Goal: Task Accomplishment & Management: Manage account settings

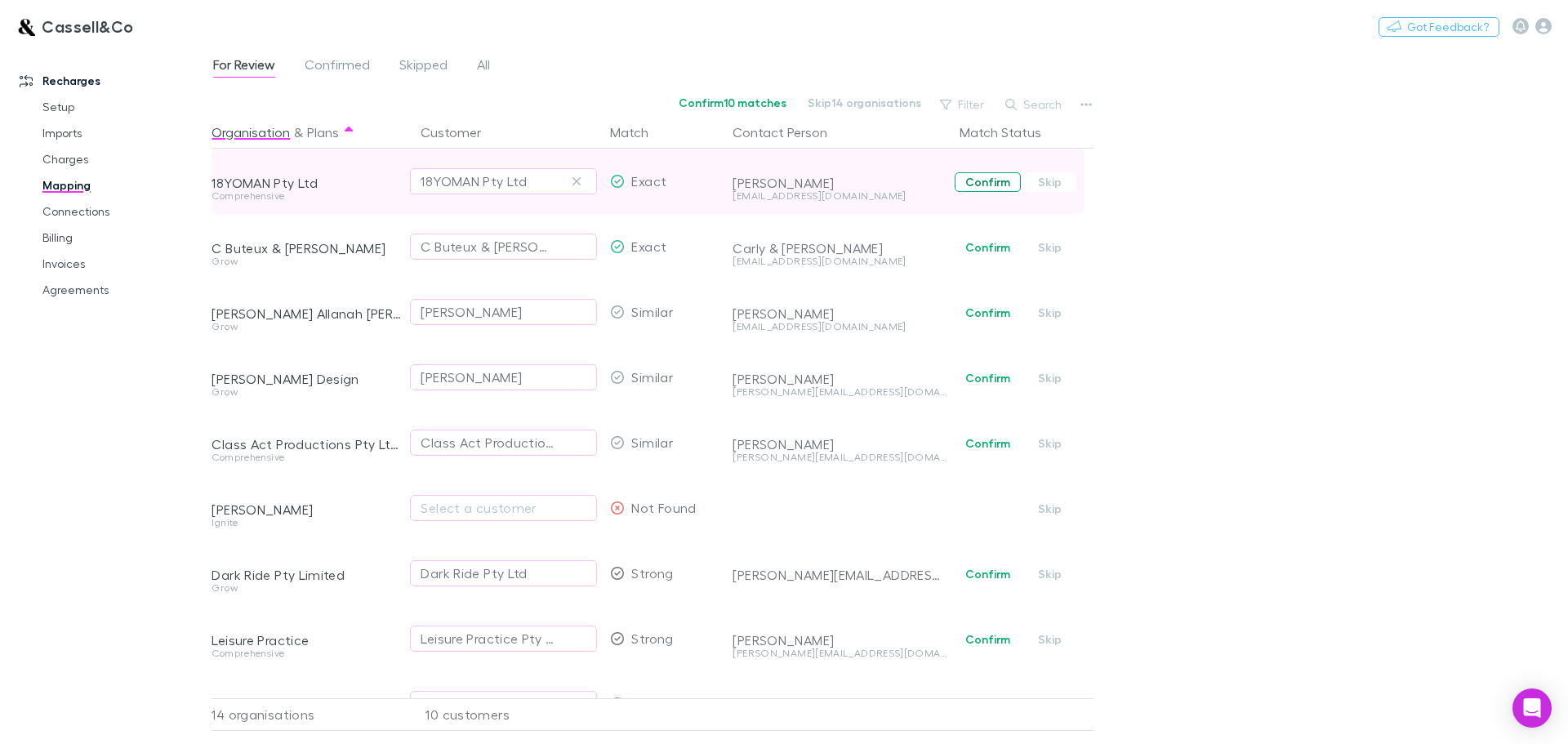
click at [981, 175] on button "Confirm" at bounding box center [988, 182] width 66 height 19
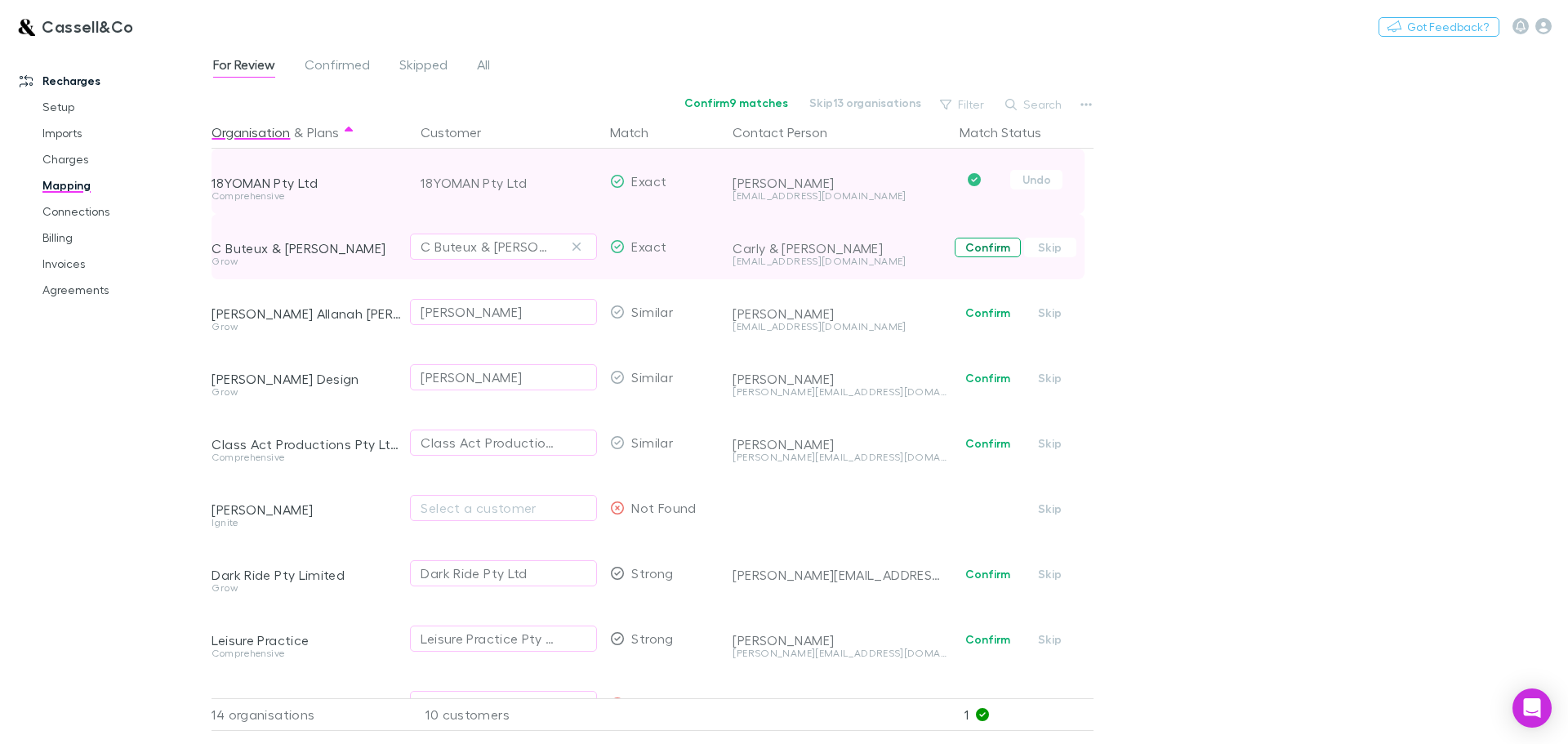
click at [990, 244] on button "Confirm" at bounding box center [988, 247] width 66 height 19
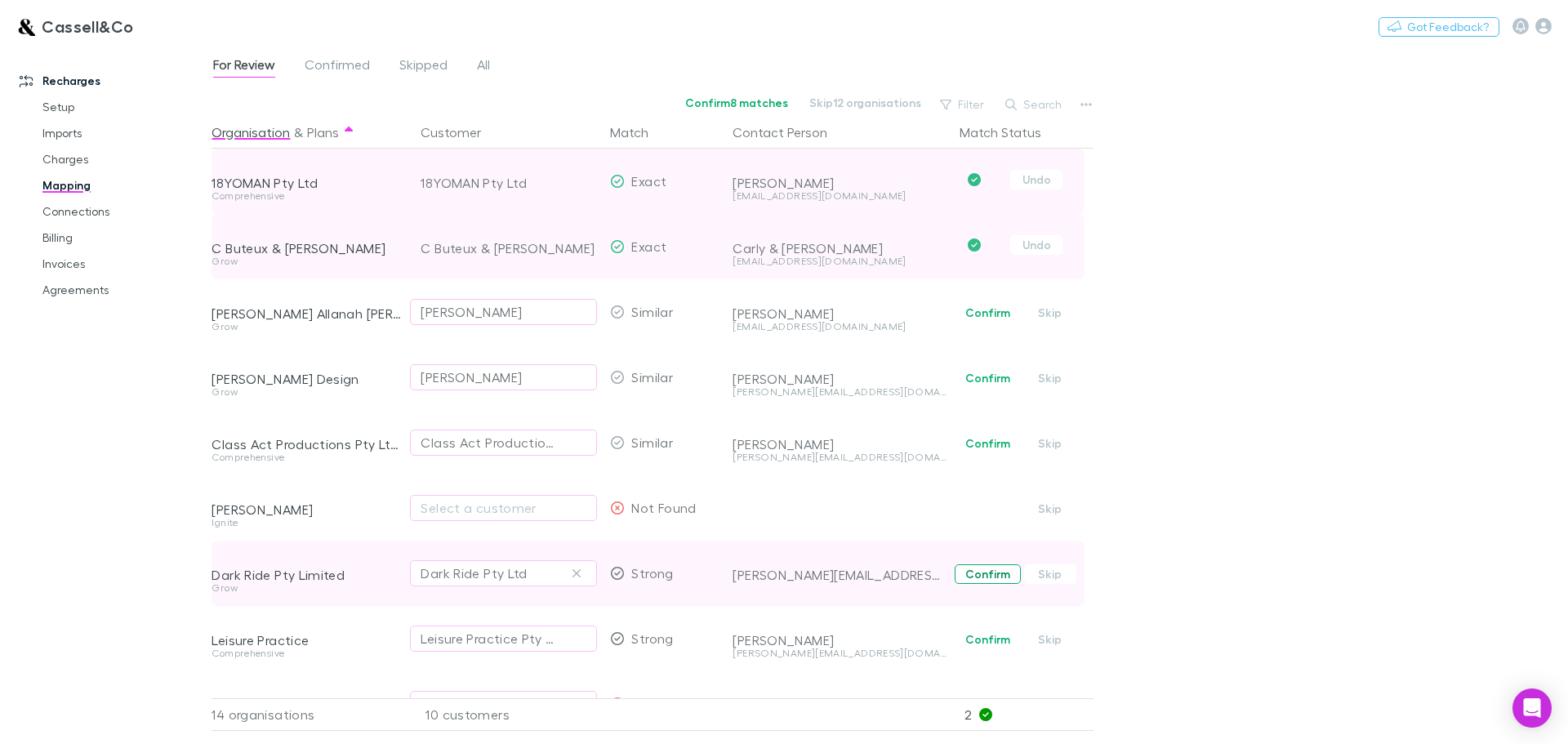
scroll to position [82, 0]
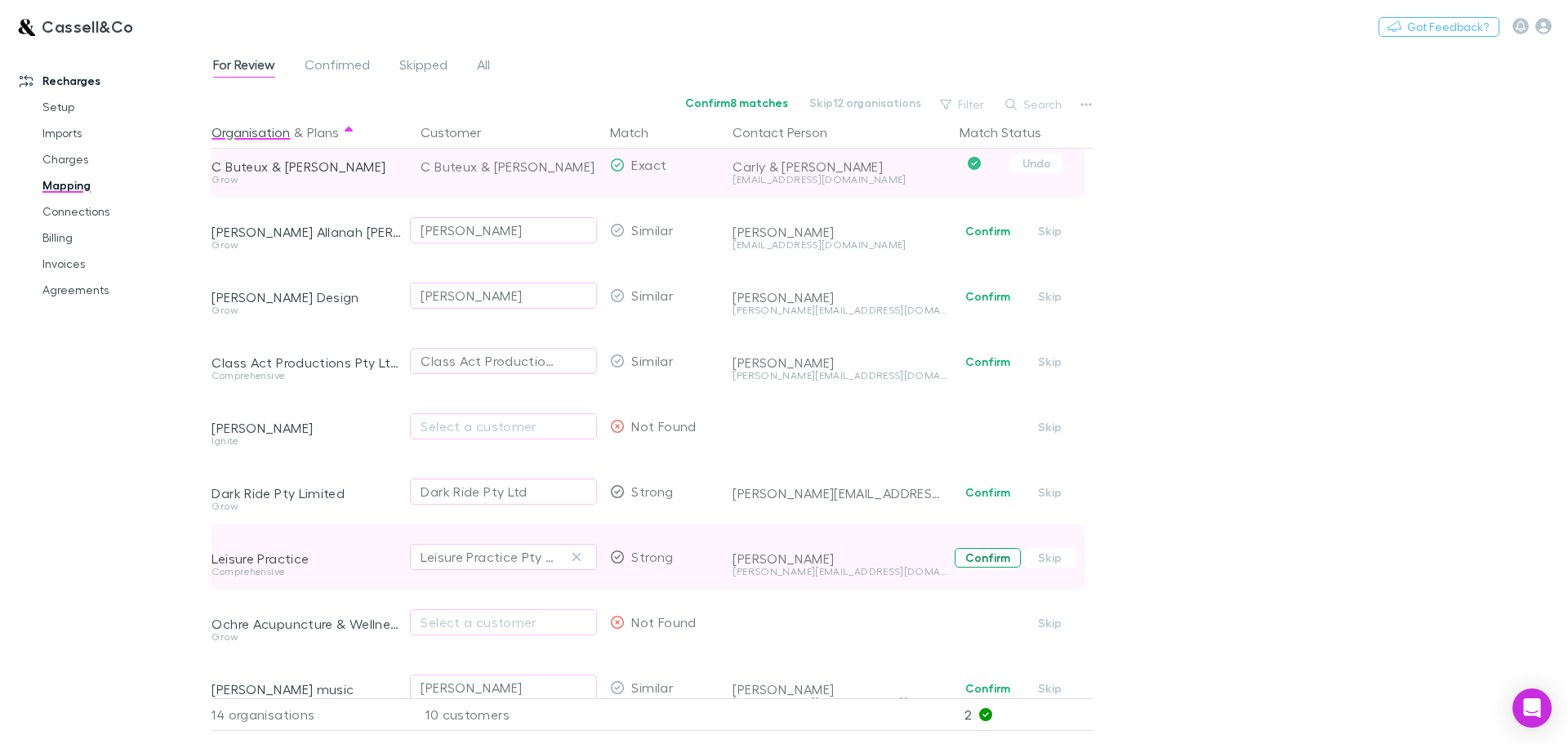
click at [971, 565] on button "Confirm" at bounding box center [988, 558] width 66 height 19
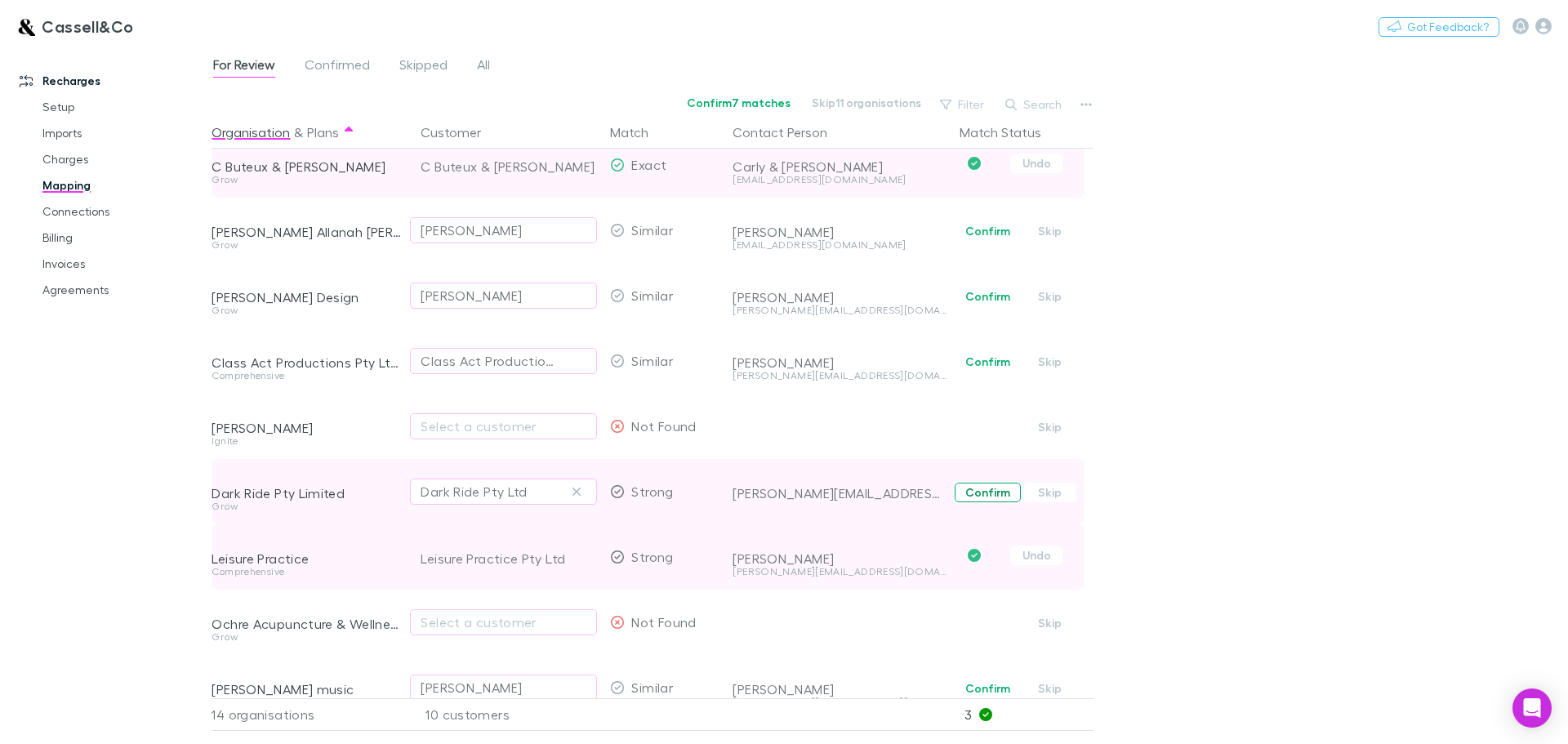
click at [990, 489] on button "Confirm" at bounding box center [988, 492] width 66 height 19
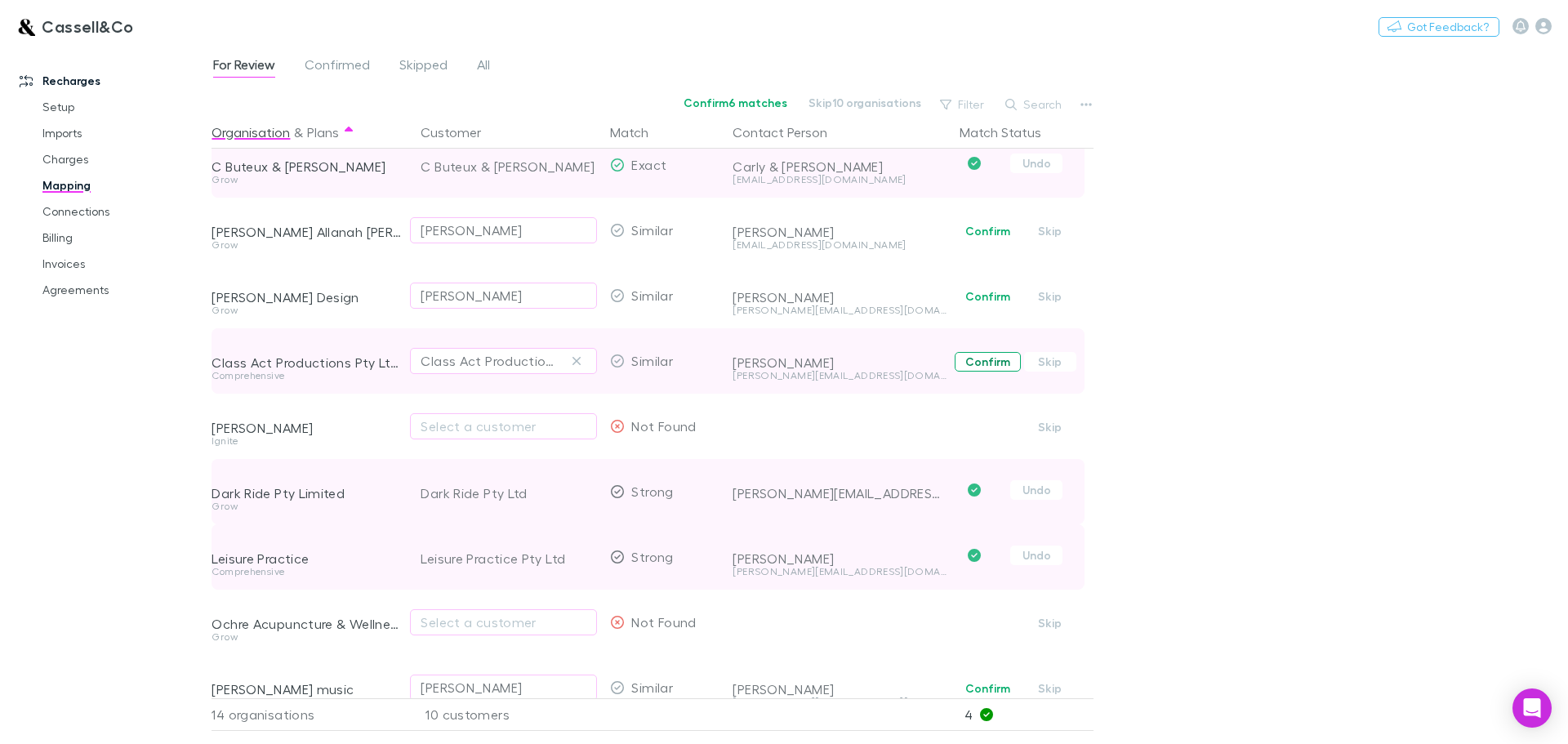
click at [970, 369] on button "Confirm" at bounding box center [988, 361] width 66 height 19
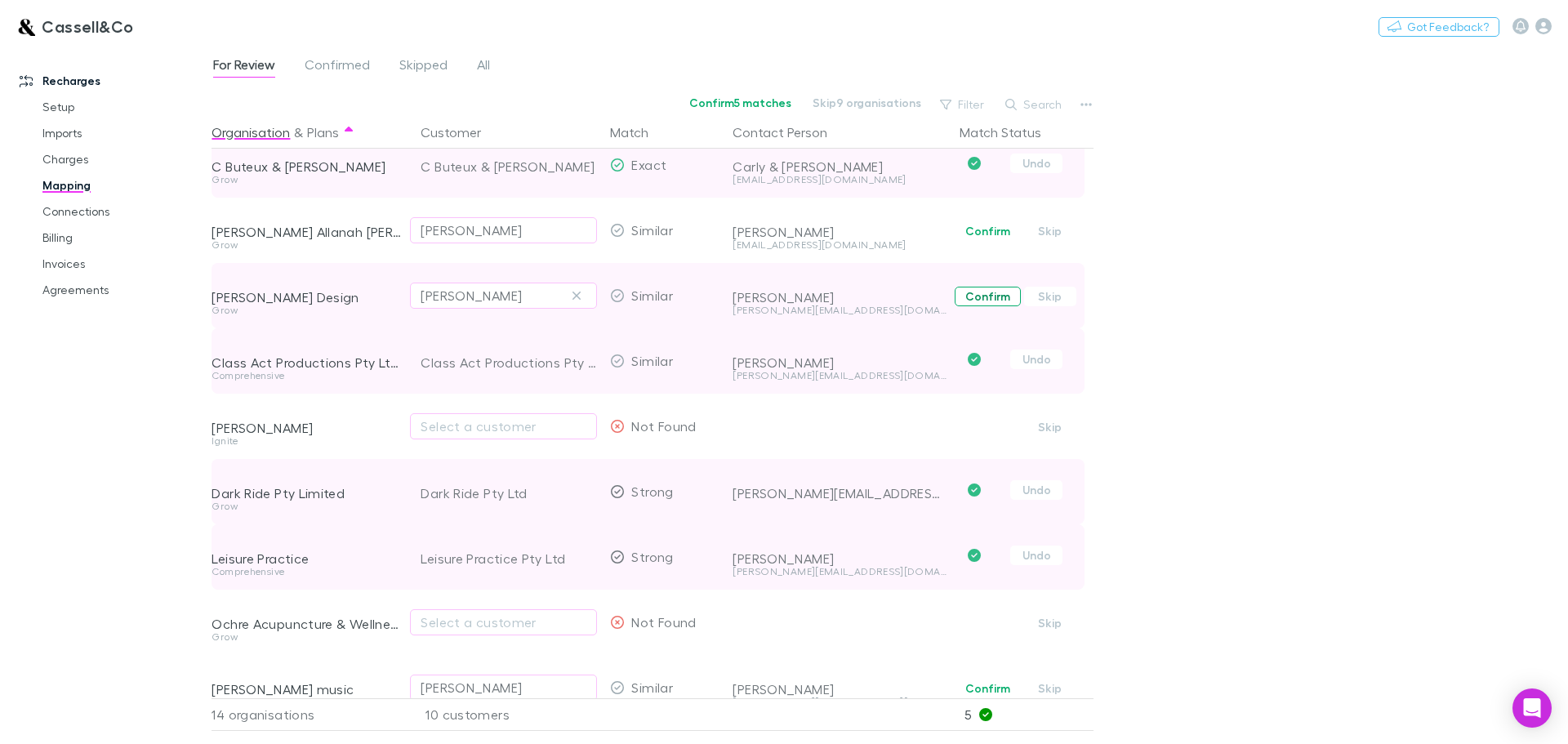
click at [989, 297] on button "Confirm" at bounding box center [988, 296] width 66 height 19
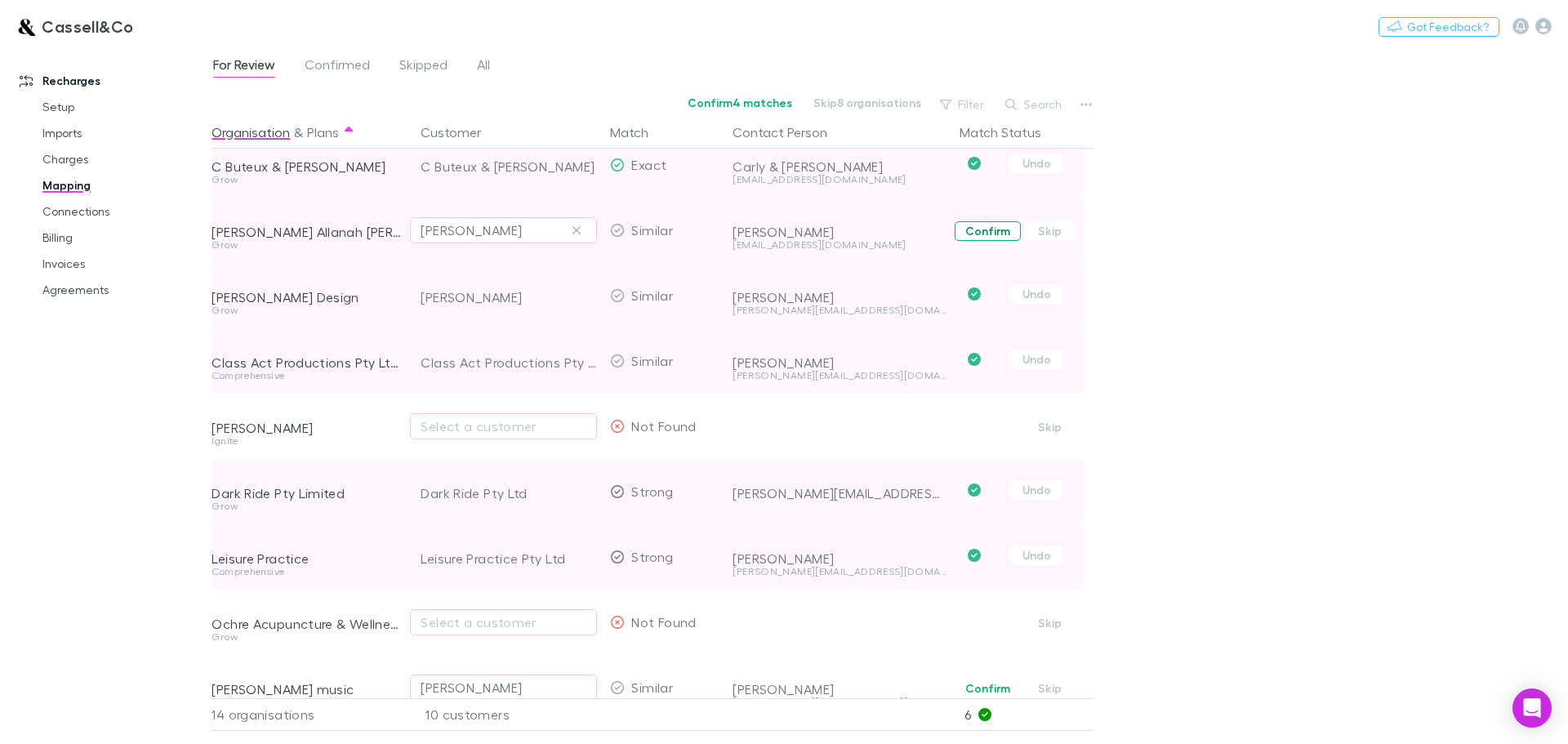
click at [977, 226] on button "Confirm" at bounding box center [988, 231] width 66 height 19
click at [1369, 206] on div "For Review Confirmed Skipped All Confirm 3 matches Skip 7 organisations Filter …" at bounding box center [889, 394] width 1356 height 698
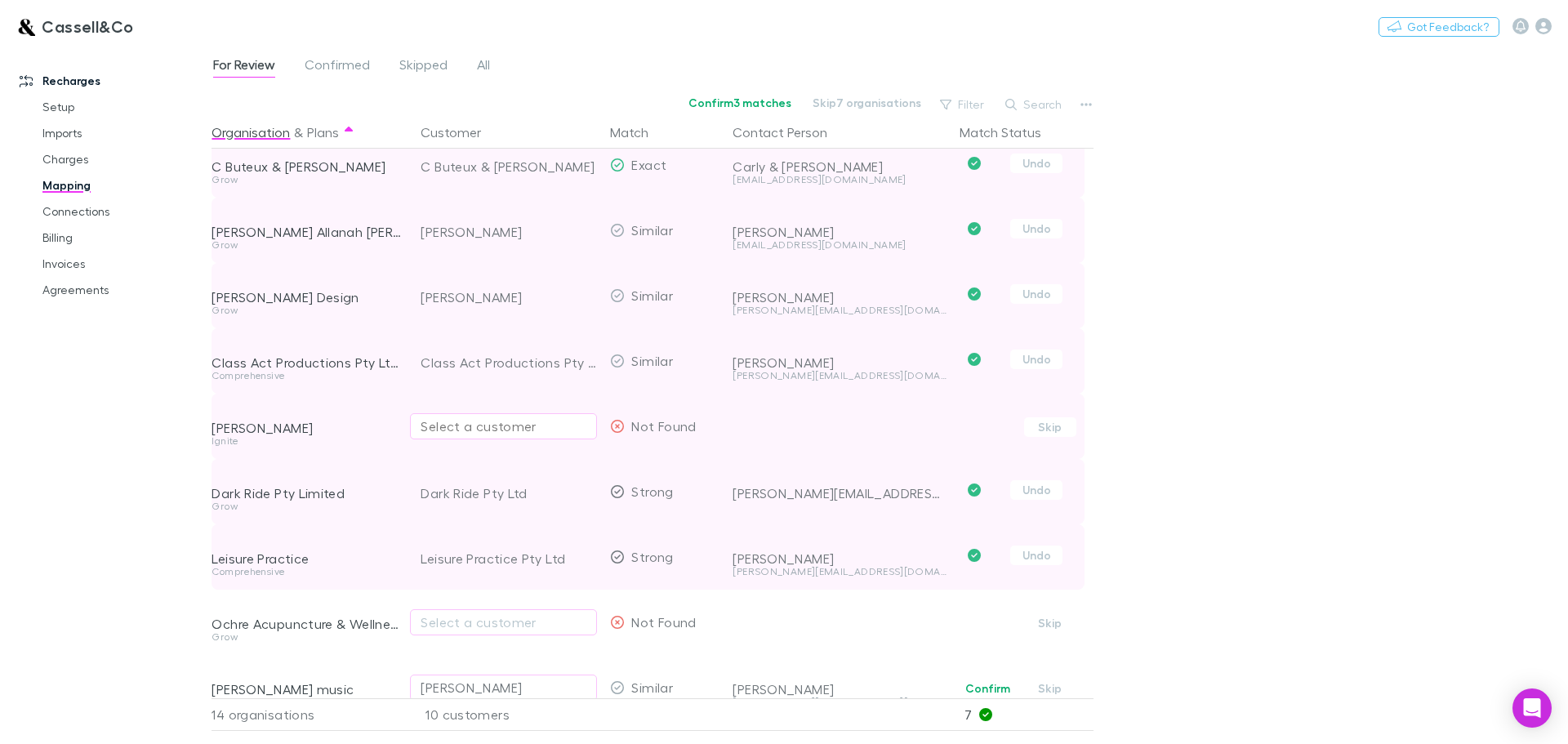
click at [479, 425] on div "Select a customer" at bounding box center [503, 426] width 166 height 19
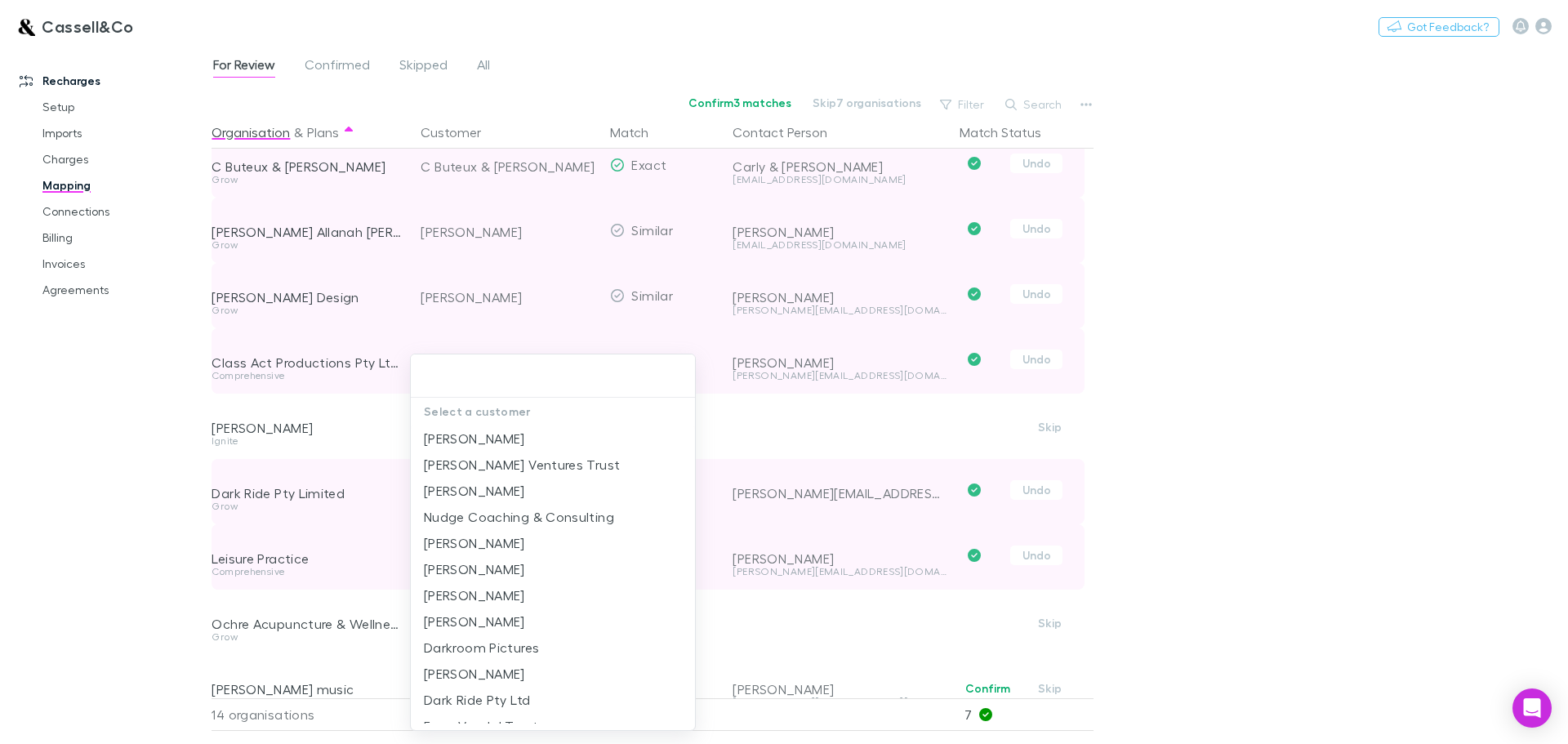
click at [501, 423] on p "Select a customer" at bounding box center [553, 411] width 284 height 28
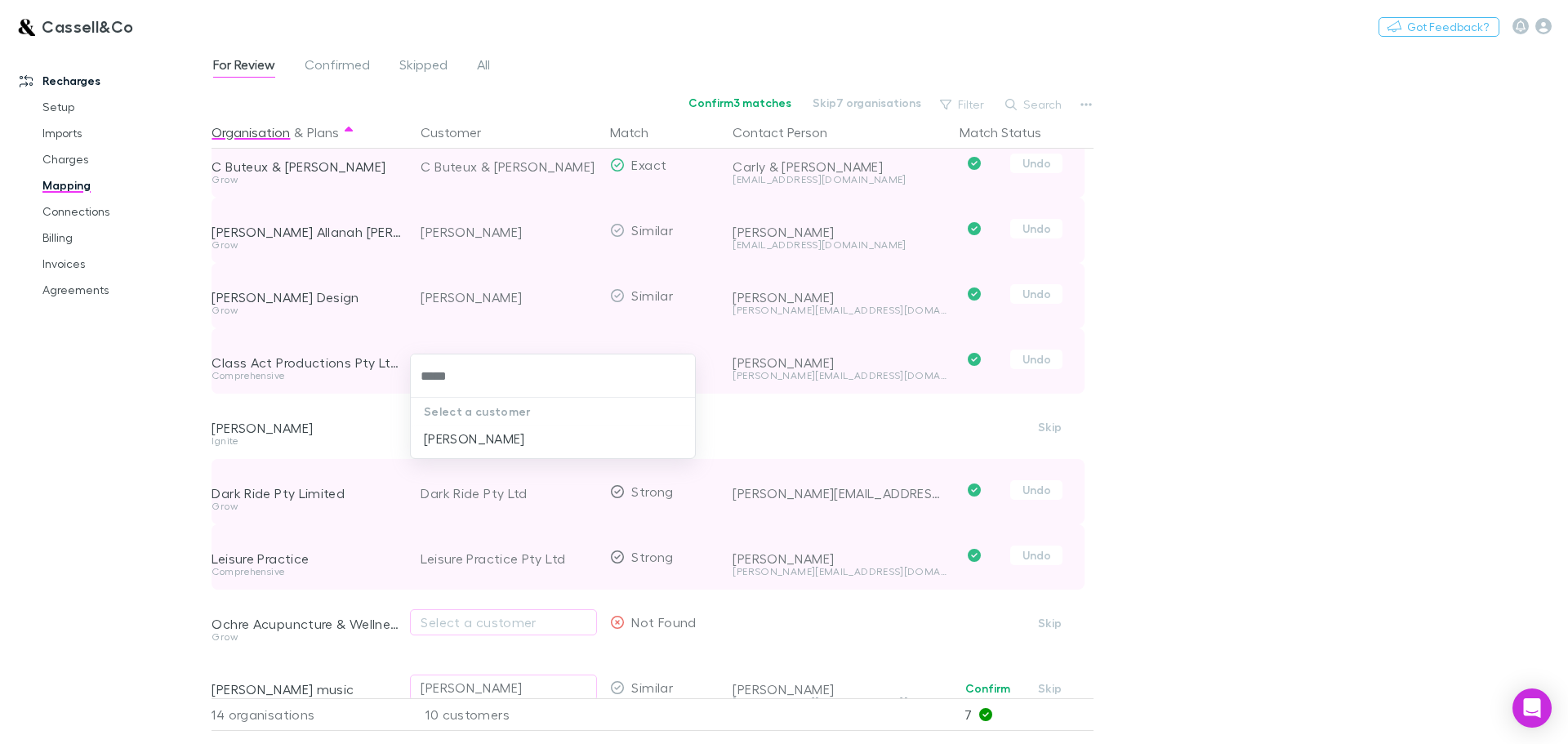
type input "******"
click at [495, 434] on li "[PERSON_NAME]" at bounding box center [553, 438] width 284 height 26
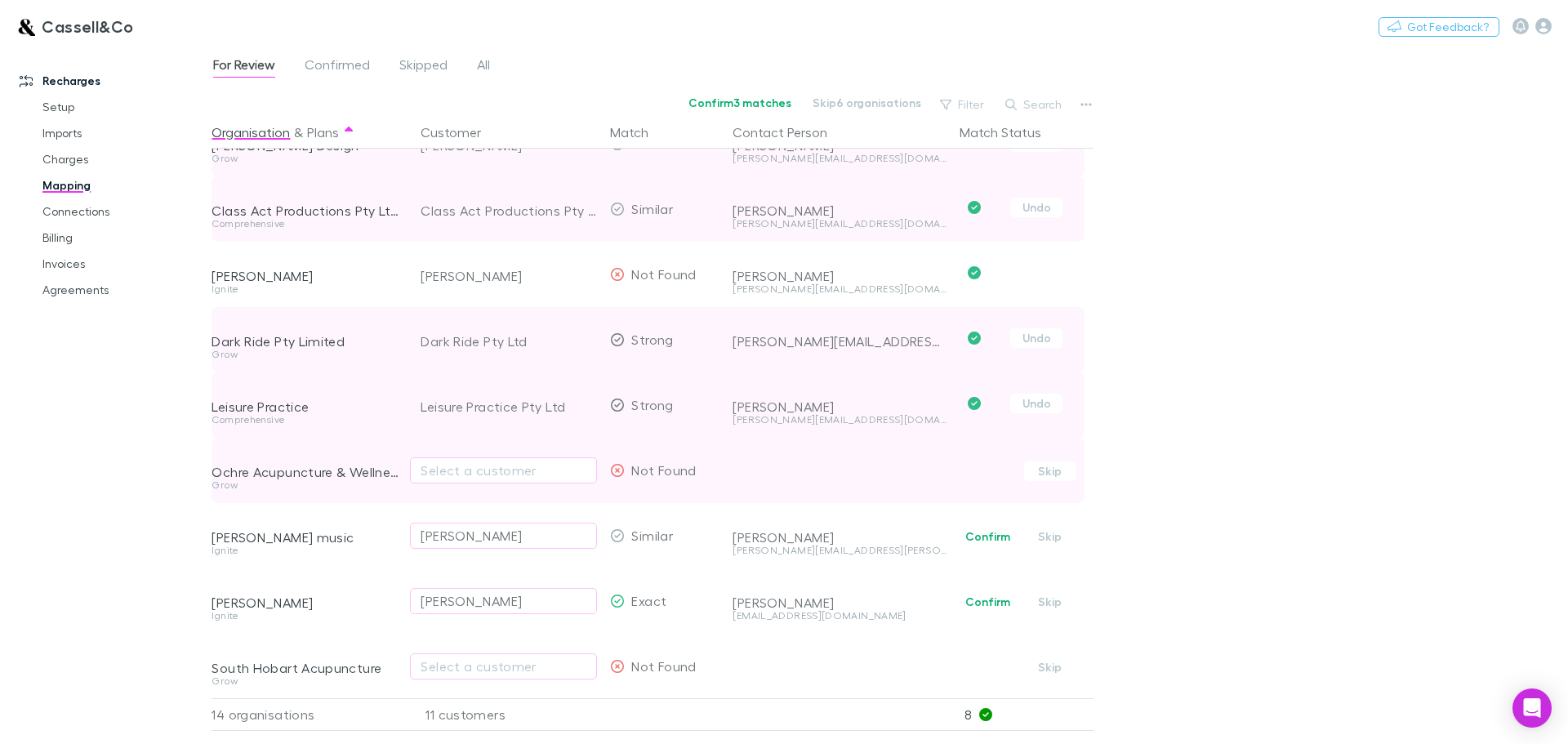
scroll to position [245, 0]
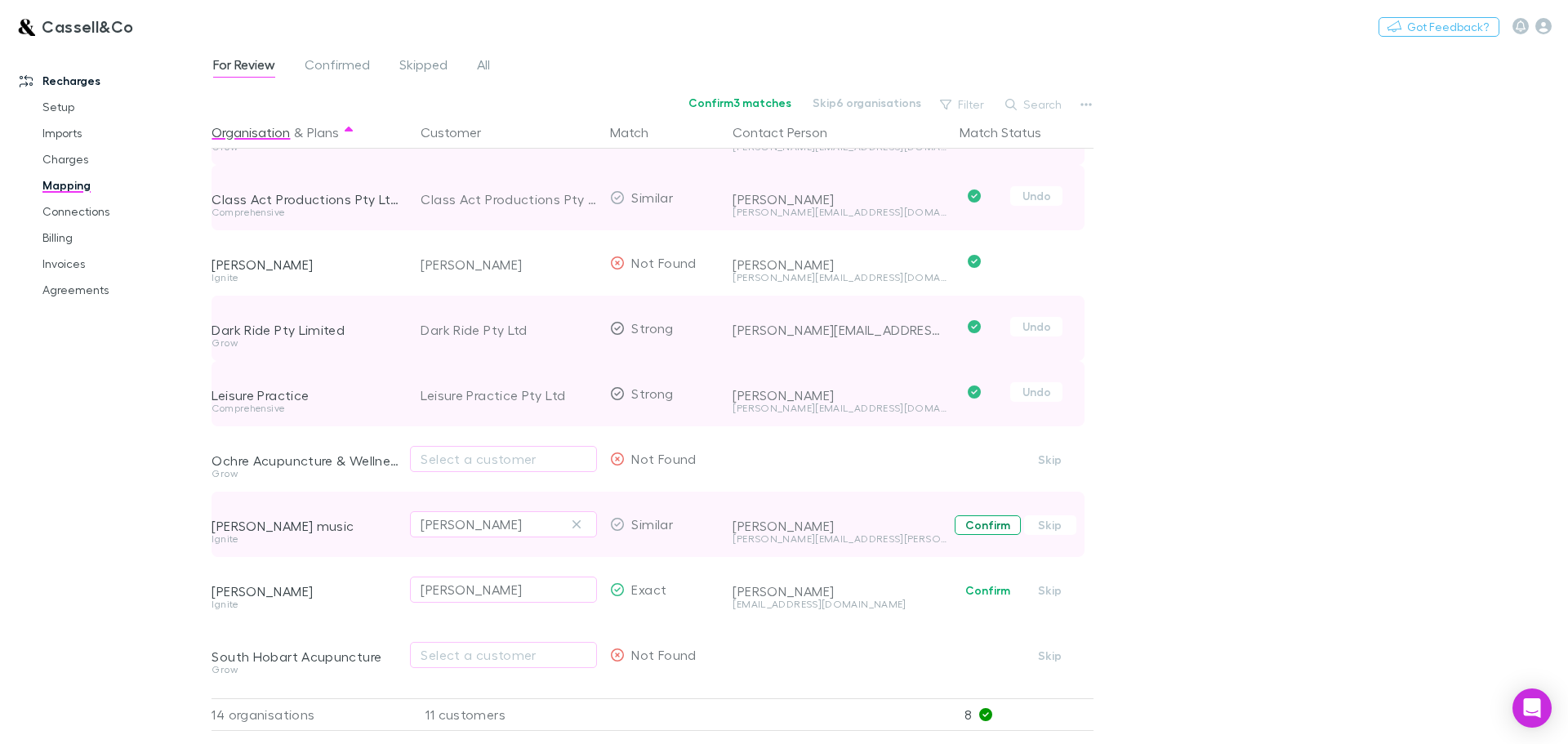
click at [983, 527] on button "Confirm" at bounding box center [988, 525] width 66 height 19
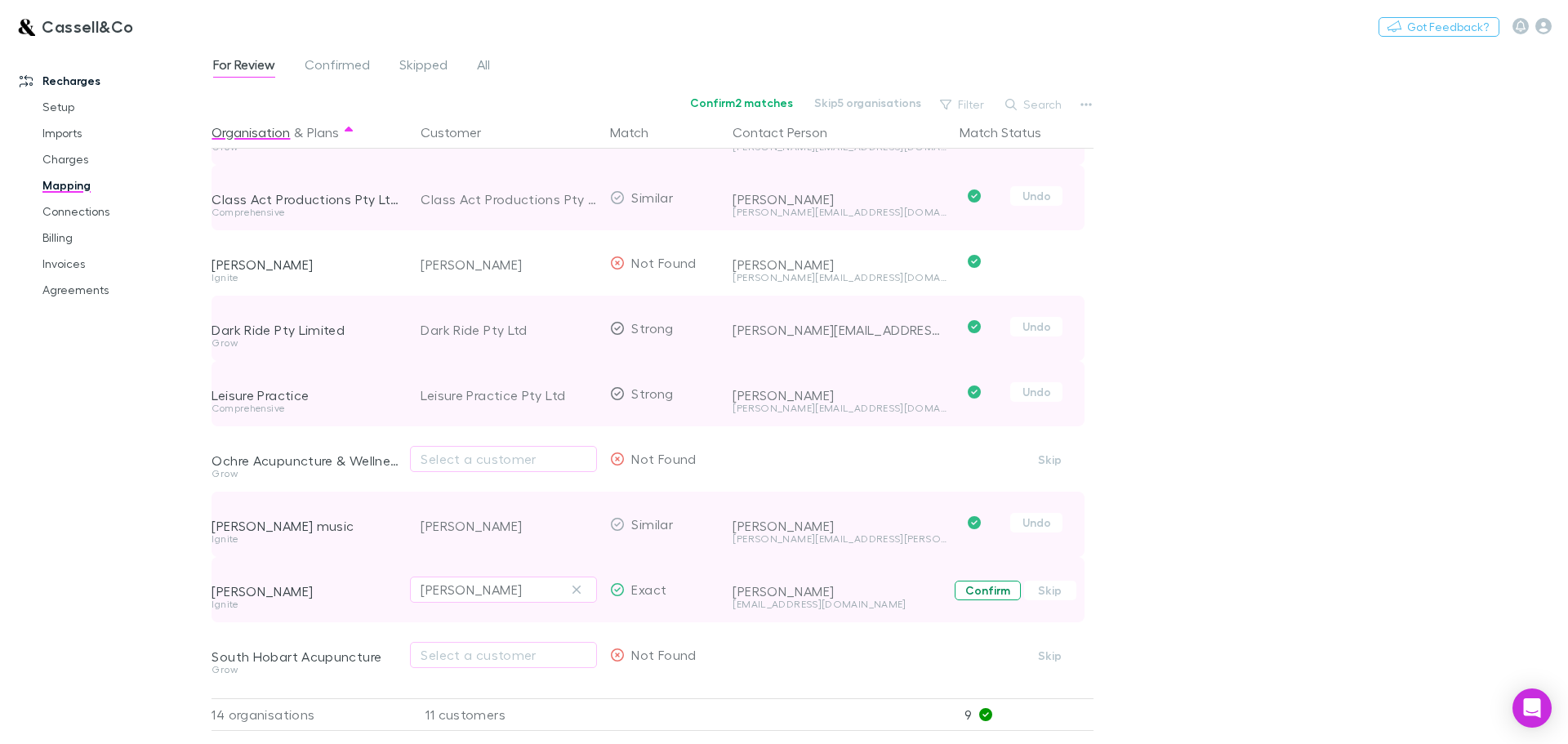
click at [990, 592] on button "Confirm" at bounding box center [988, 590] width 66 height 19
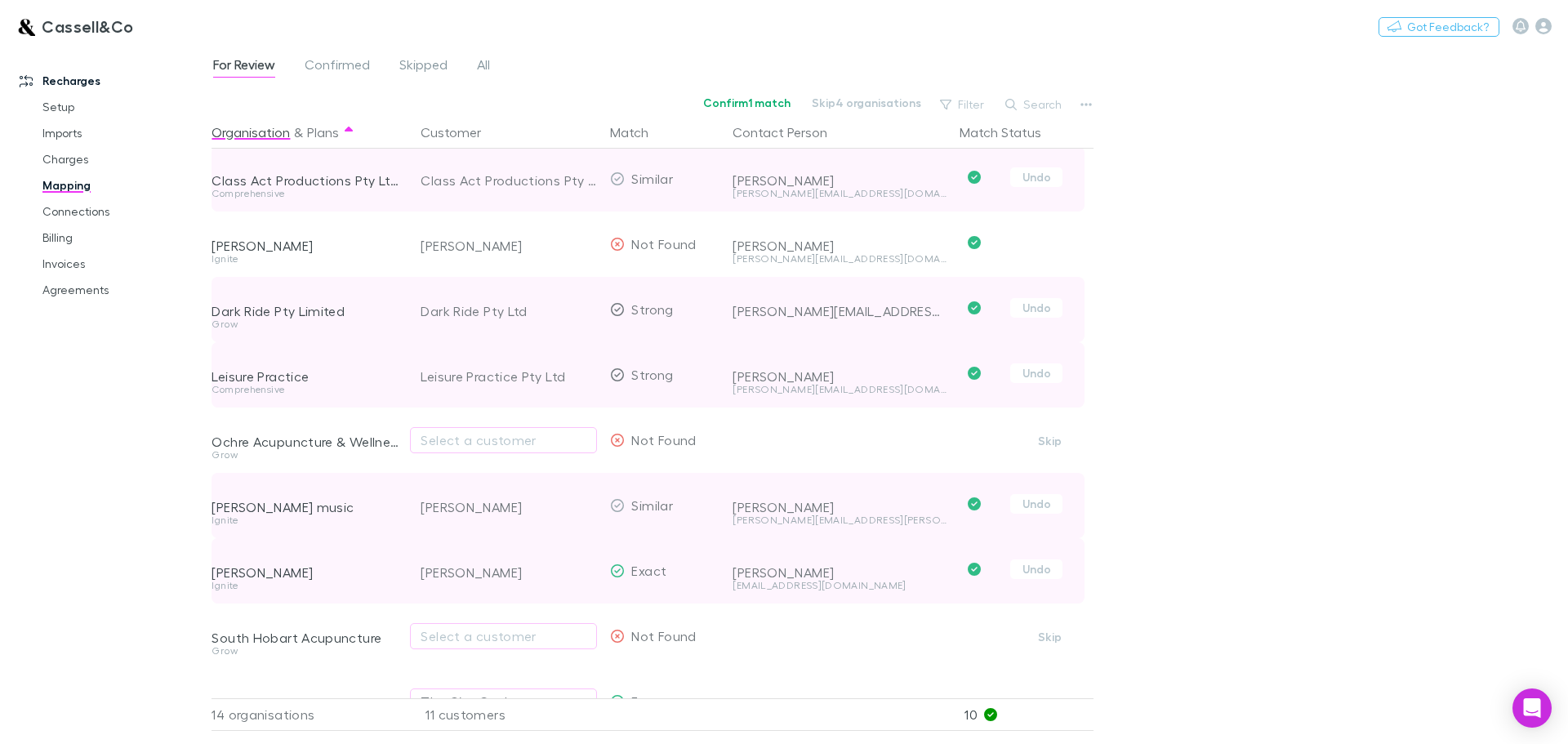
scroll to position [327, 0]
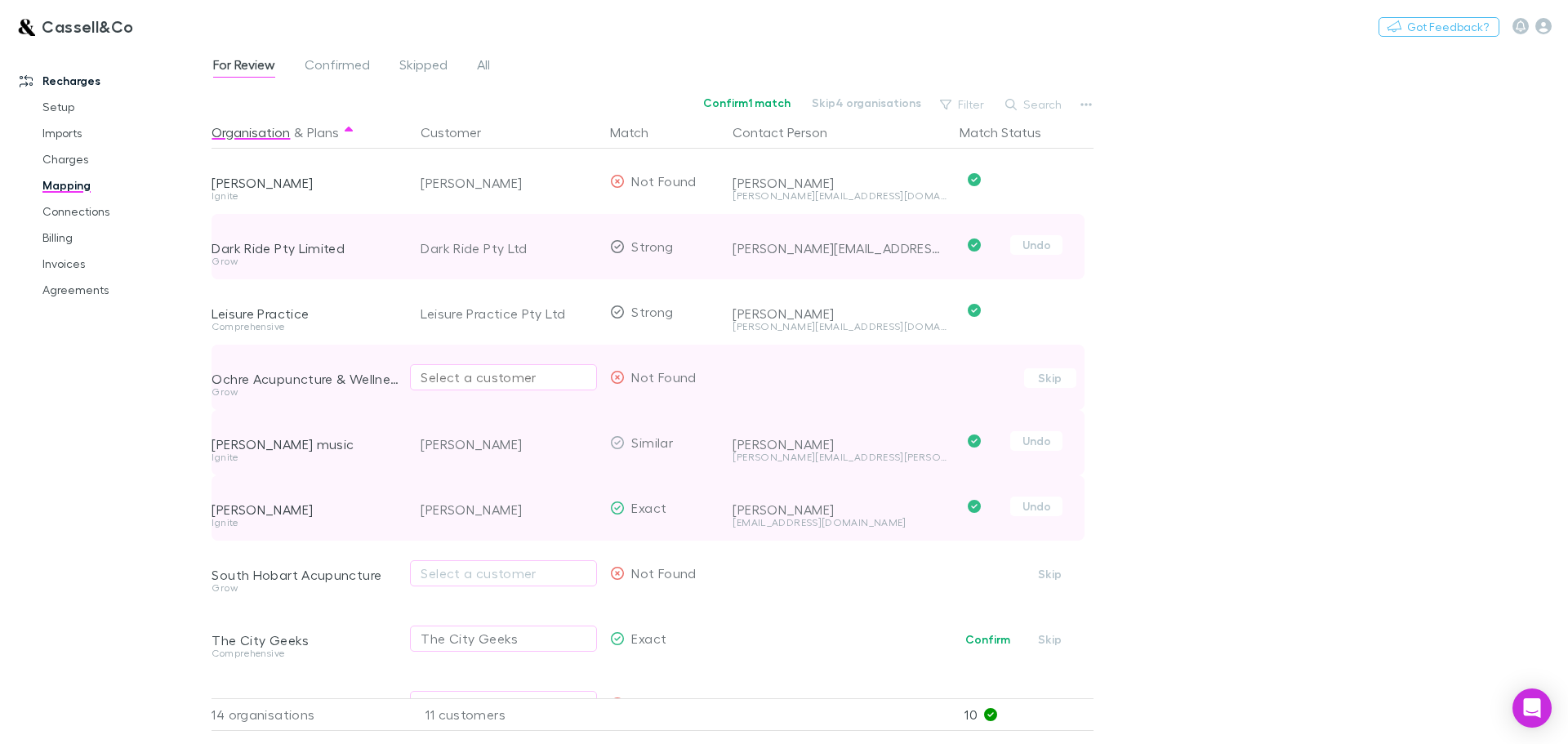
click at [494, 379] on div "Select a customer" at bounding box center [503, 377] width 166 height 19
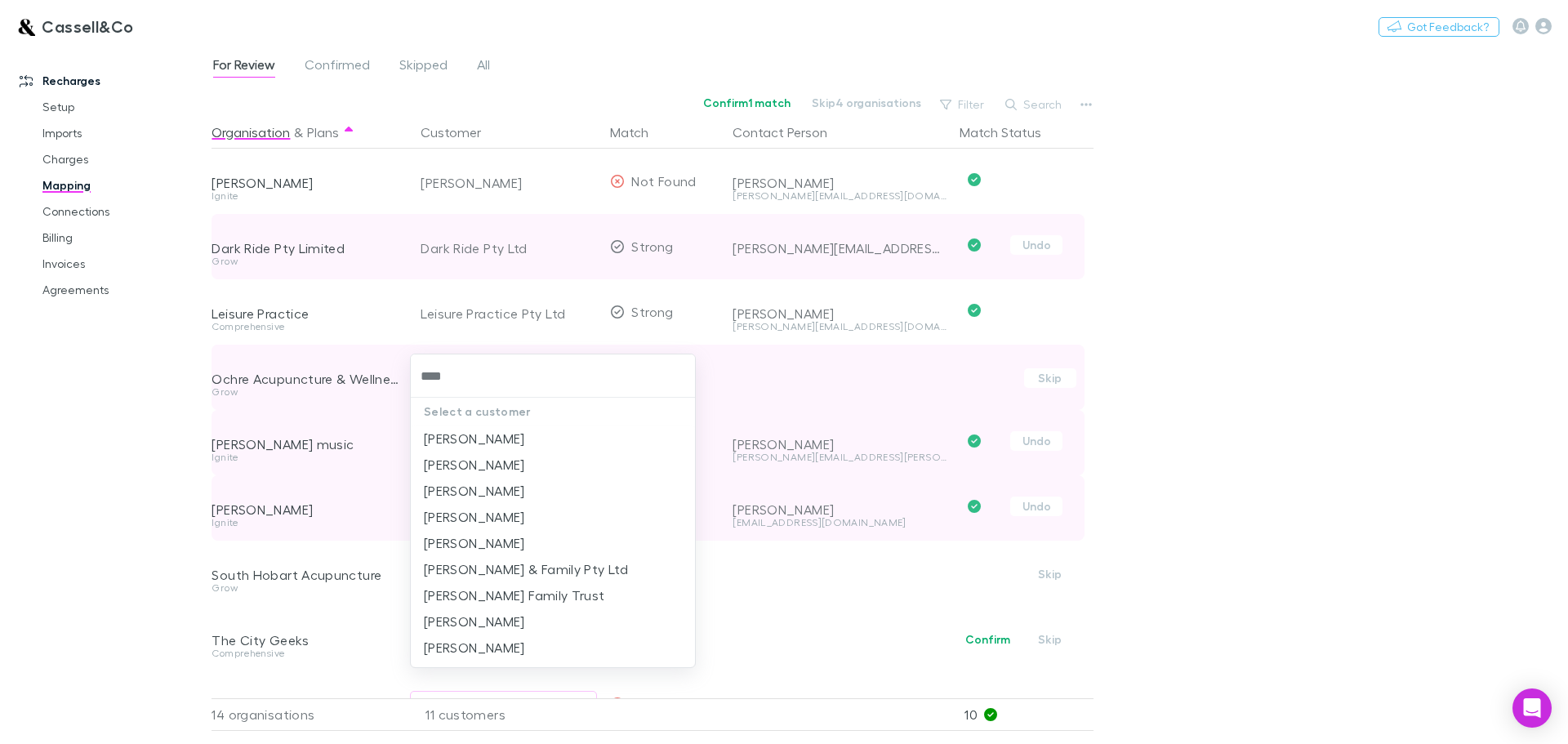
type input "*****"
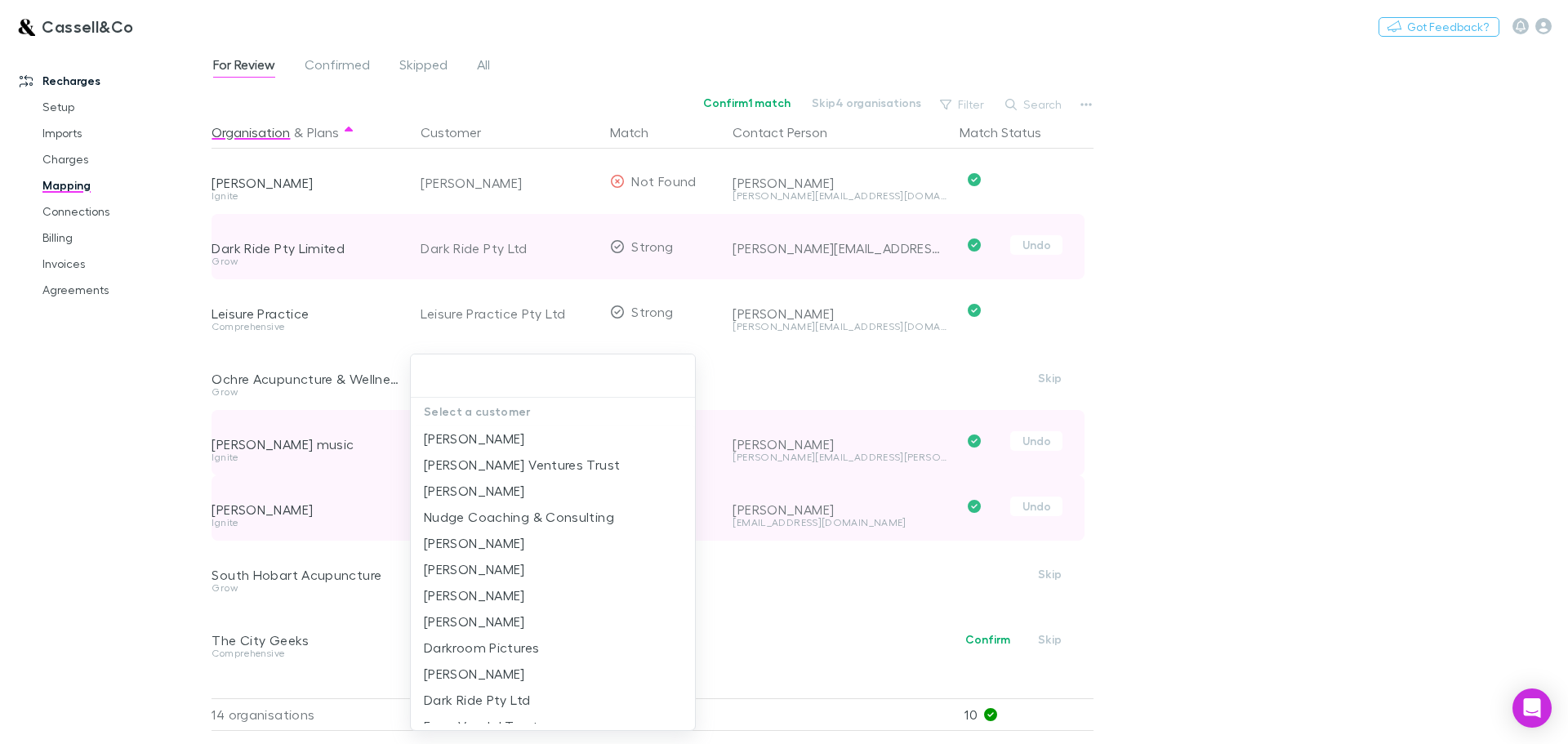
click at [111, 527] on div at bounding box center [784, 372] width 1568 height 744
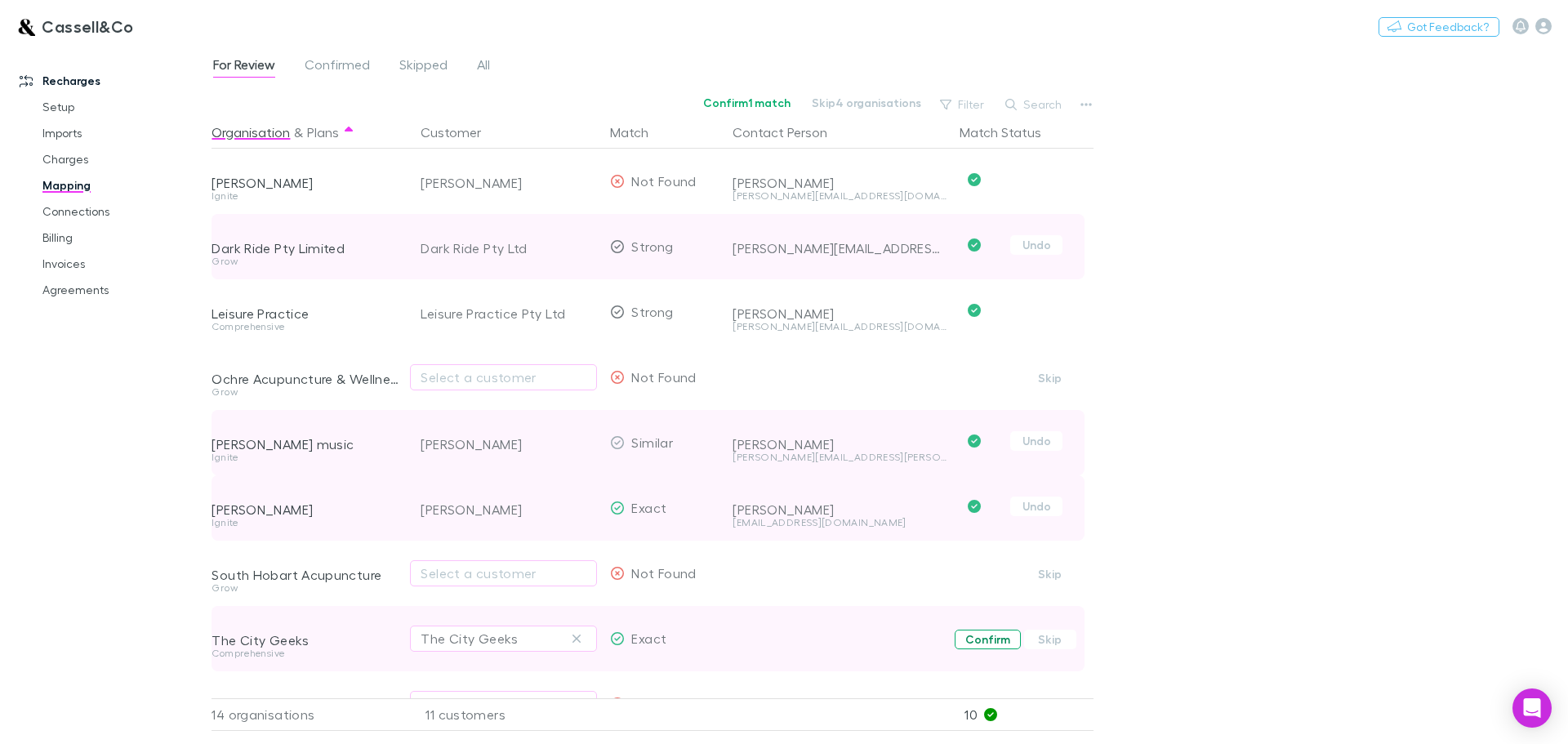
click at [992, 640] on button "Confirm" at bounding box center [988, 639] width 66 height 19
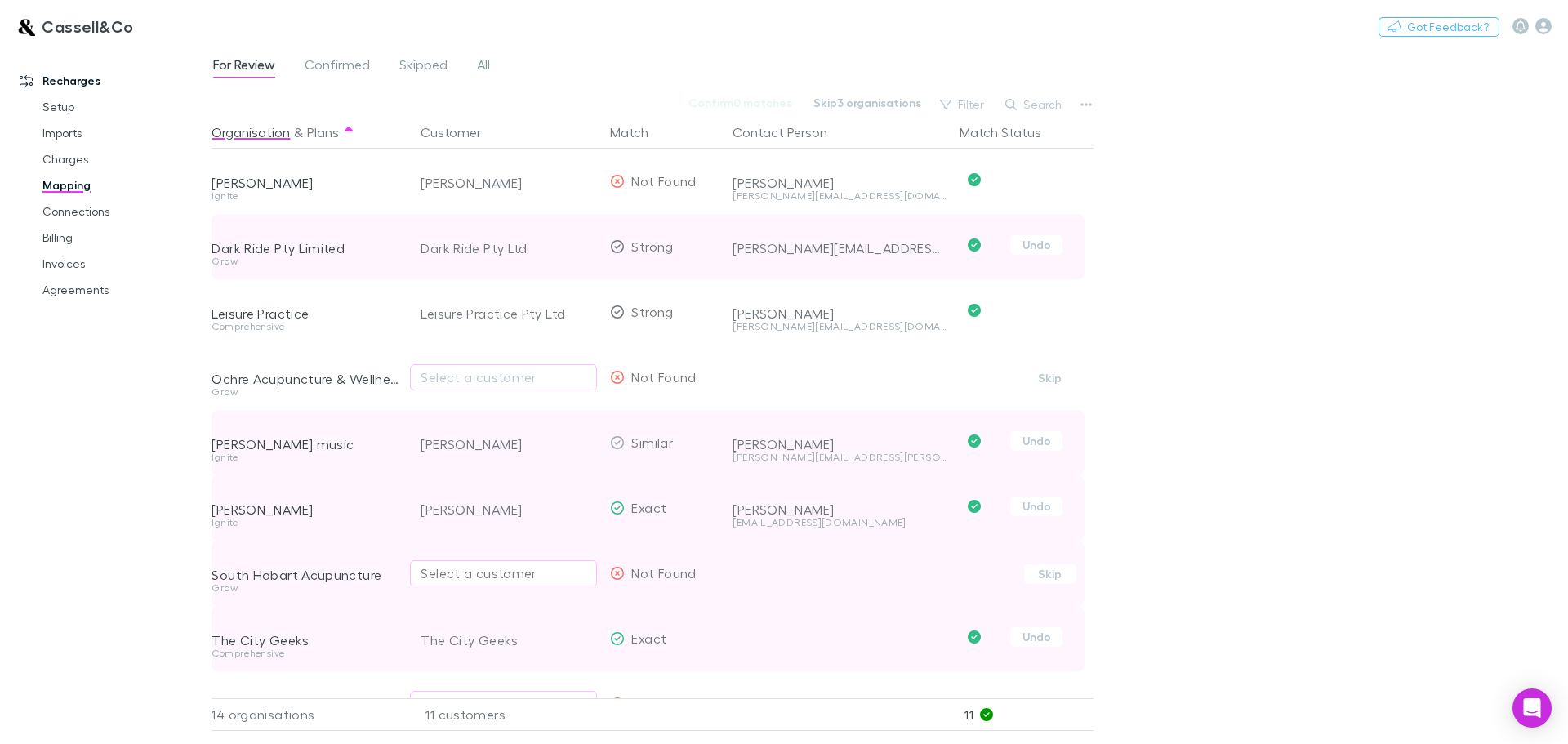
click at [547, 581] on div "Select a customer" at bounding box center [503, 573] width 166 height 19
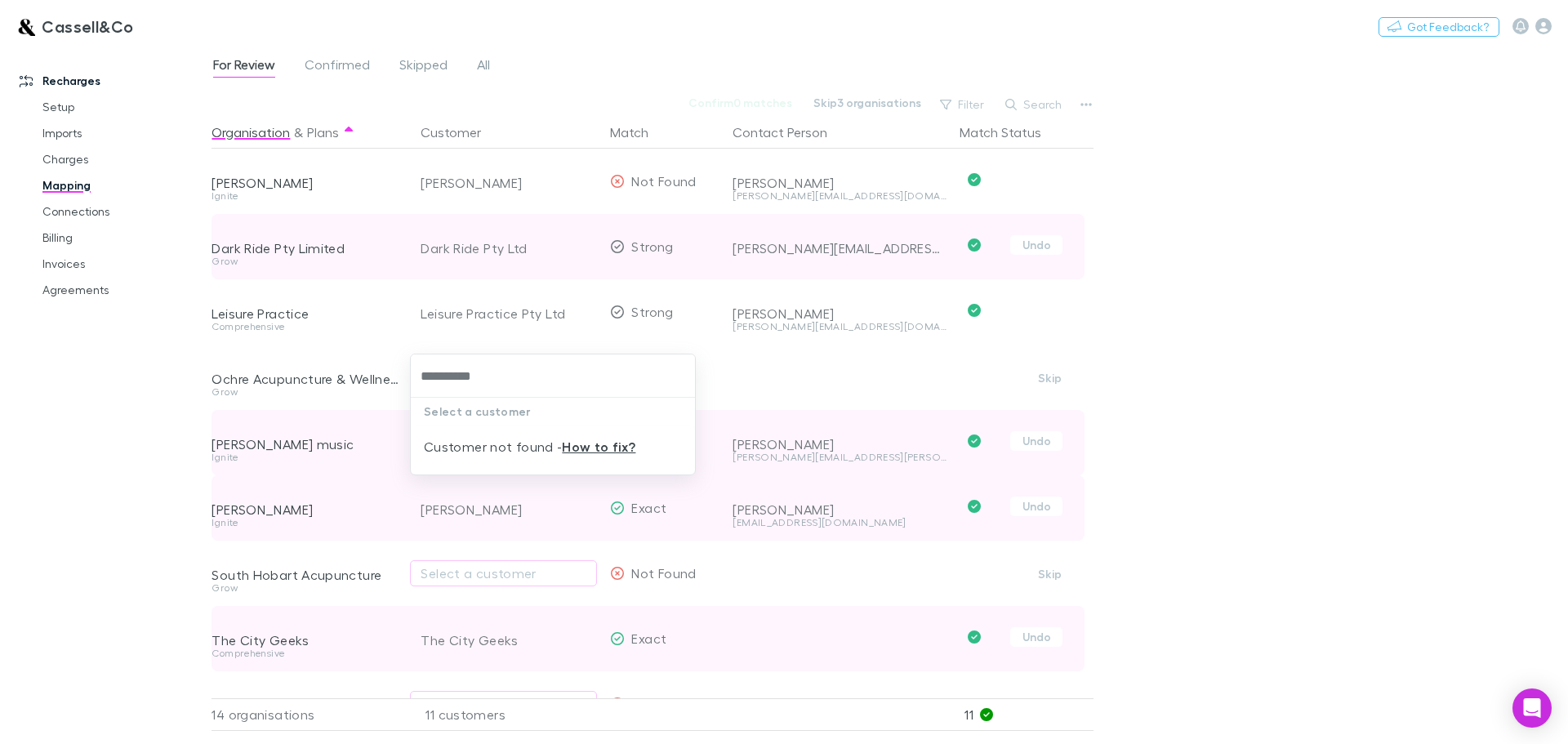
type input "**********"
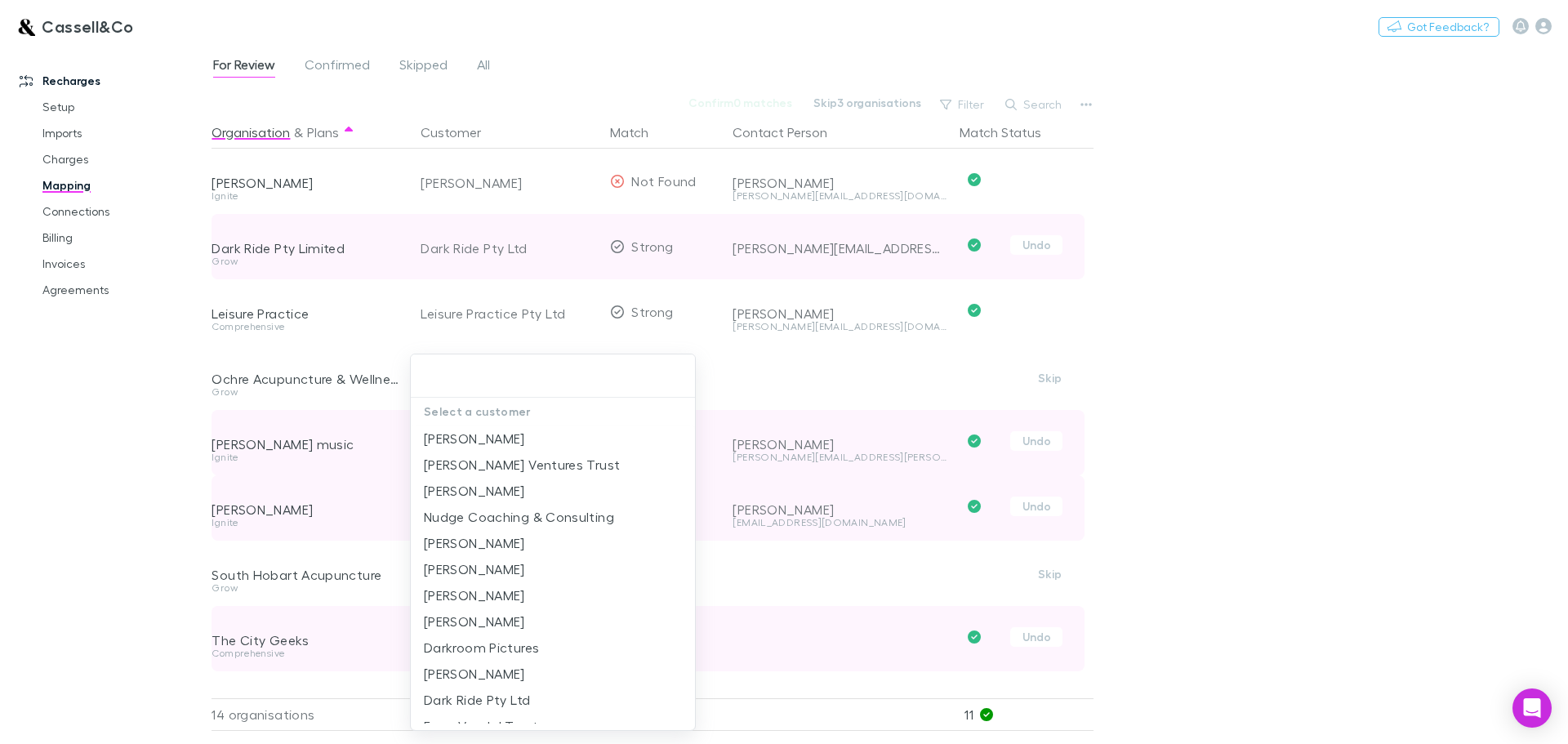
click at [1271, 148] on div at bounding box center [784, 372] width 1568 height 744
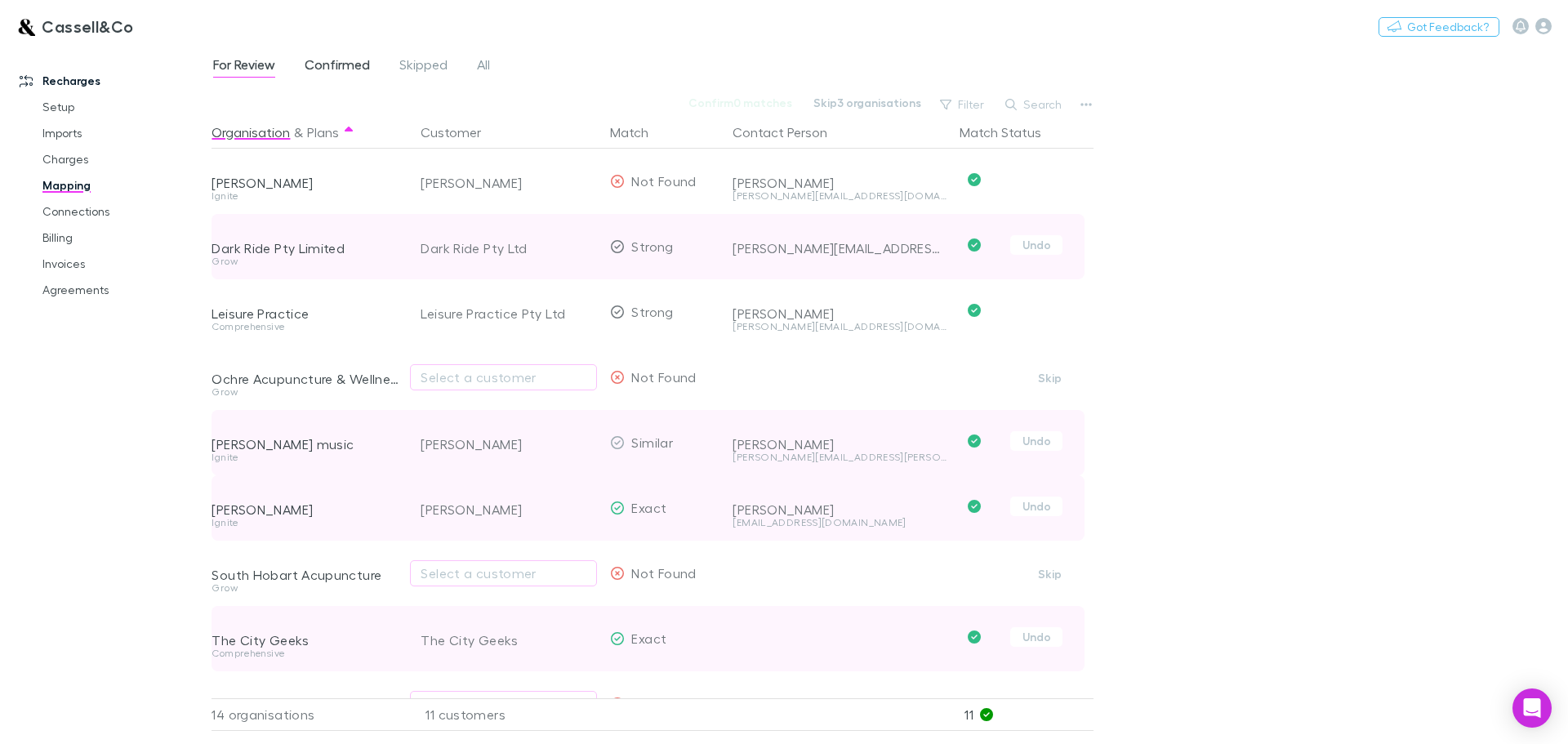
click at [328, 63] on span "Confirmed" at bounding box center [337, 67] width 65 height 21
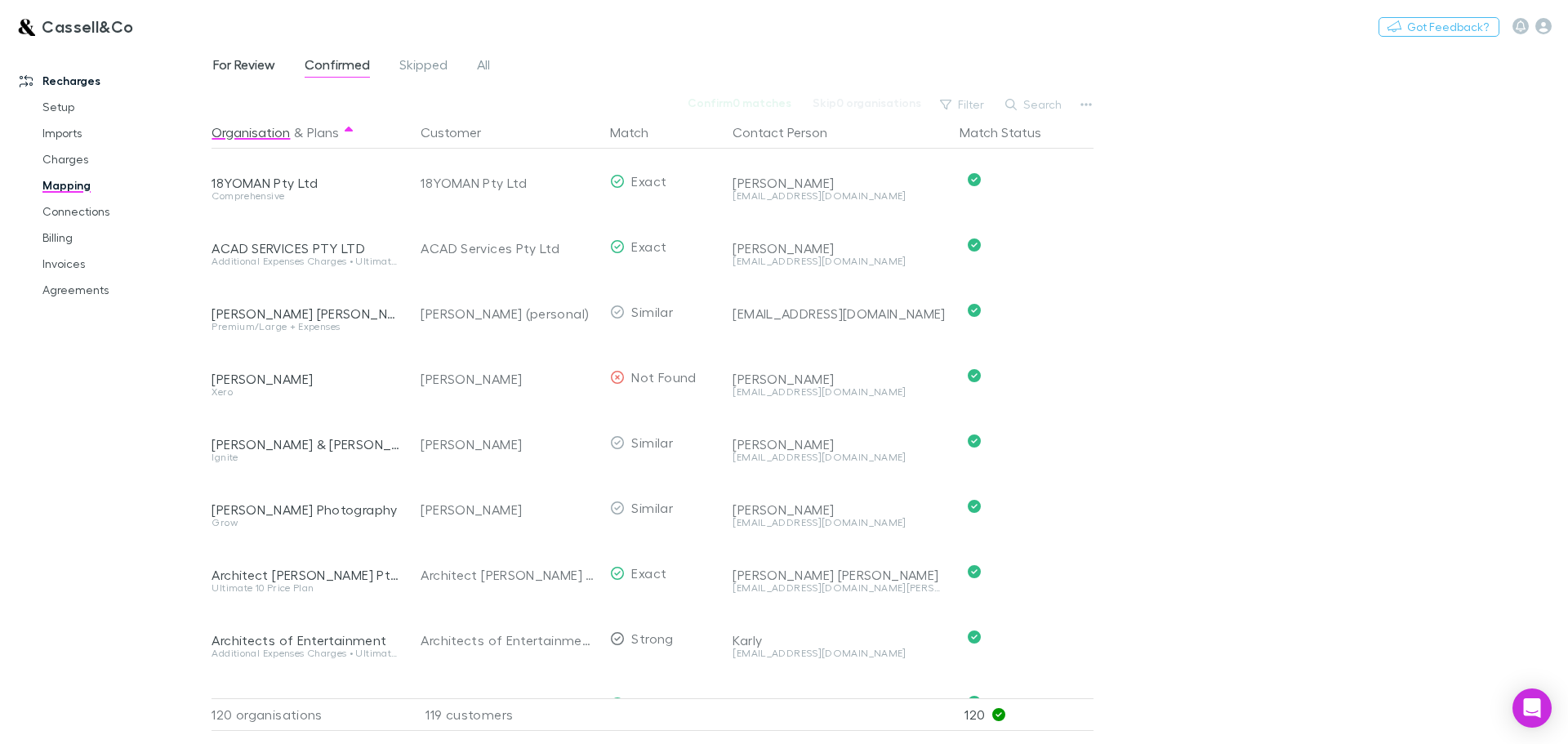
click at [242, 65] on span "For Review" at bounding box center [244, 67] width 62 height 21
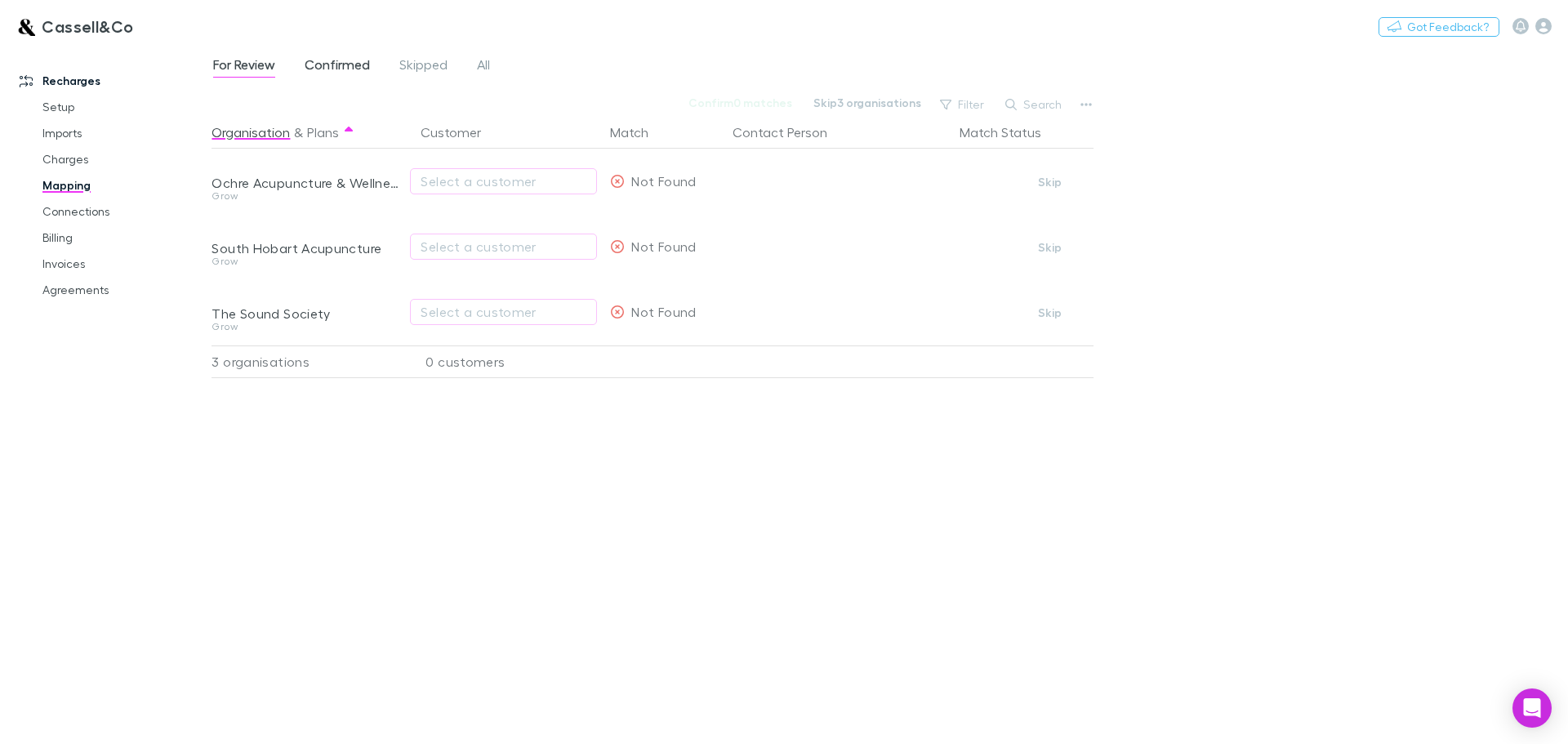
click at [352, 68] on span "Confirmed" at bounding box center [337, 67] width 65 height 21
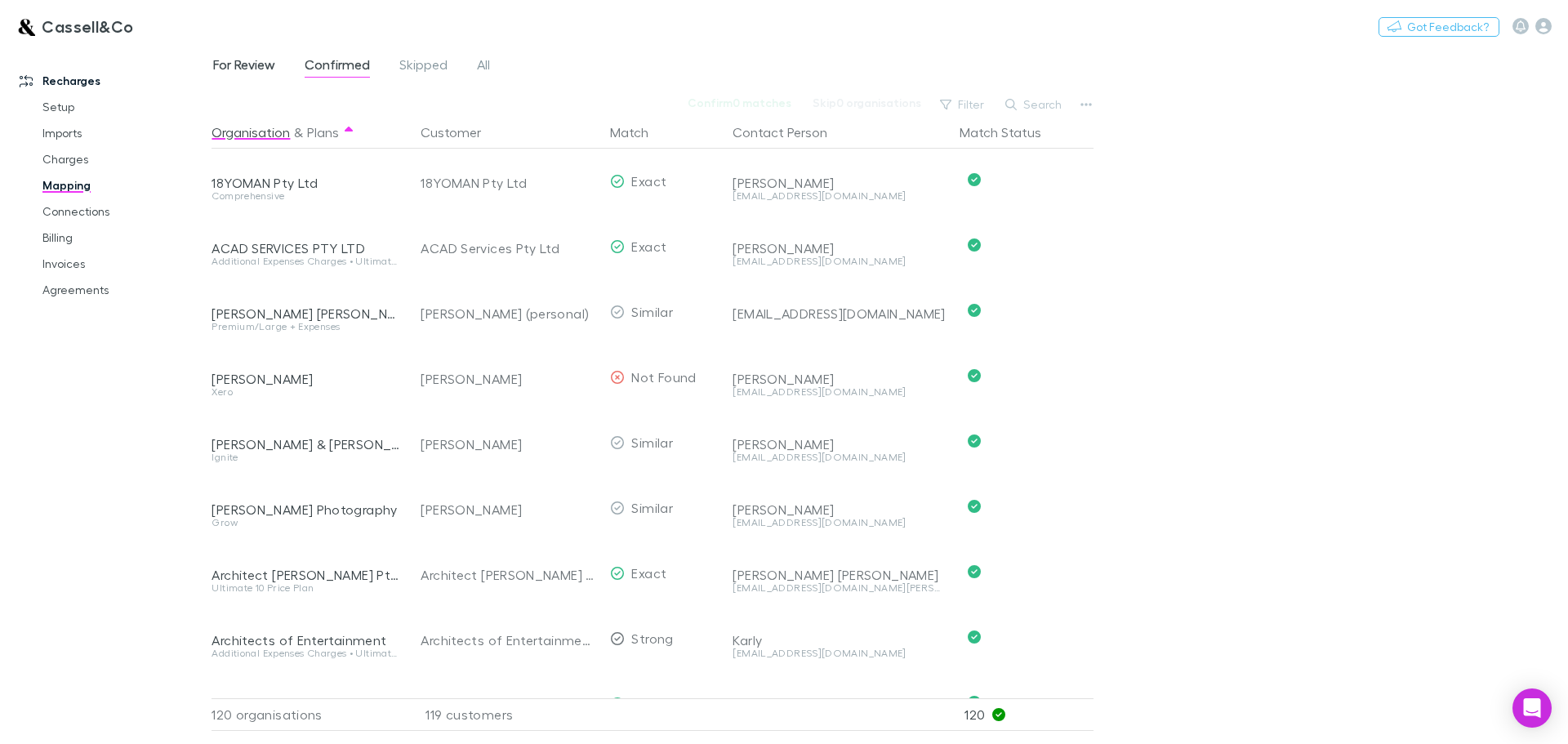
click at [234, 69] on span "For Review" at bounding box center [244, 67] width 62 height 21
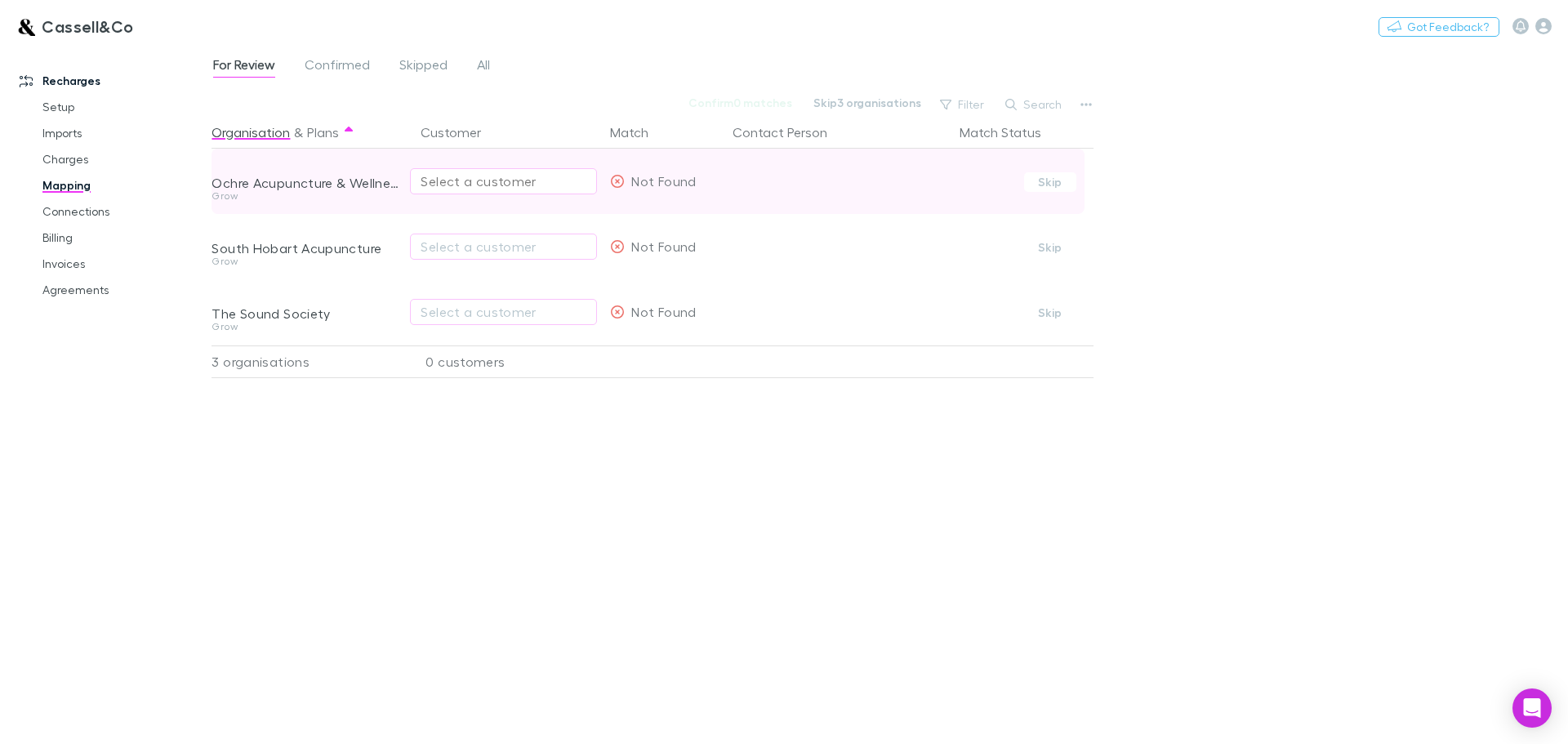
click at [548, 186] on div "Select a customer" at bounding box center [503, 181] width 166 height 19
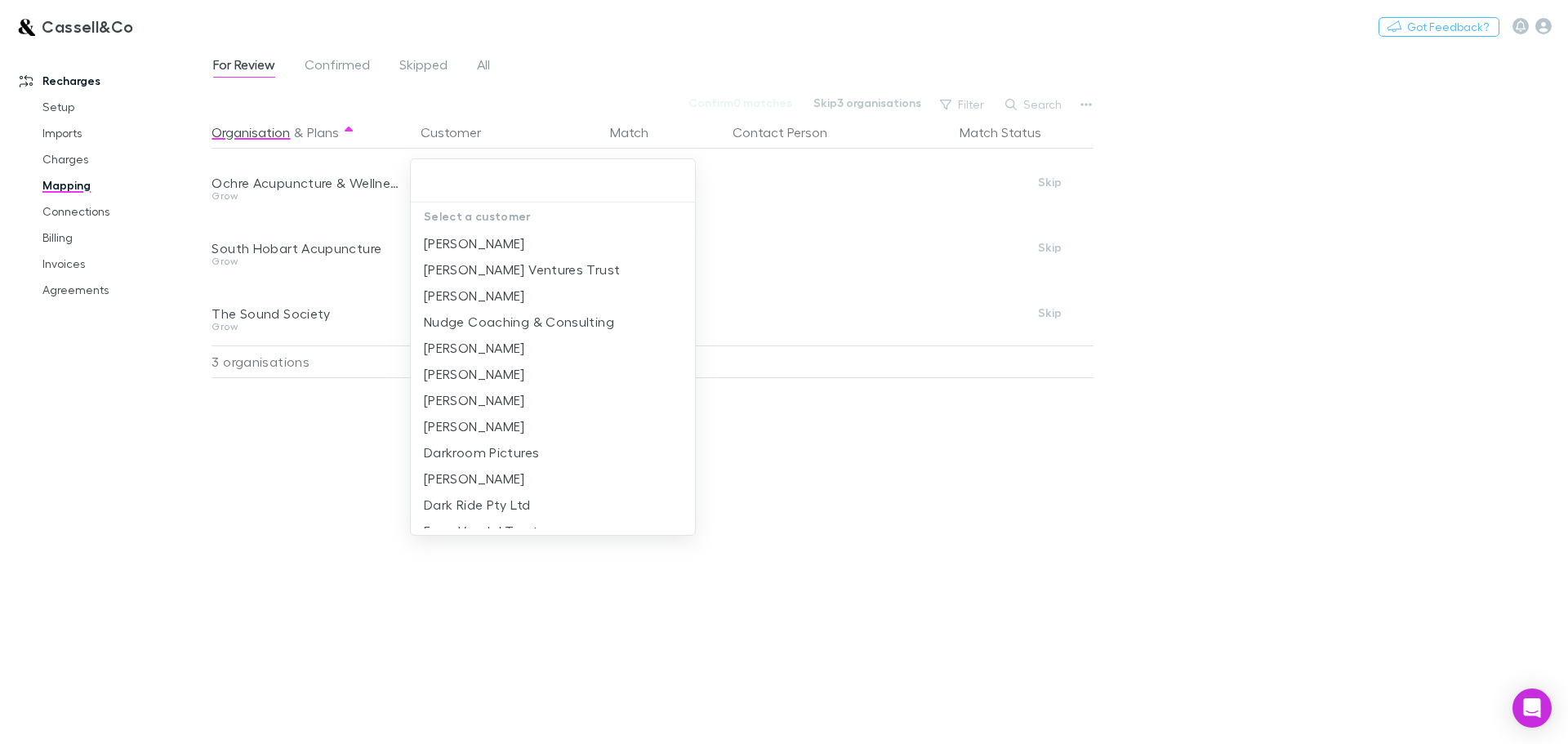
click at [1353, 222] on div at bounding box center [784, 372] width 1568 height 744
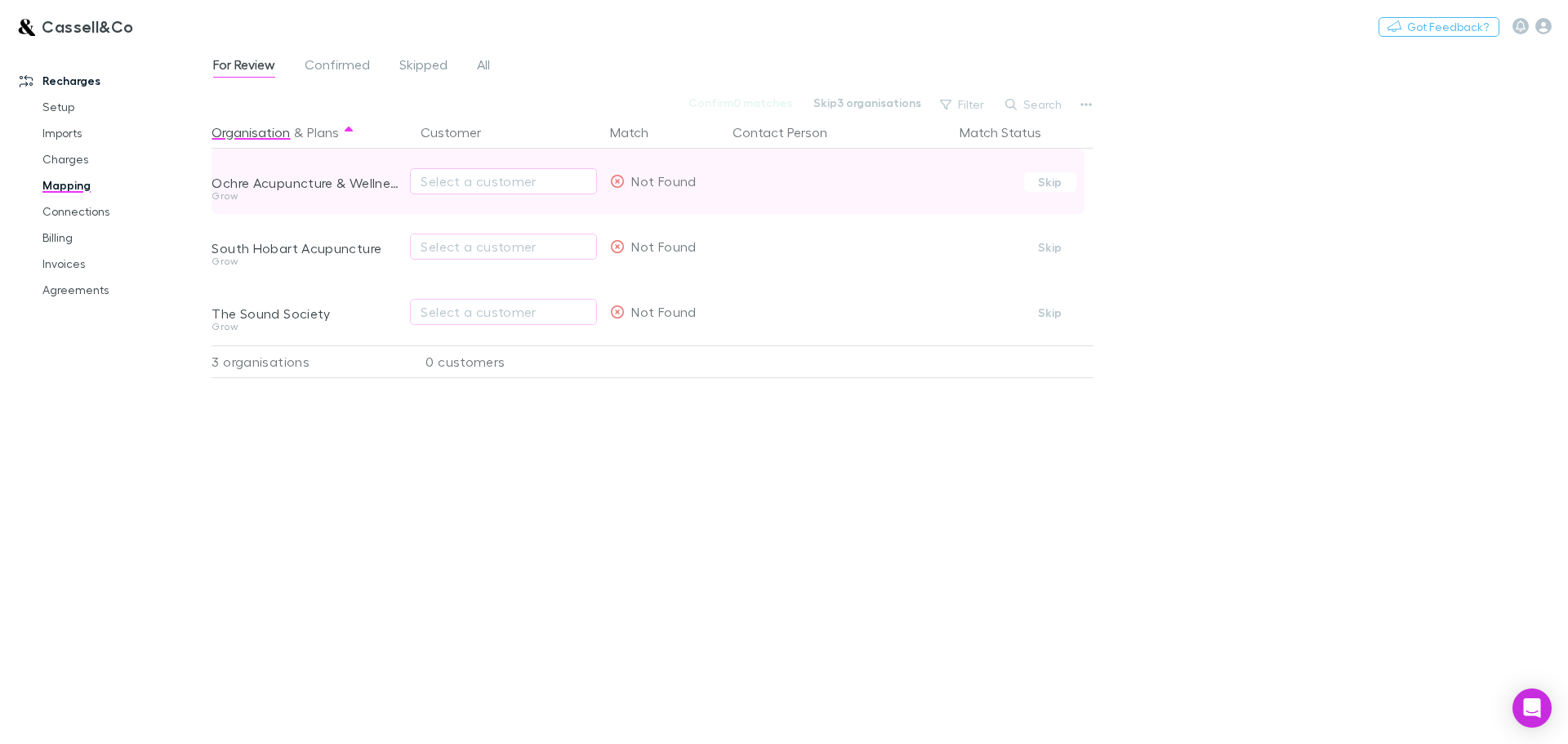
click at [618, 183] on icon at bounding box center [617, 181] width 14 height 13
click at [689, 181] on span "Not Found" at bounding box center [663, 181] width 64 height 15
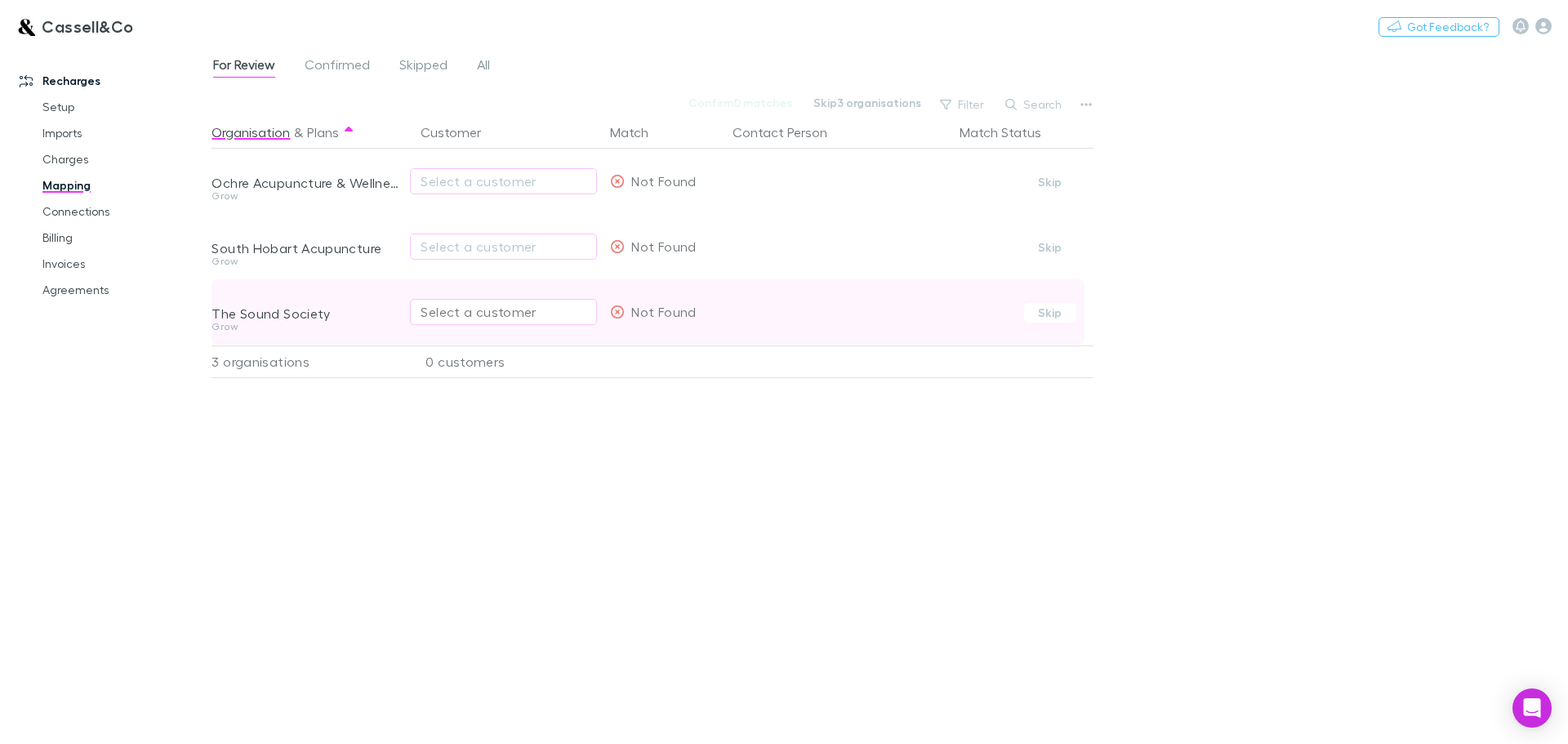
click at [555, 313] on div "Select a customer" at bounding box center [503, 311] width 166 height 19
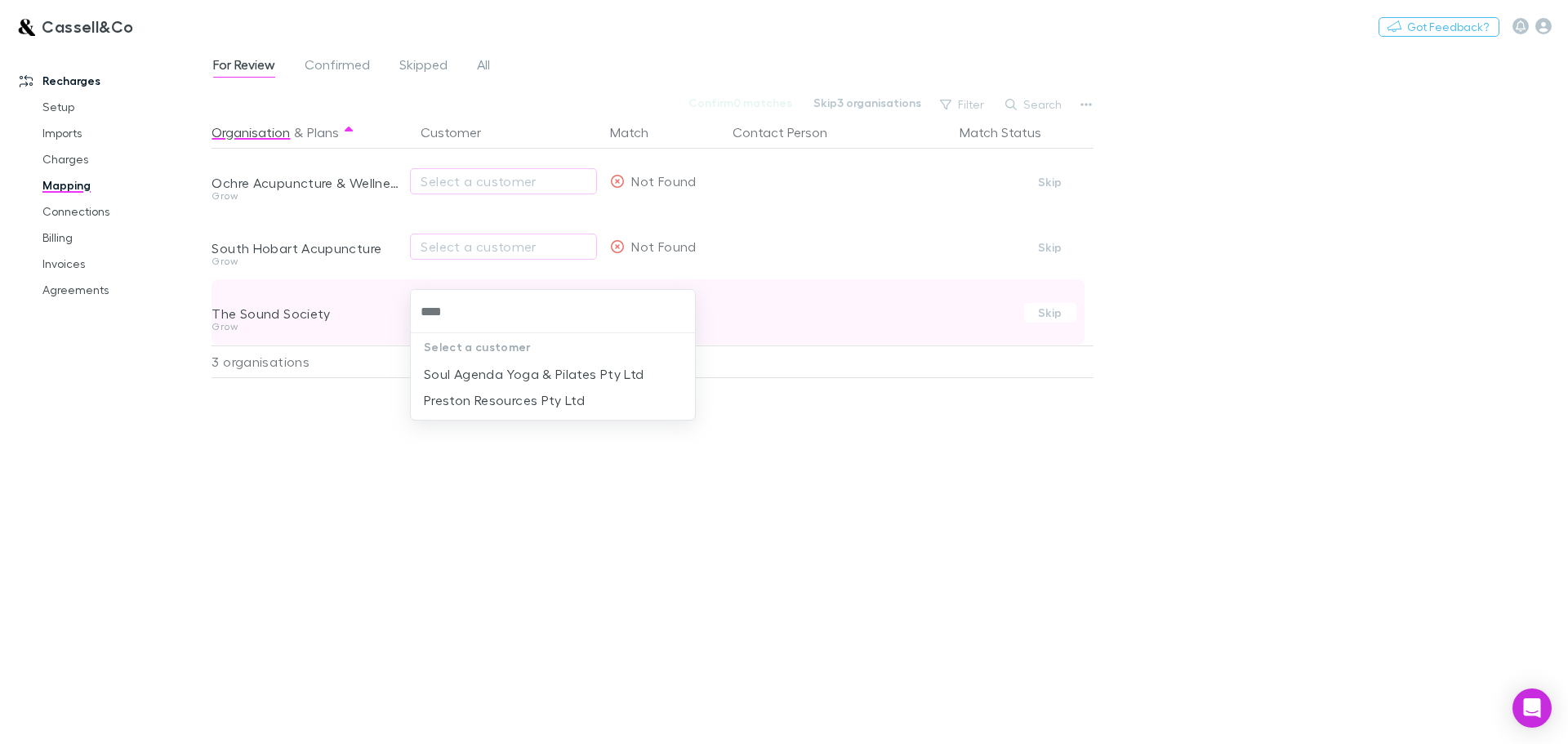
type input "*****"
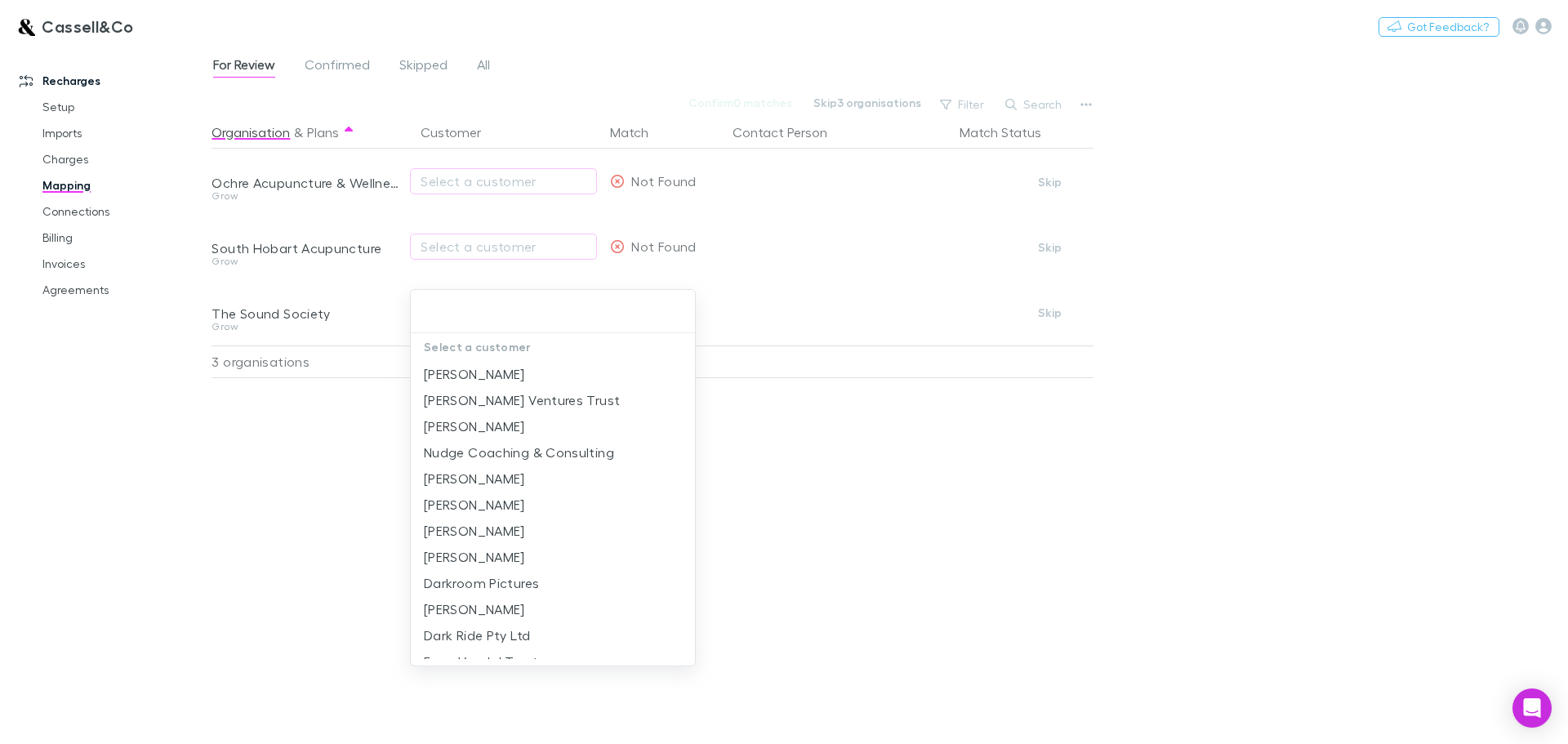
click at [157, 488] on div at bounding box center [784, 372] width 1568 height 744
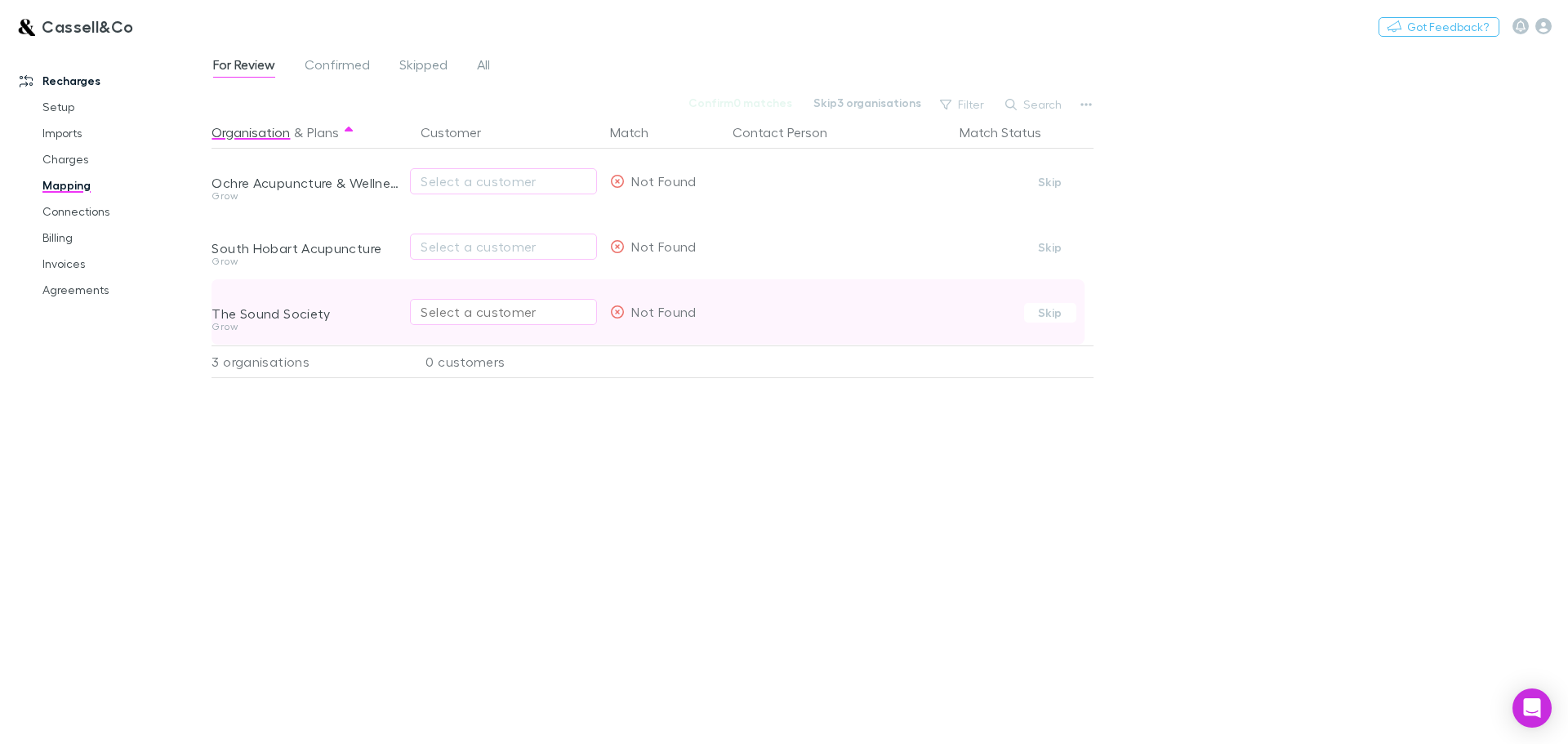
click at [479, 310] on div "Select a customer" at bounding box center [503, 311] width 166 height 19
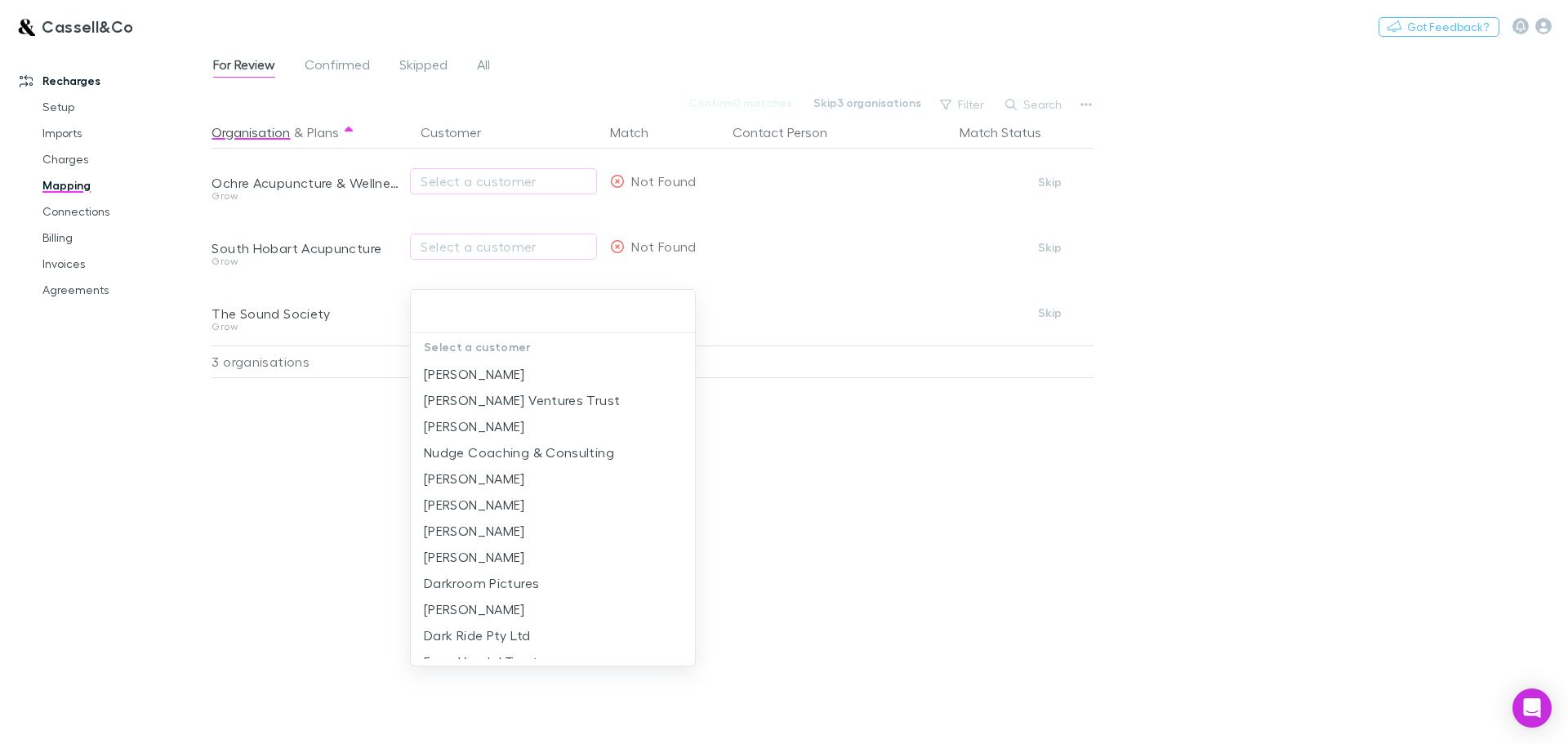
type input "**********"
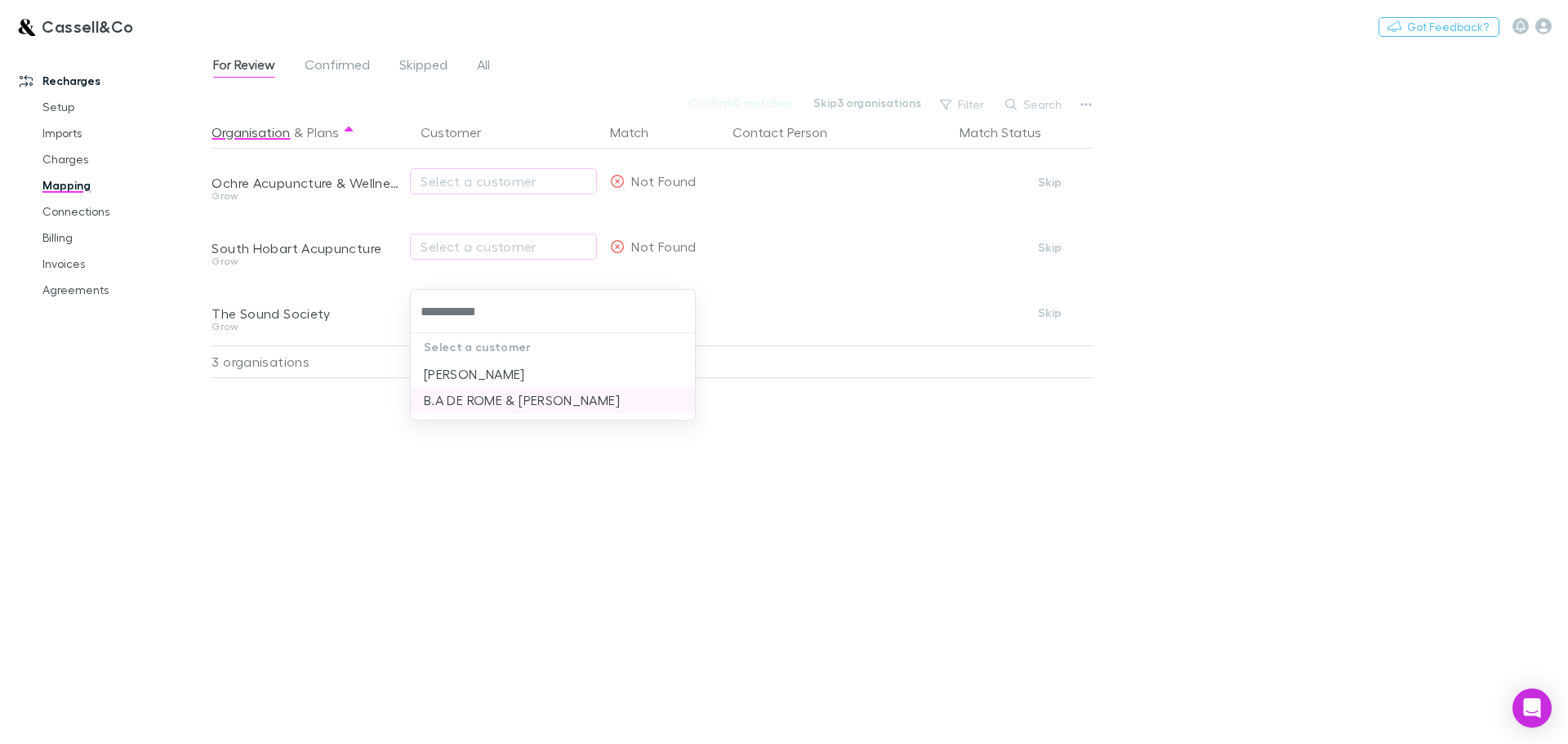
click at [484, 400] on li "B.A DE ROME & [PERSON_NAME]" at bounding box center [553, 400] width 284 height 26
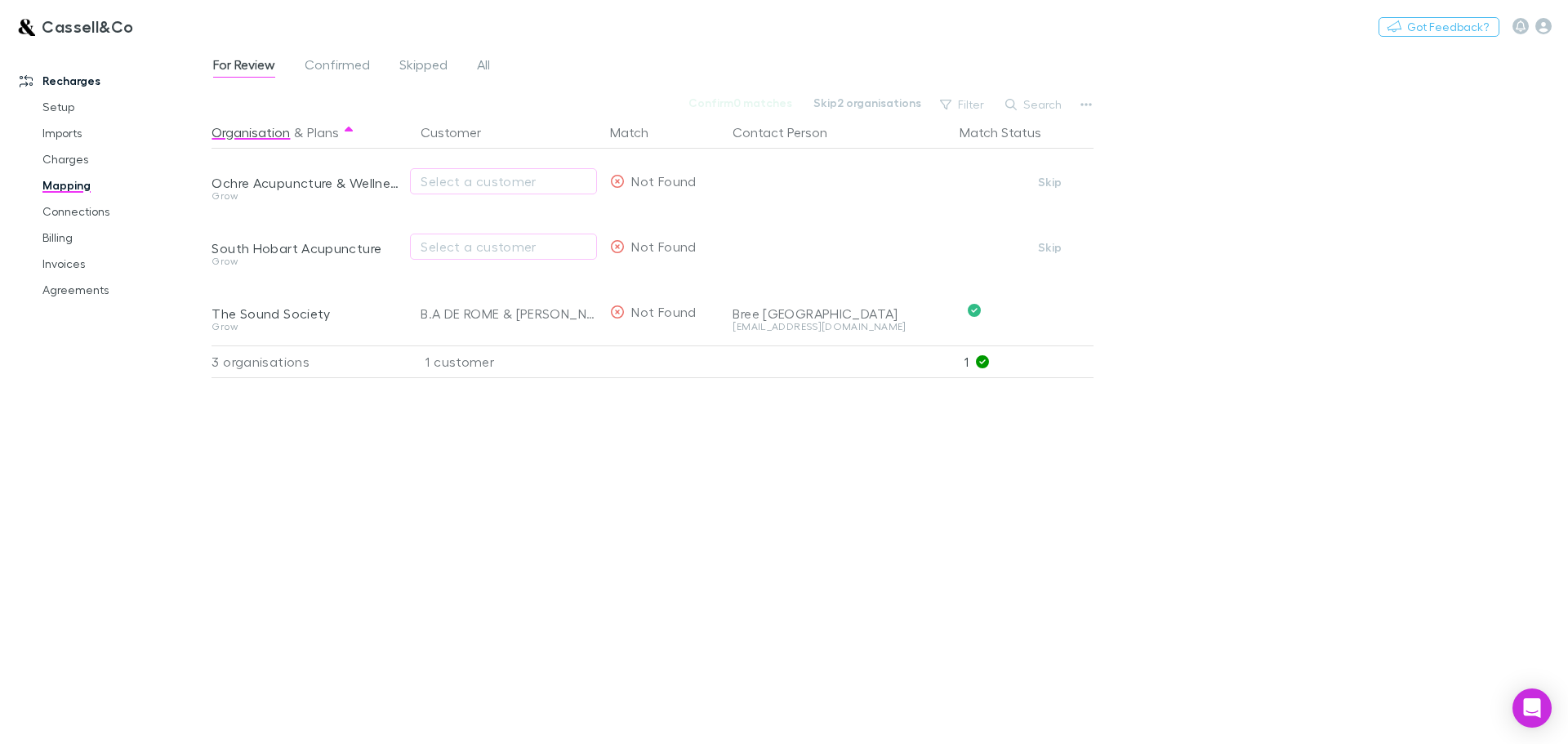
click at [1228, 325] on div "For Review Confirmed Skipped All Confirm 0 matches Skip 2 organisations Filter …" at bounding box center [889, 394] width 1356 height 698
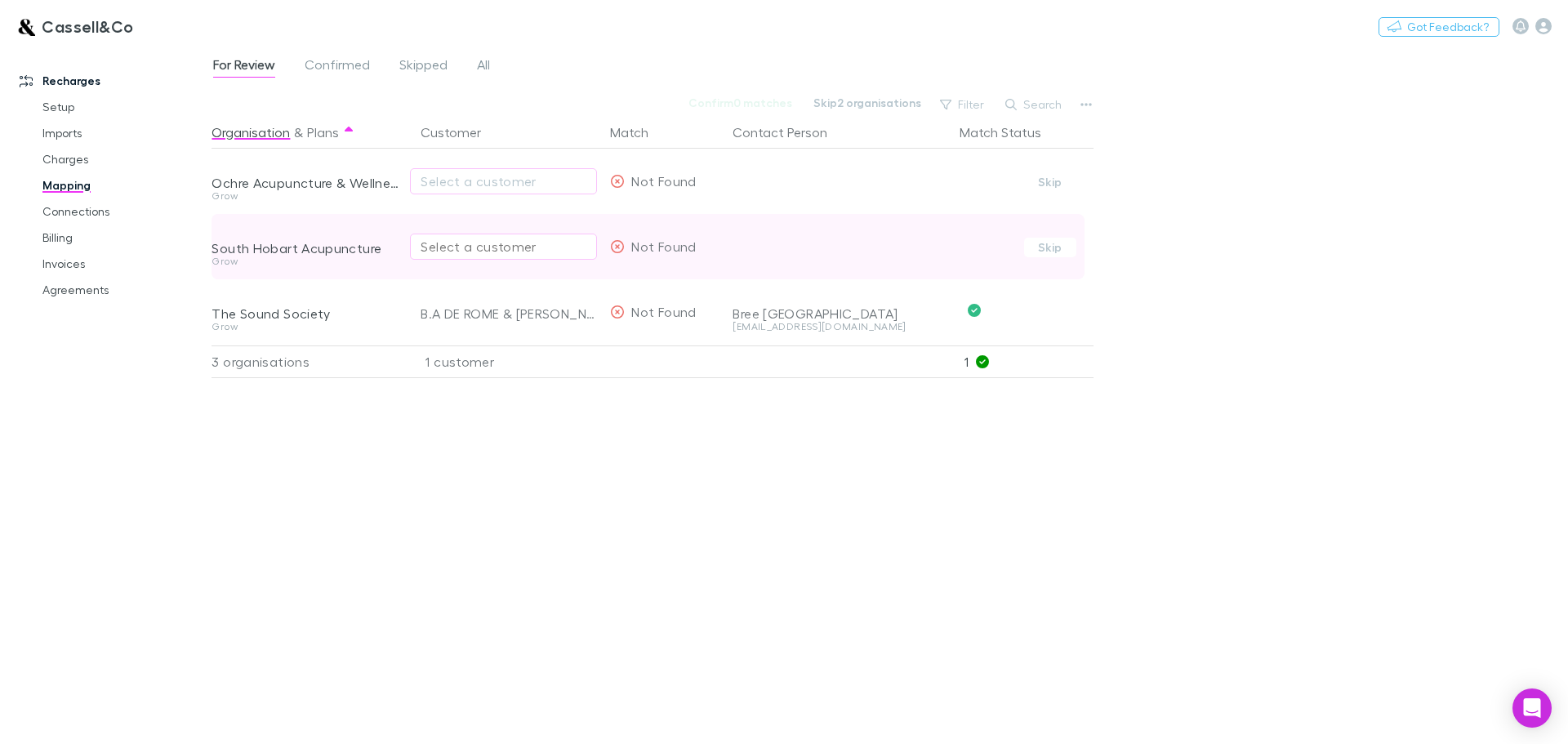
click at [448, 234] on button "Select a customer" at bounding box center [503, 246] width 187 height 26
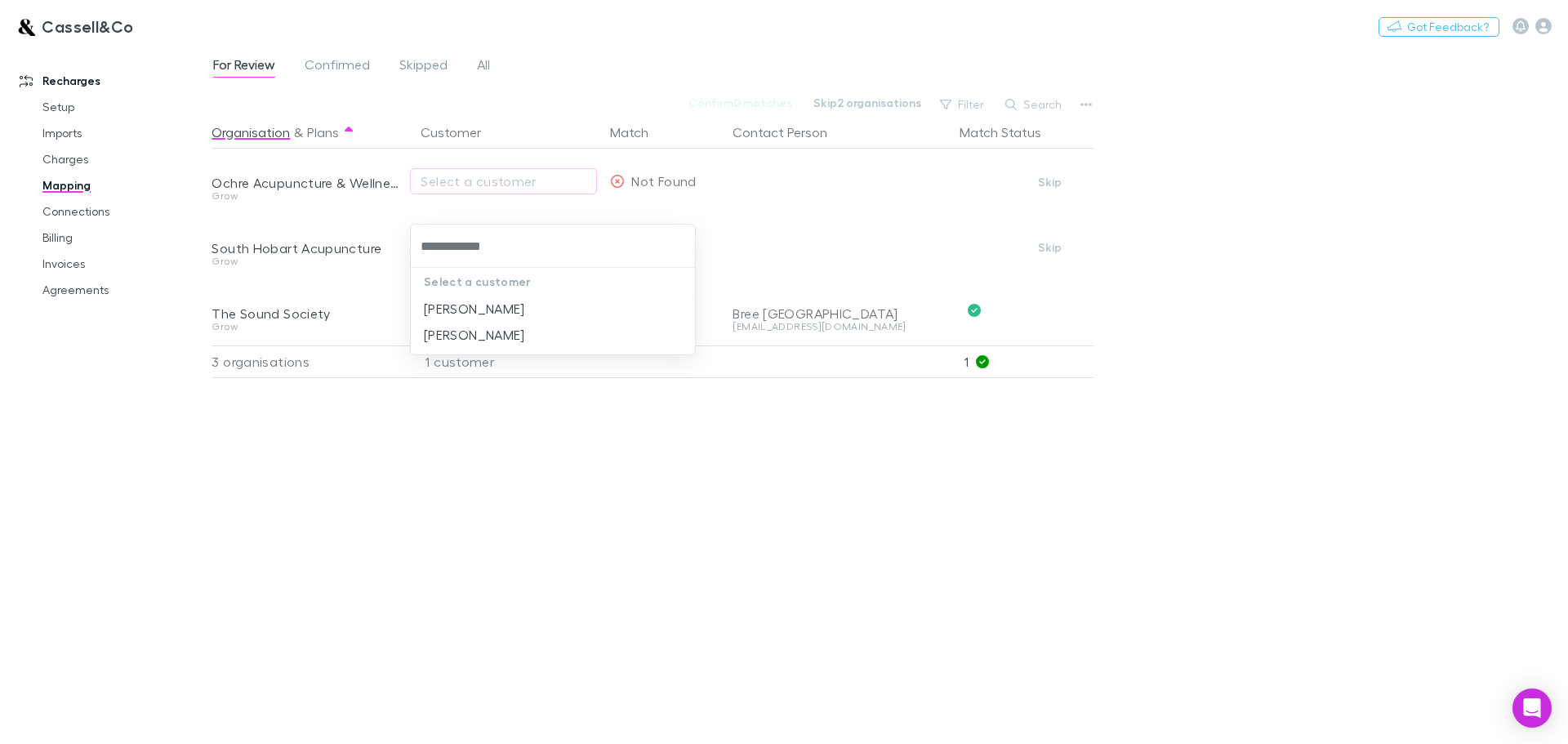
type input "**********"
click at [474, 333] on li "[PERSON_NAME]" at bounding box center [553, 334] width 284 height 26
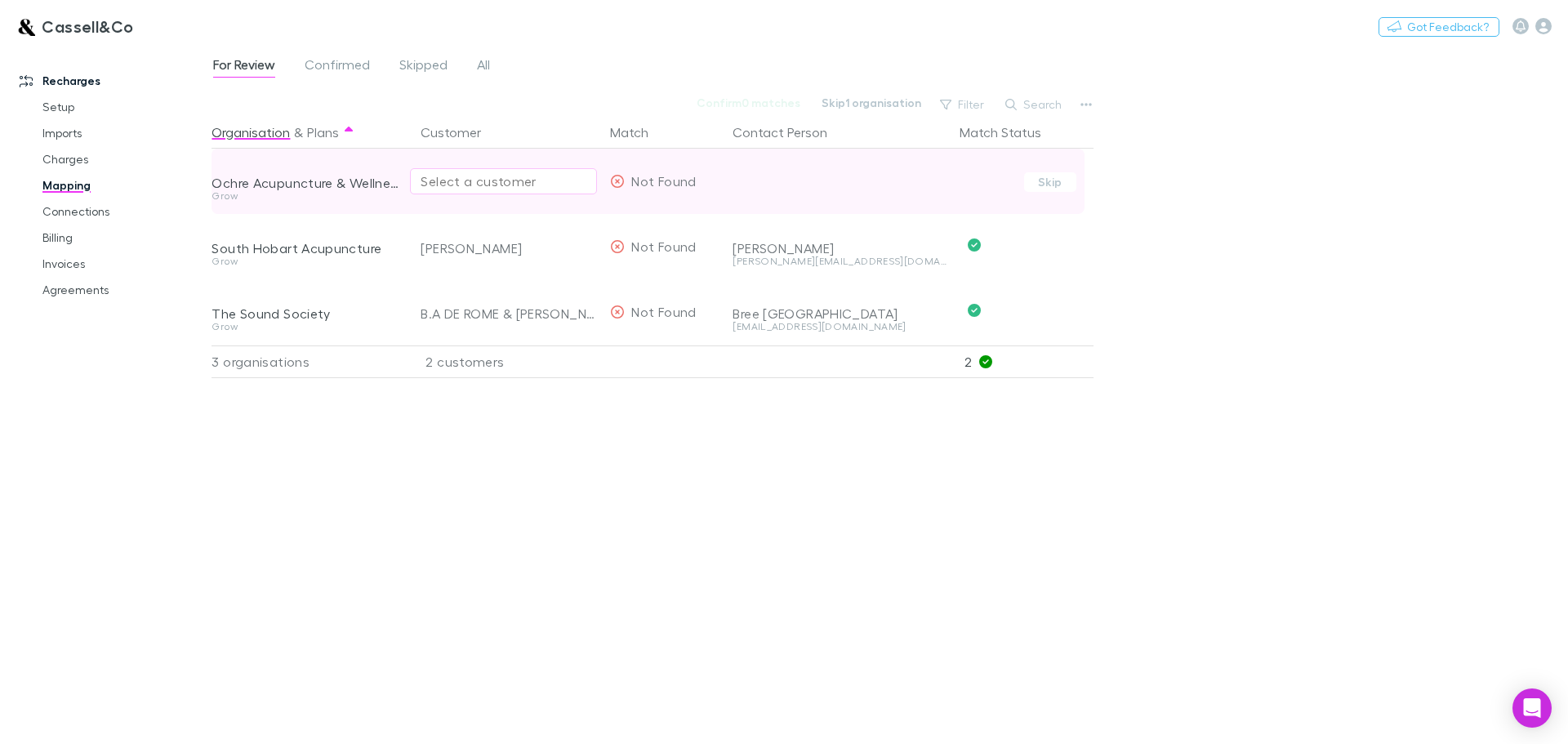
click at [476, 181] on div "Select a customer" at bounding box center [503, 181] width 166 height 19
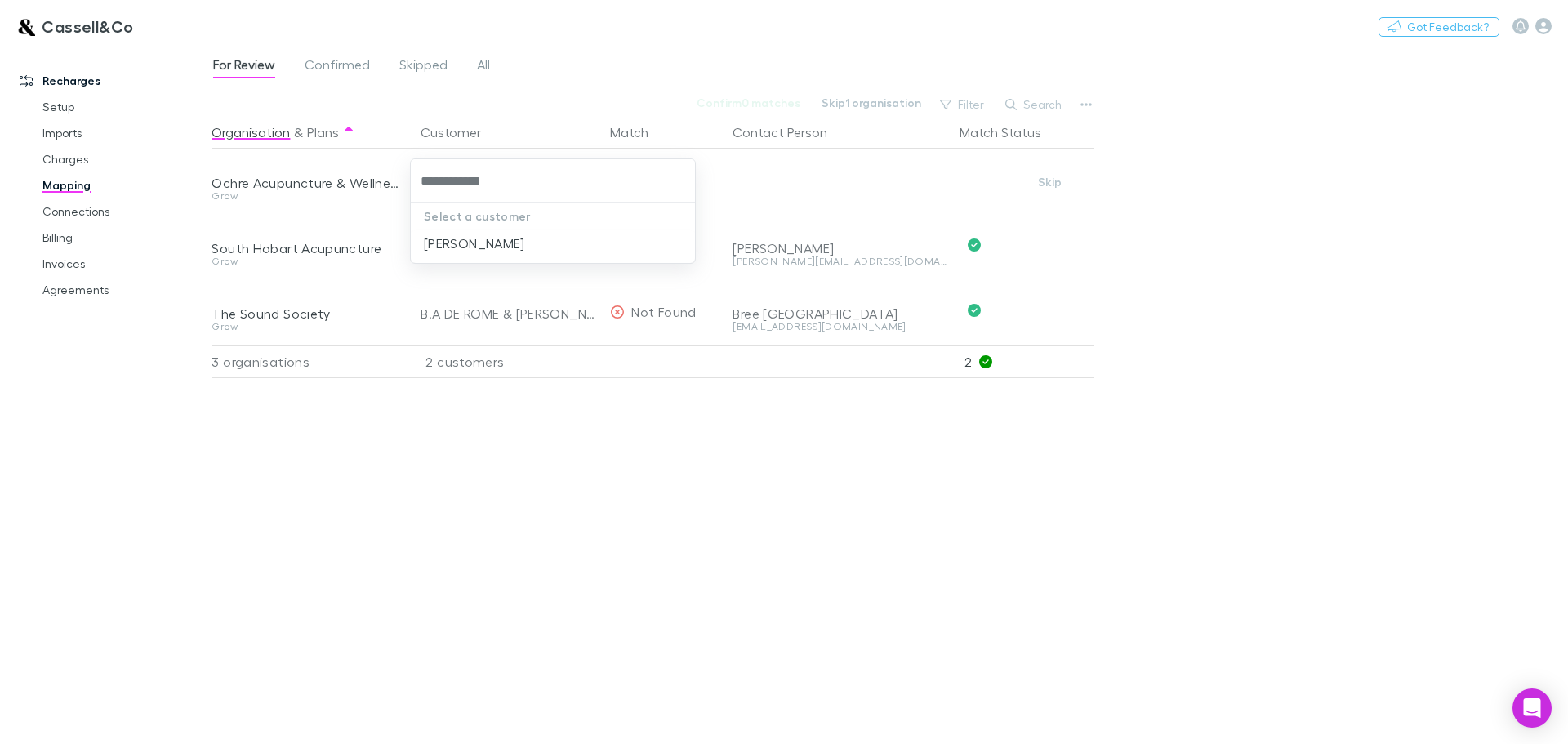
type input "**********"
click at [490, 245] on li "[PERSON_NAME]" at bounding box center [553, 243] width 284 height 26
click at [1364, 256] on div "For Review Confirmed Skipped All Confirm 0 matches Skip 0 organisations Filter …" at bounding box center [889, 394] width 1356 height 698
click at [316, 52] on div "Cassell&Co Nothing Got Feedback? Recharges Setup Imports Charges Mapping Connec…" at bounding box center [784, 372] width 1568 height 744
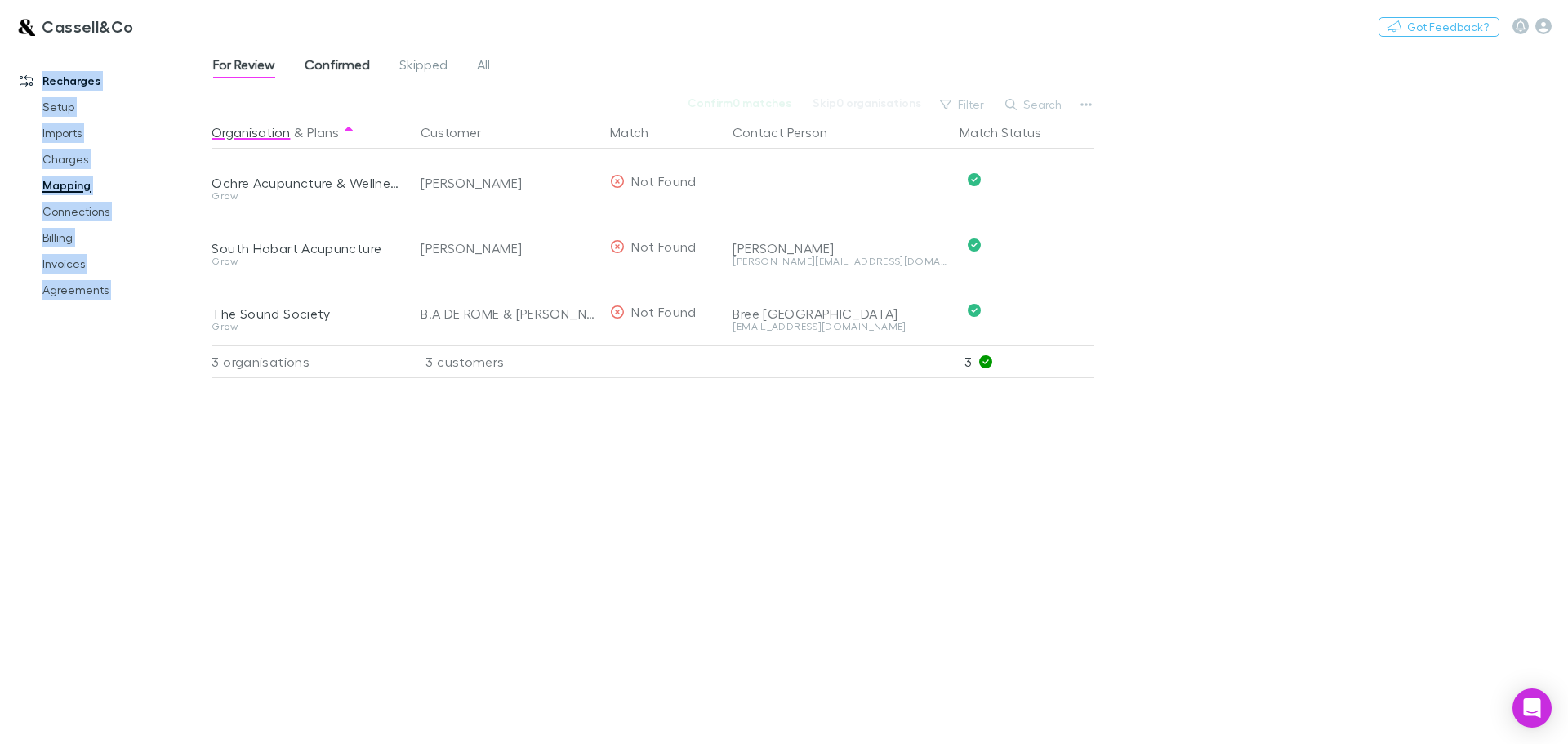
click at [323, 61] on span "Confirmed" at bounding box center [337, 67] width 65 height 21
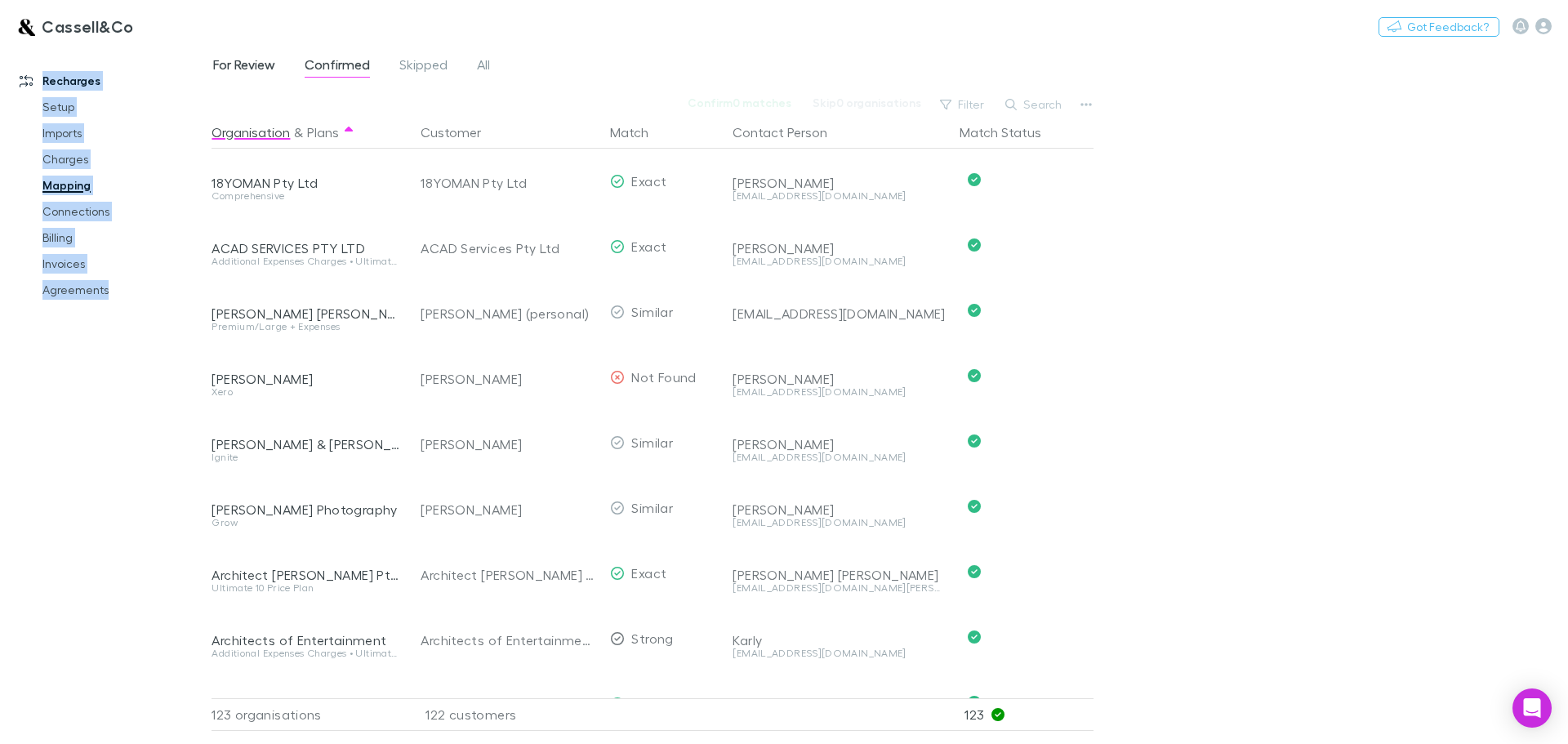
click at [245, 64] on span "For Review" at bounding box center [244, 67] width 62 height 21
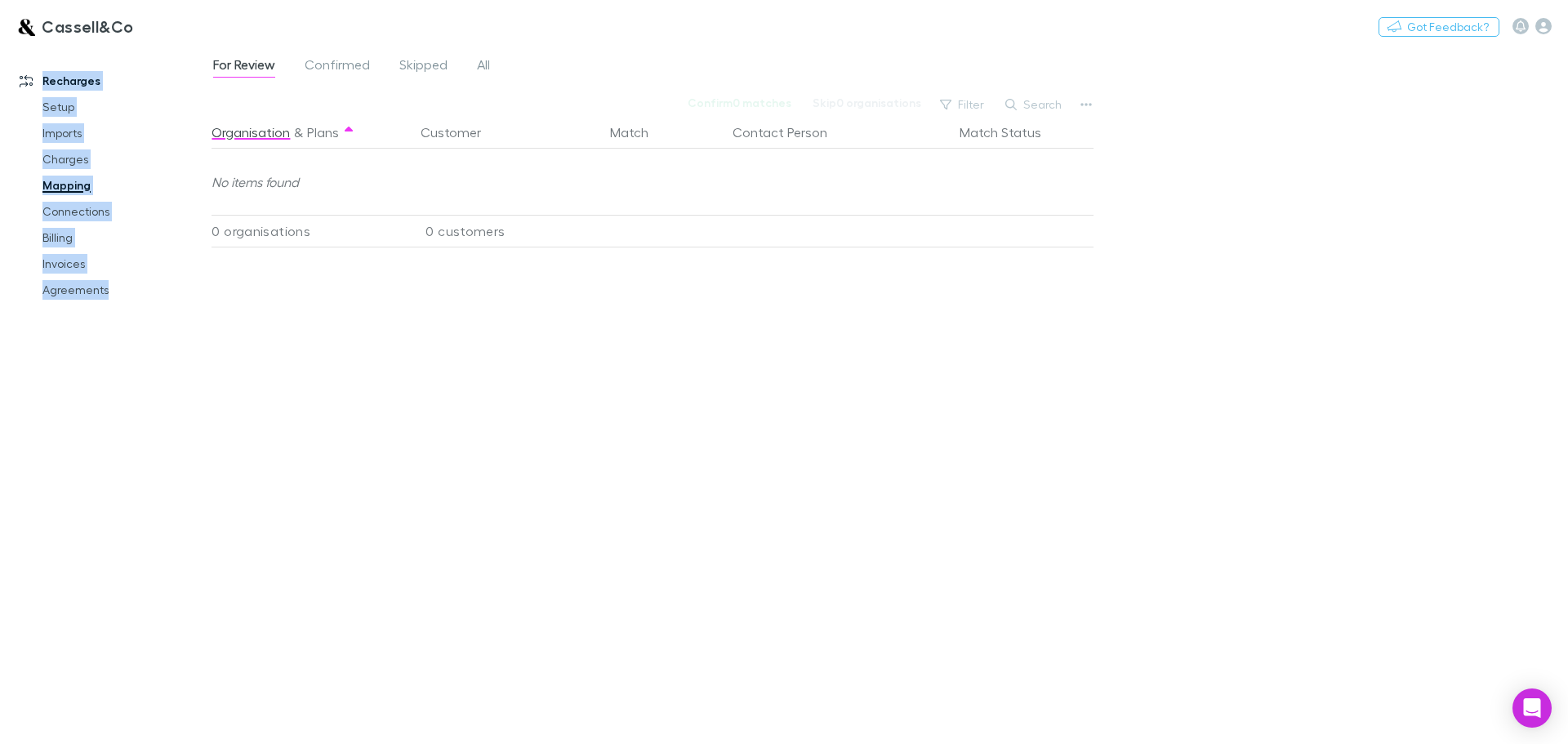
click at [110, 444] on div "Recharges Setup Imports Charges Mapping Connections Billing Invoices Agreements" at bounding box center [112, 391] width 223 height 679
click at [67, 206] on link "Connections" at bounding box center [124, 212] width 195 height 26
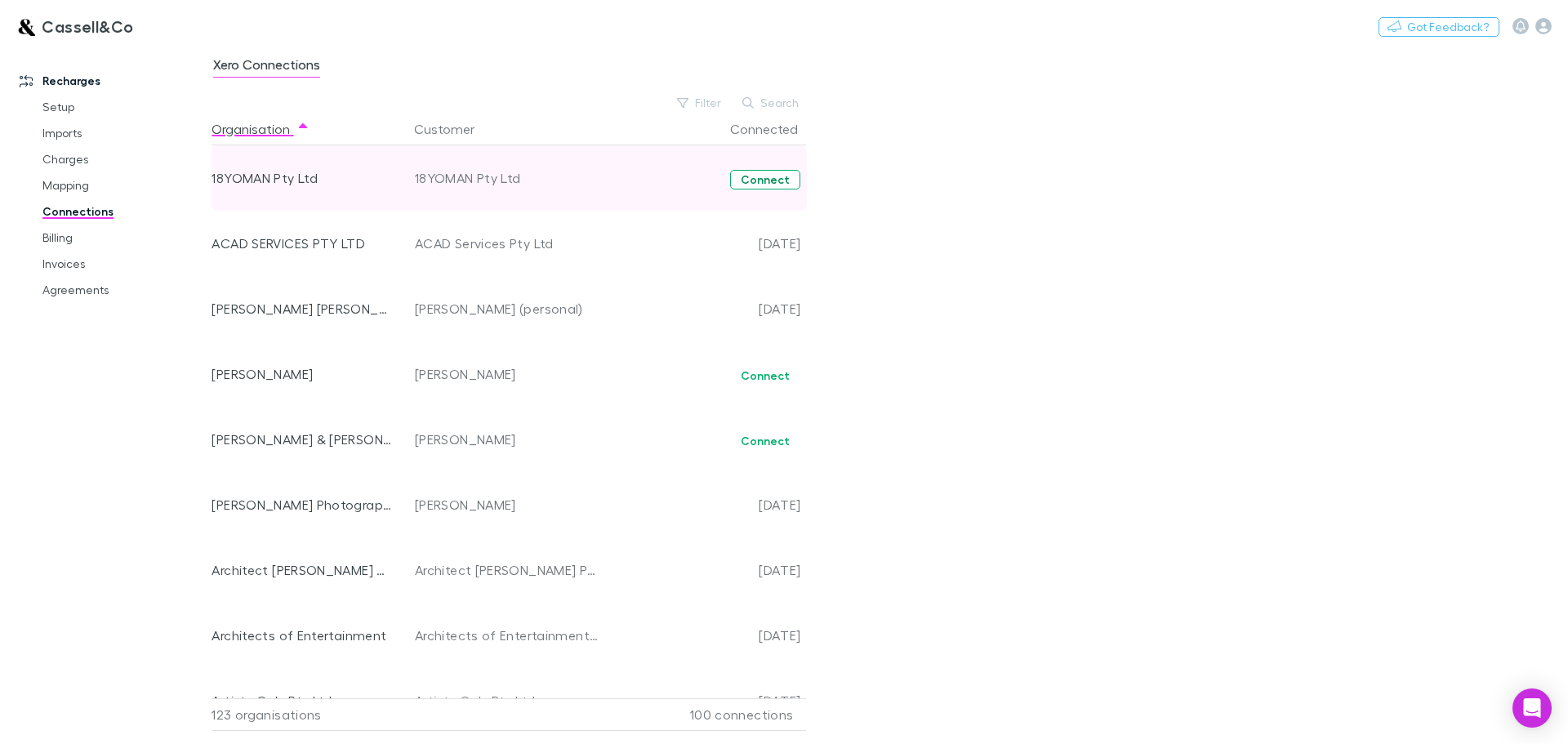
click at [774, 178] on button "Connect" at bounding box center [765, 179] width 70 height 19
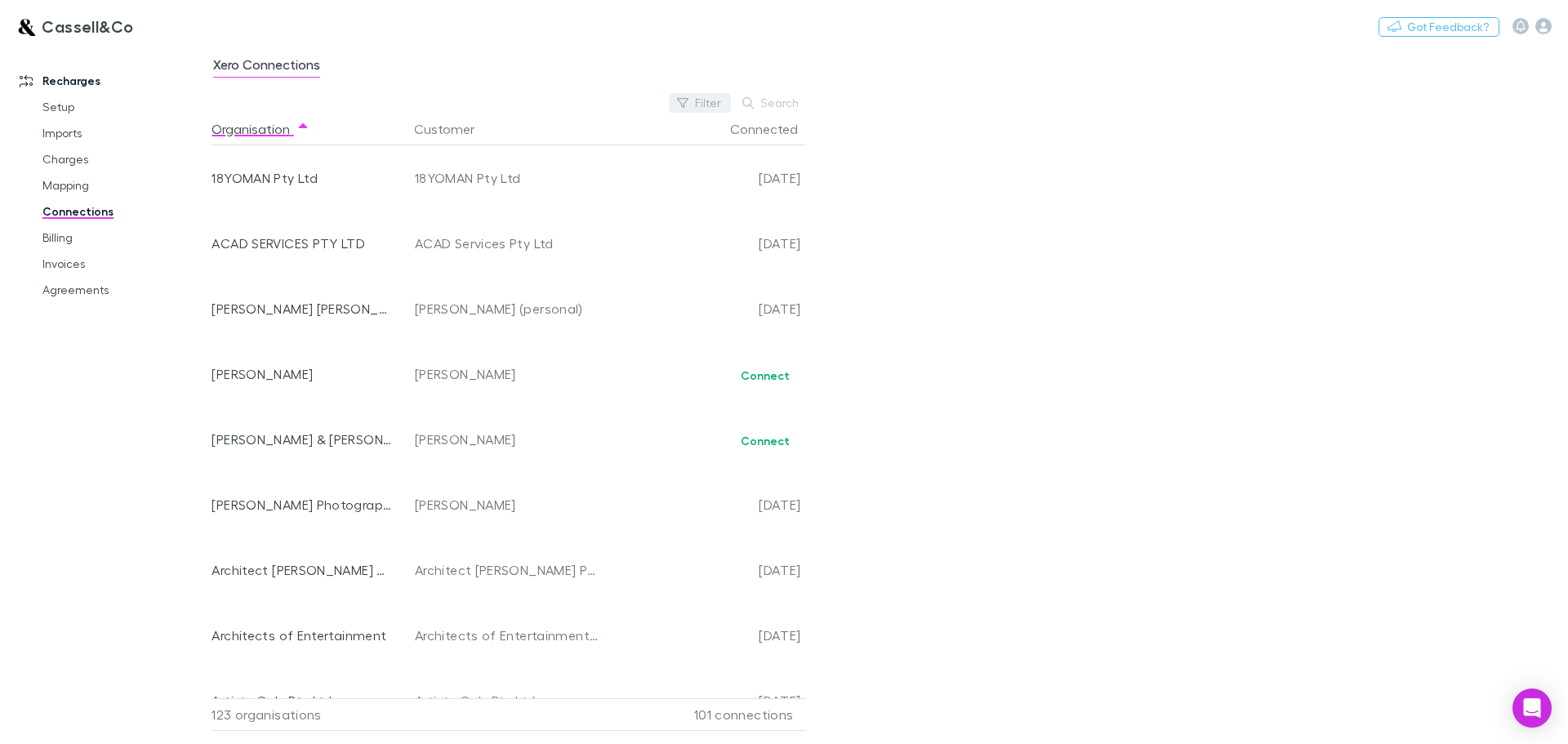
click at [707, 97] on button "Filter" at bounding box center [699, 102] width 62 height 19
click at [466, 237] on li "No" at bounding box center [591, 234] width 284 height 26
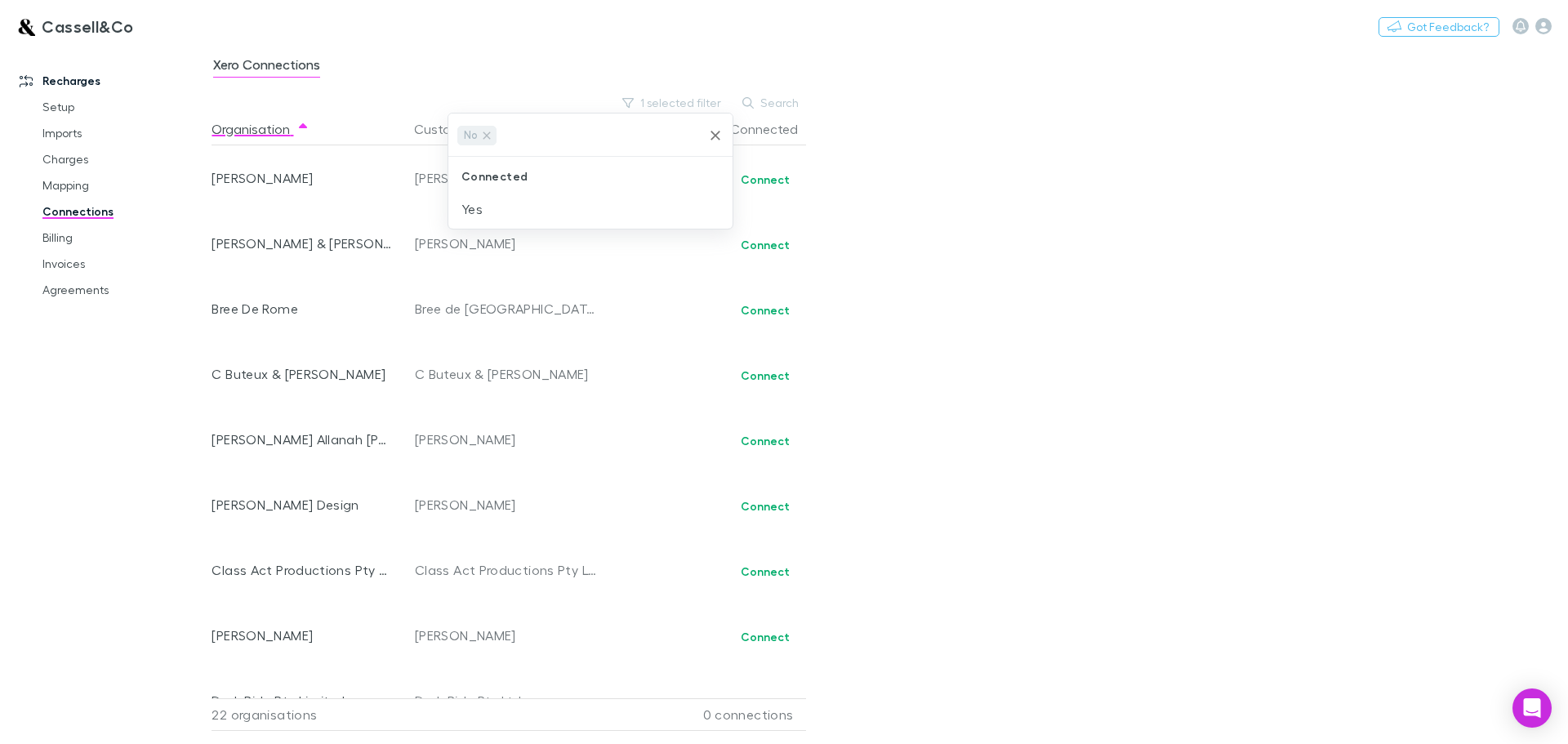
click at [1103, 219] on div at bounding box center [784, 372] width 1568 height 744
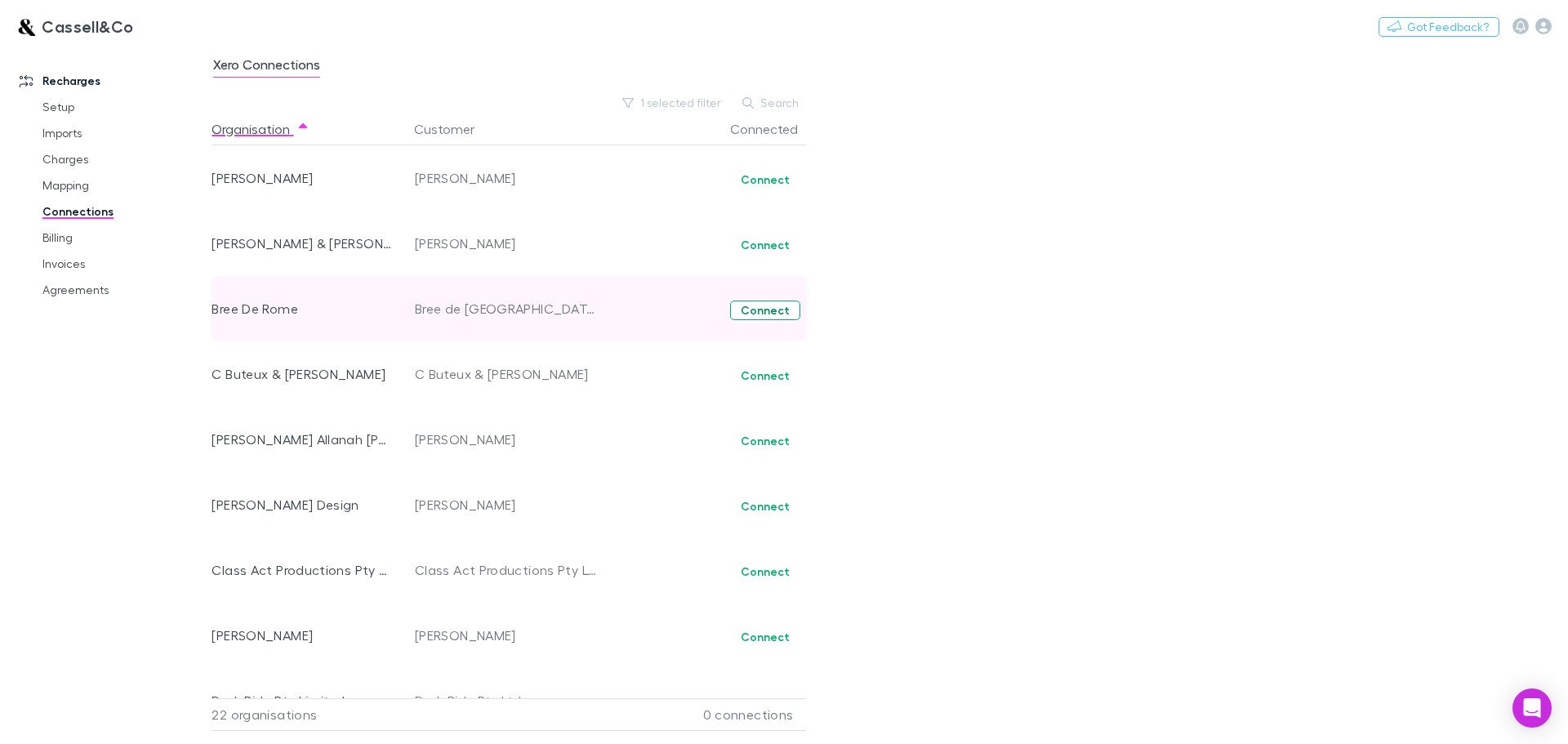
click at [770, 313] on button "Connect" at bounding box center [765, 310] width 70 height 19
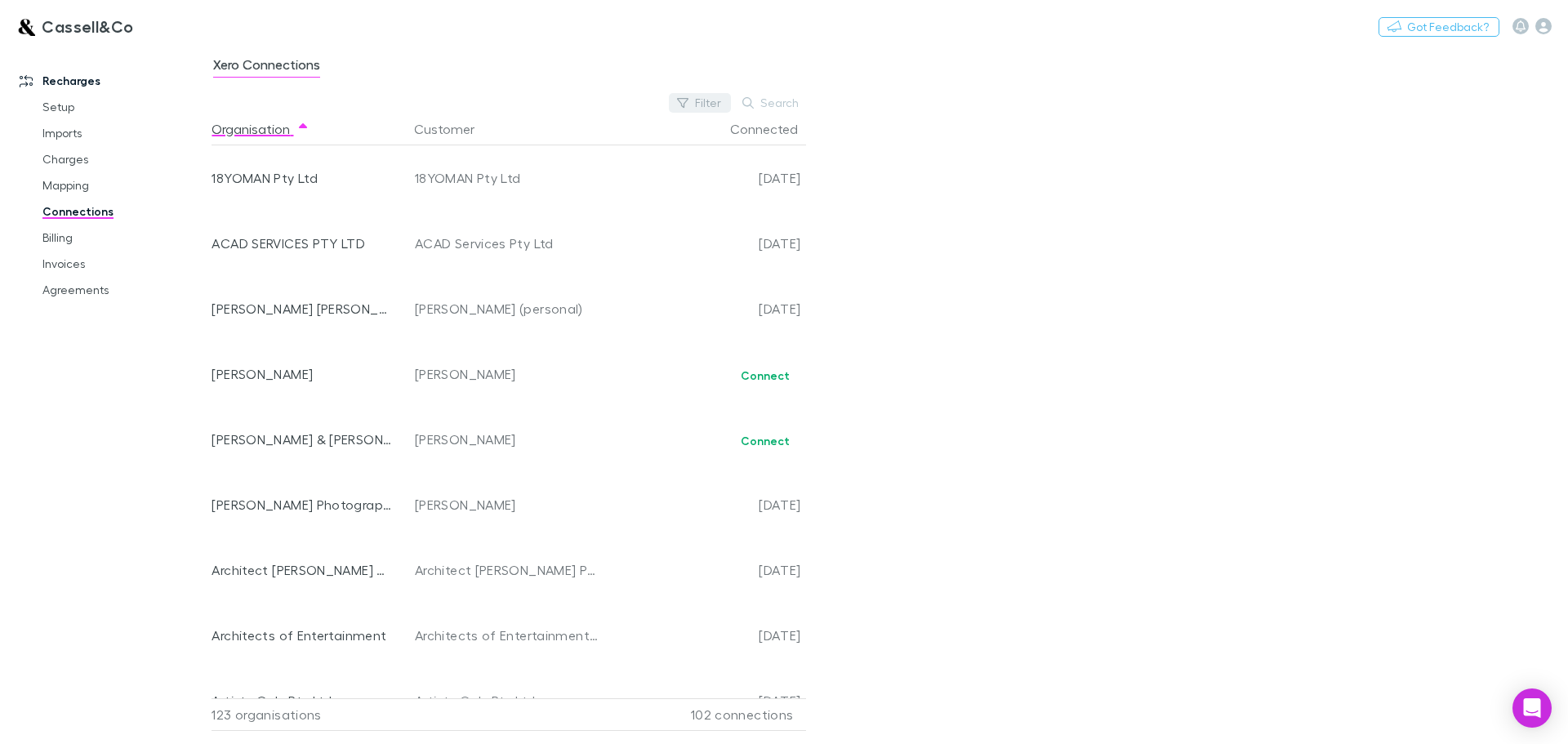
click at [719, 101] on button "Filter" at bounding box center [699, 102] width 62 height 19
click at [469, 234] on li "No" at bounding box center [591, 234] width 284 height 26
click at [897, 210] on div at bounding box center [784, 372] width 1568 height 744
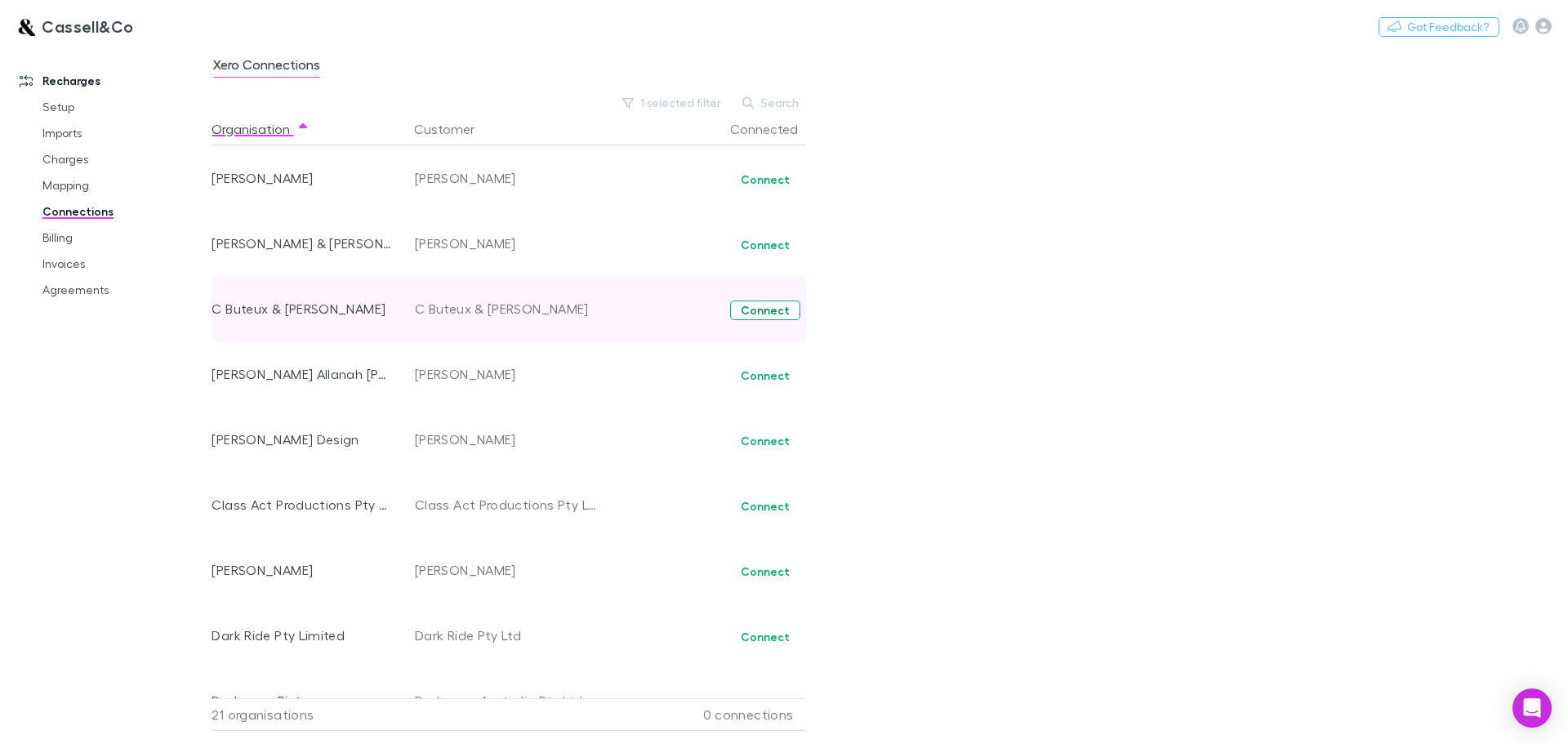
click at [772, 308] on button "Connect" at bounding box center [765, 310] width 70 height 19
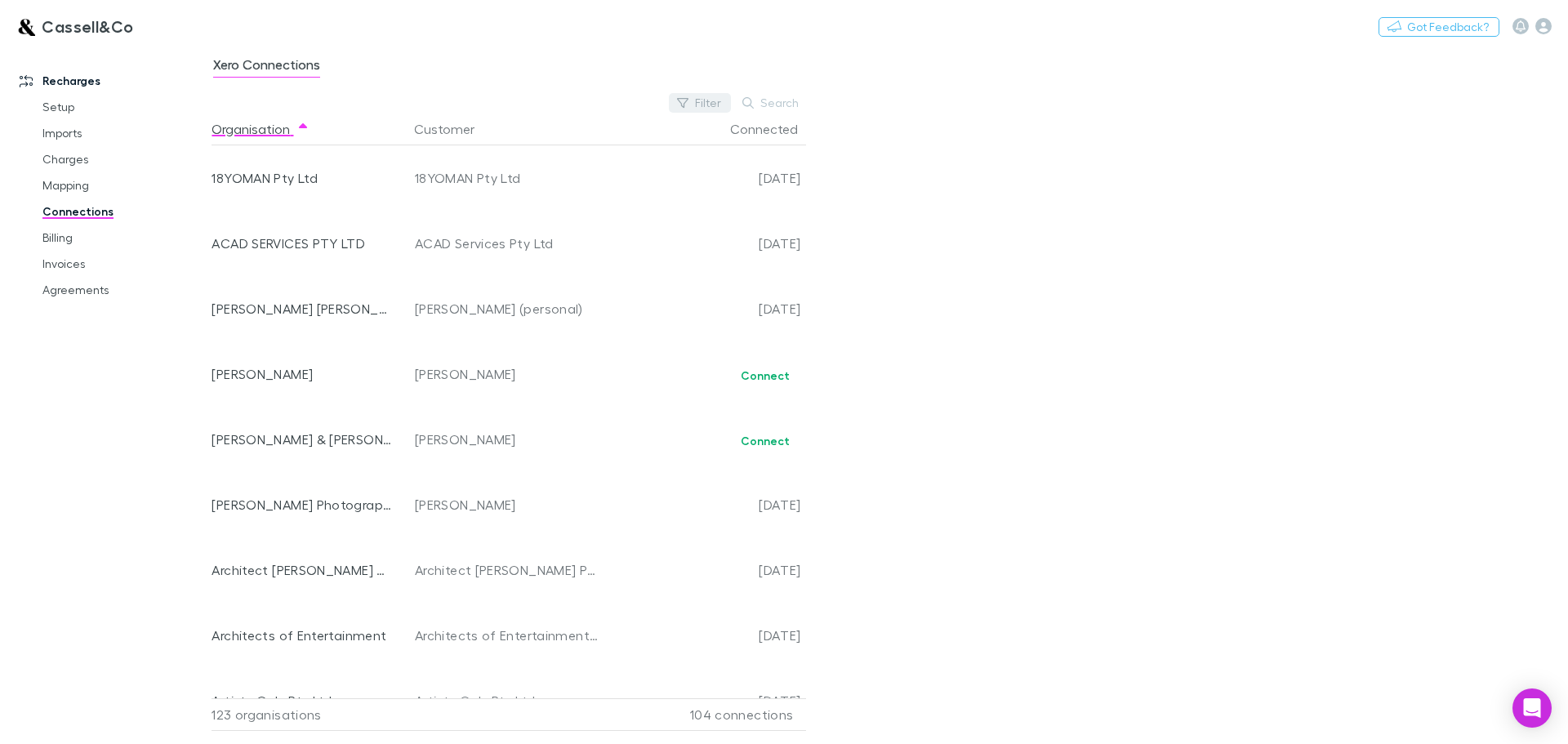
click at [710, 106] on button "Filter" at bounding box center [699, 102] width 62 height 19
click at [476, 230] on li "No" at bounding box center [591, 234] width 284 height 26
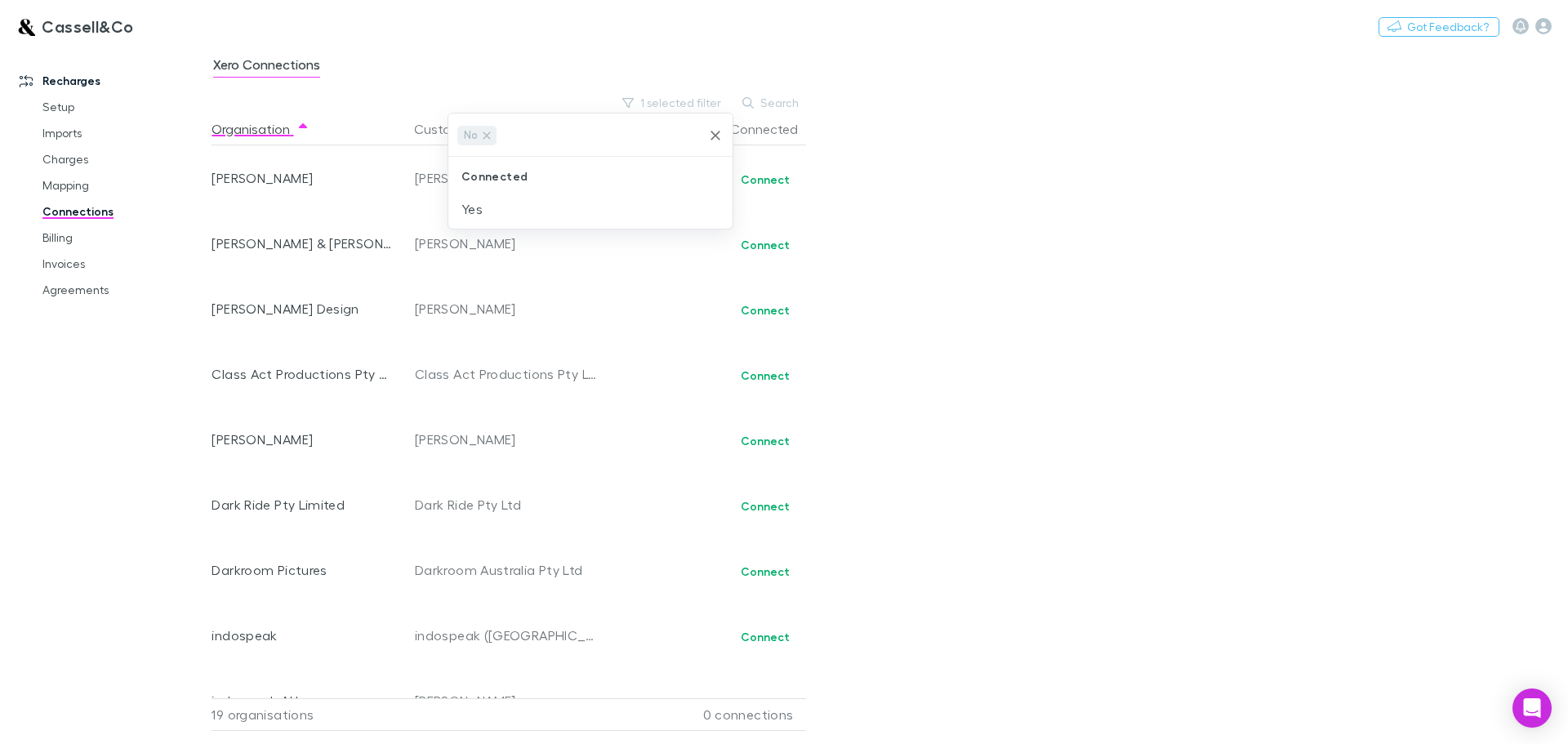
click at [992, 333] on div at bounding box center [784, 372] width 1568 height 744
click at [1076, 296] on div "Xero Connections 1 selected filter Search Organisation Customer Connected Ameli…" at bounding box center [889, 394] width 1356 height 698
click at [64, 229] on link "Billing" at bounding box center [124, 237] width 195 height 26
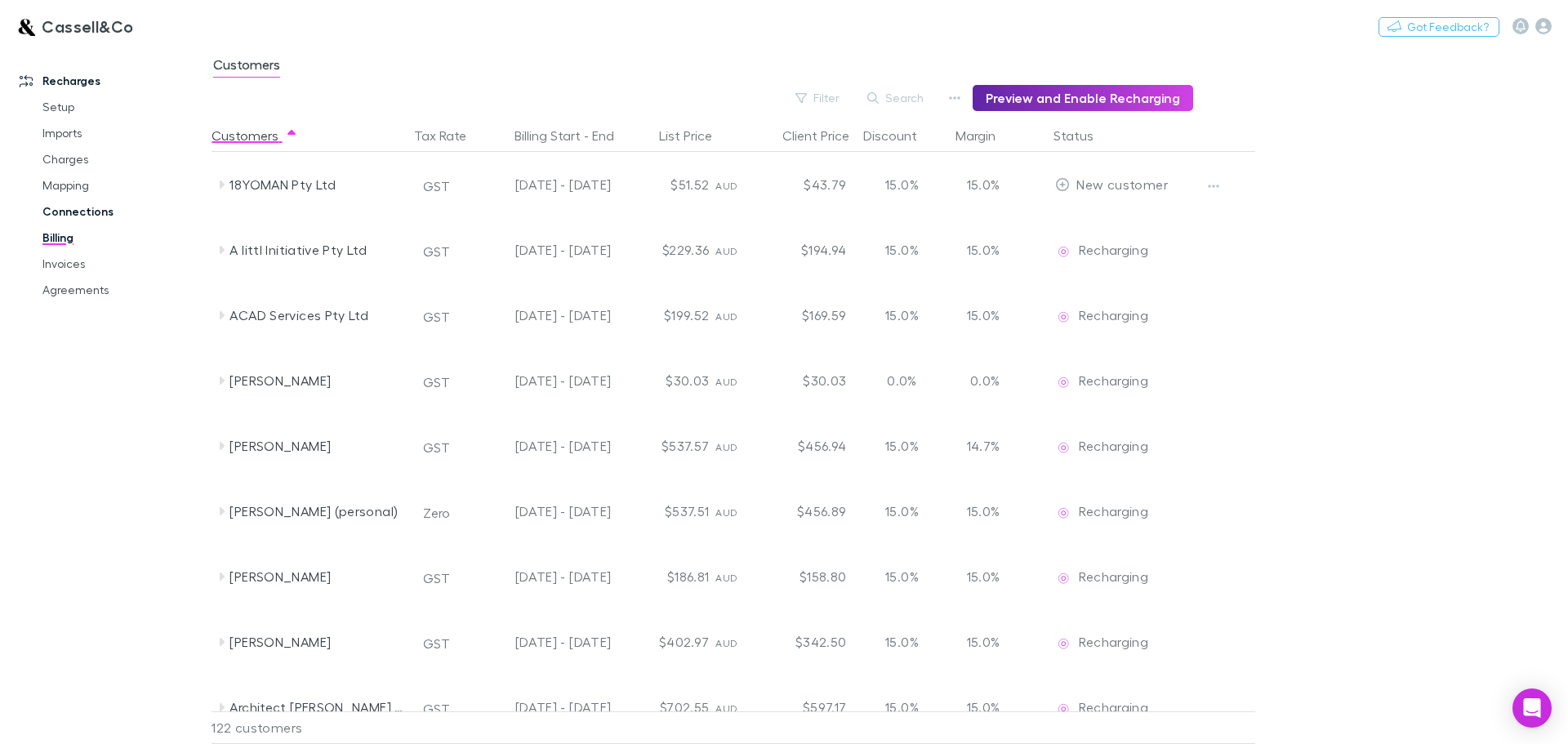
click at [60, 218] on link "Connections" at bounding box center [124, 212] width 195 height 26
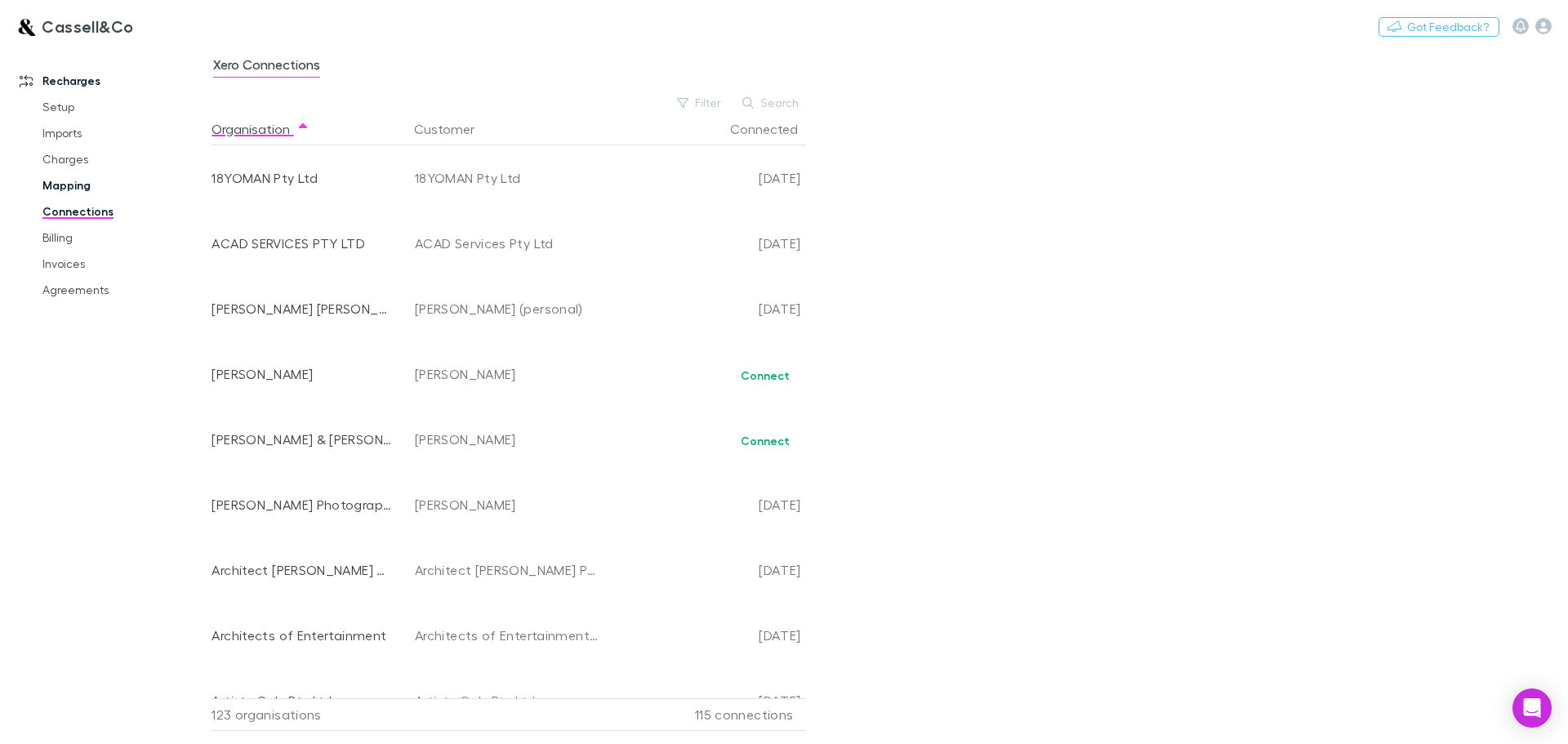
click at [63, 192] on link "Mapping" at bounding box center [124, 185] width 195 height 26
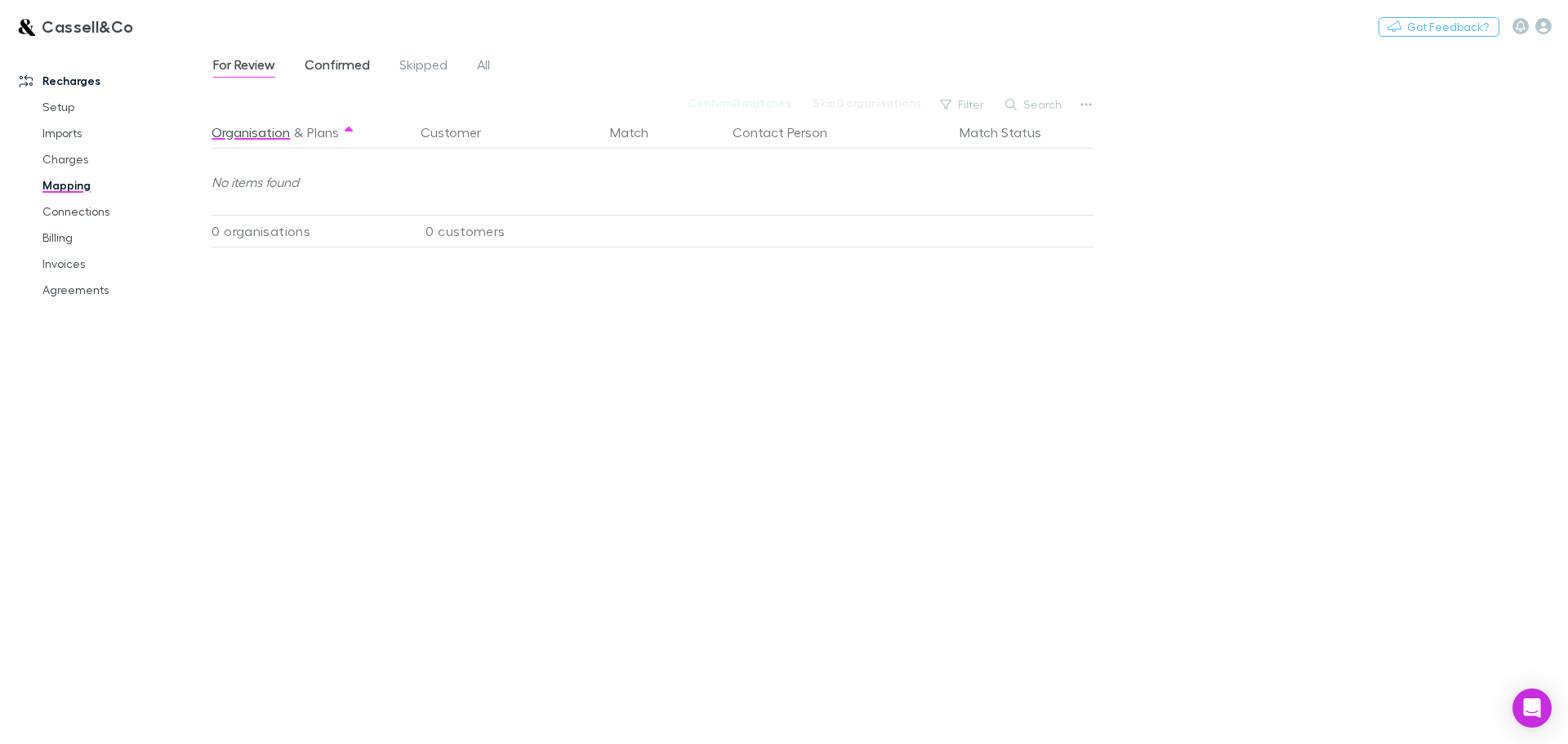
click at [326, 58] on span "Confirmed" at bounding box center [337, 67] width 65 height 21
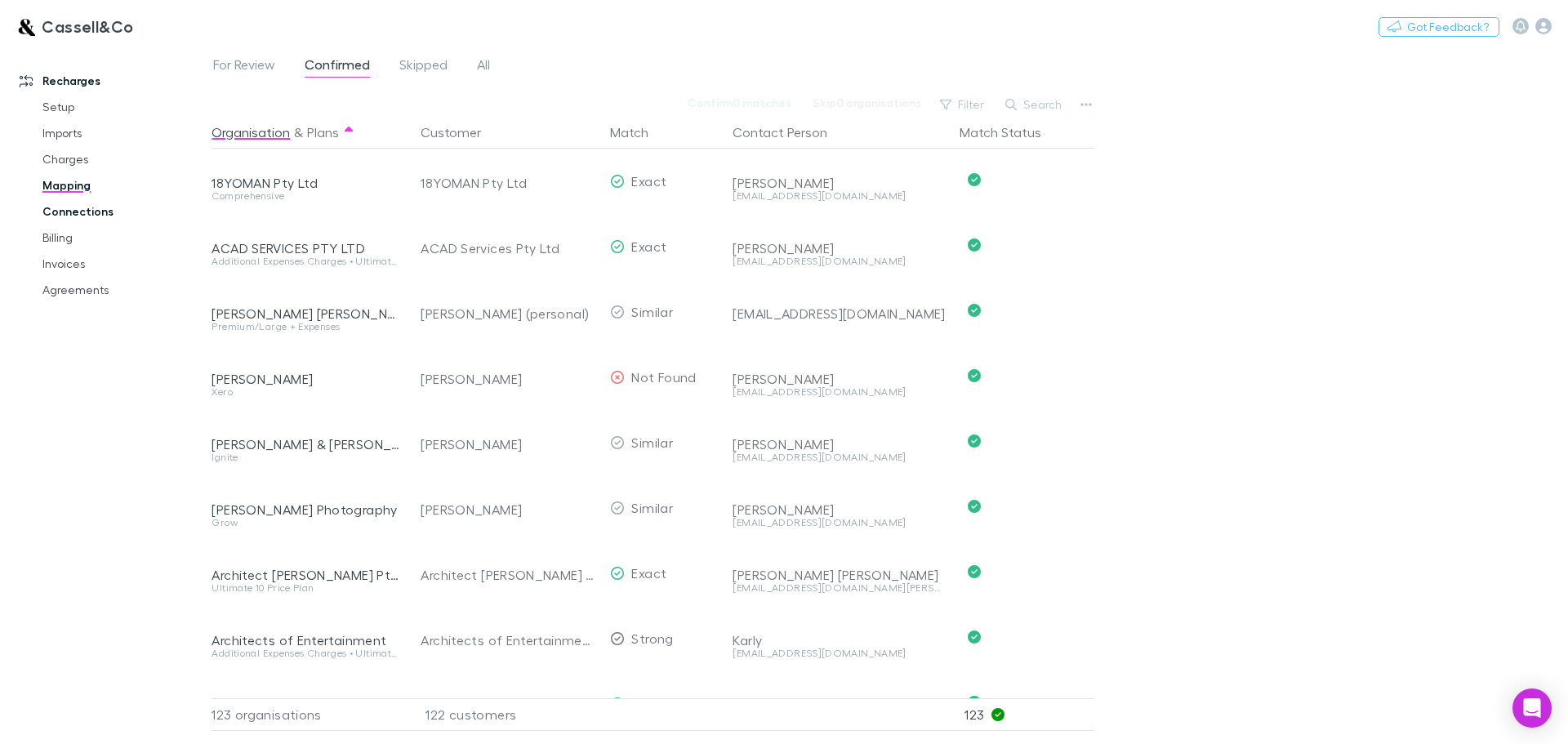
click at [57, 213] on link "Connections" at bounding box center [124, 212] width 195 height 26
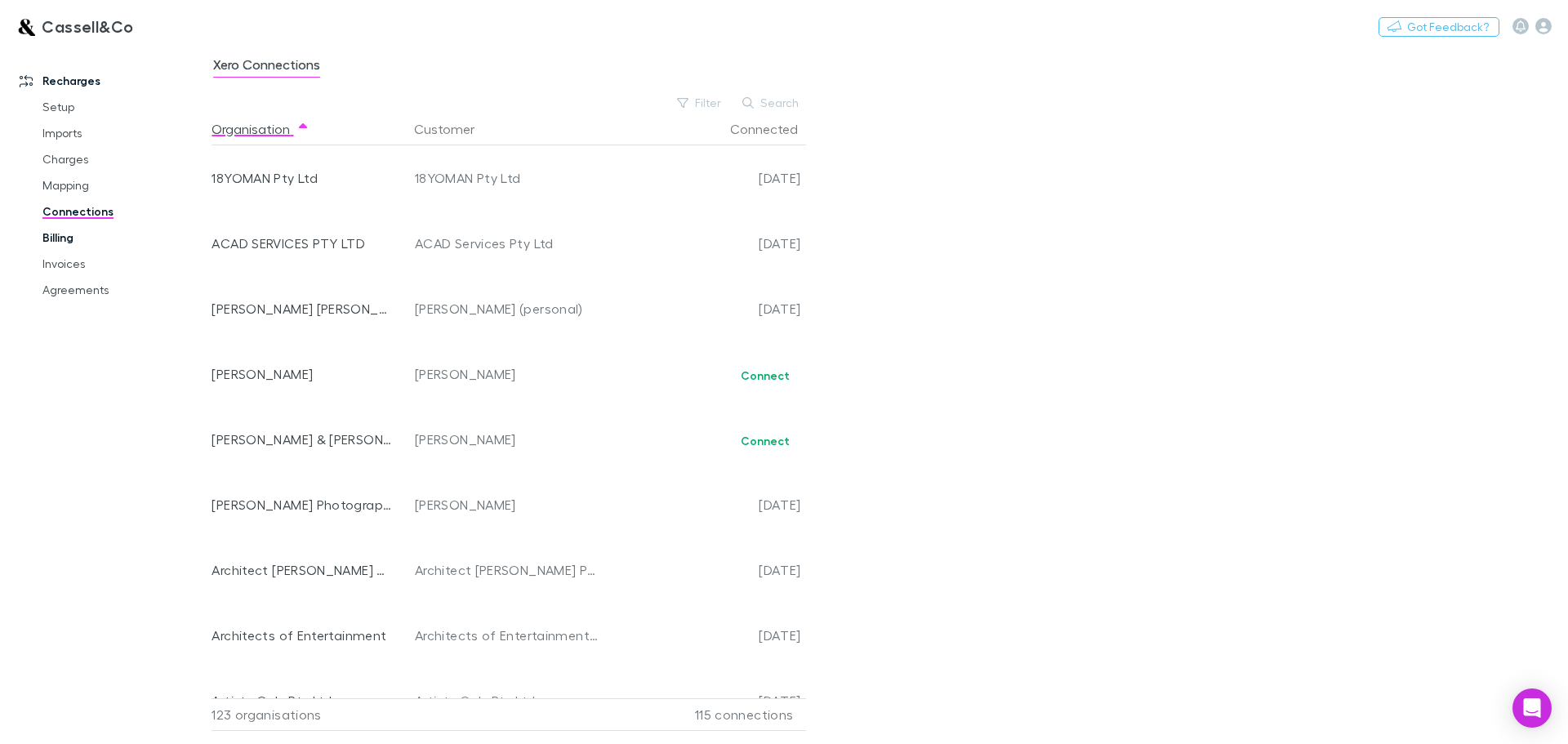
click at [69, 240] on link "Billing" at bounding box center [124, 237] width 195 height 26
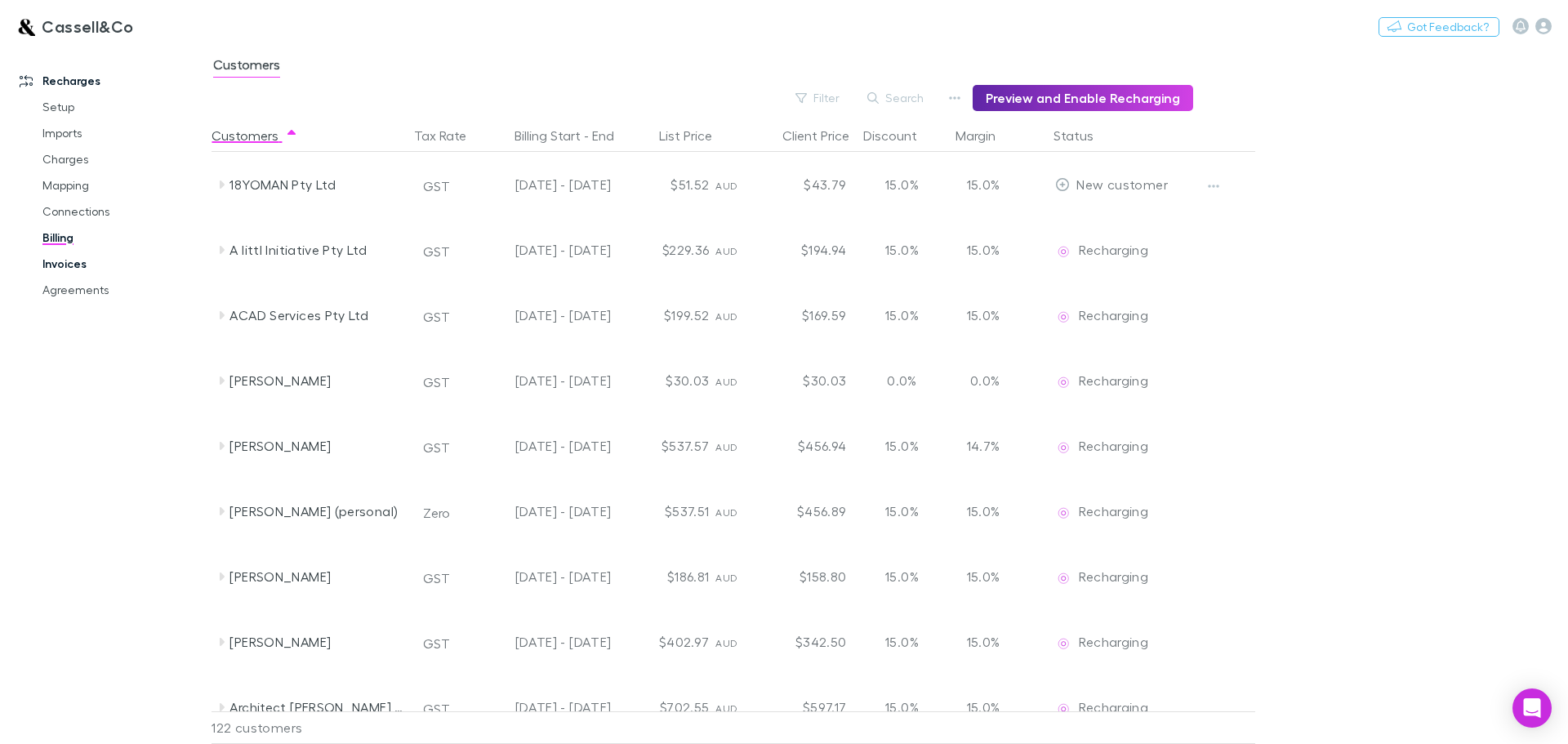
click at [70, 271] on link "Invoices" at bounding box center [124, 263] width 195 height 26
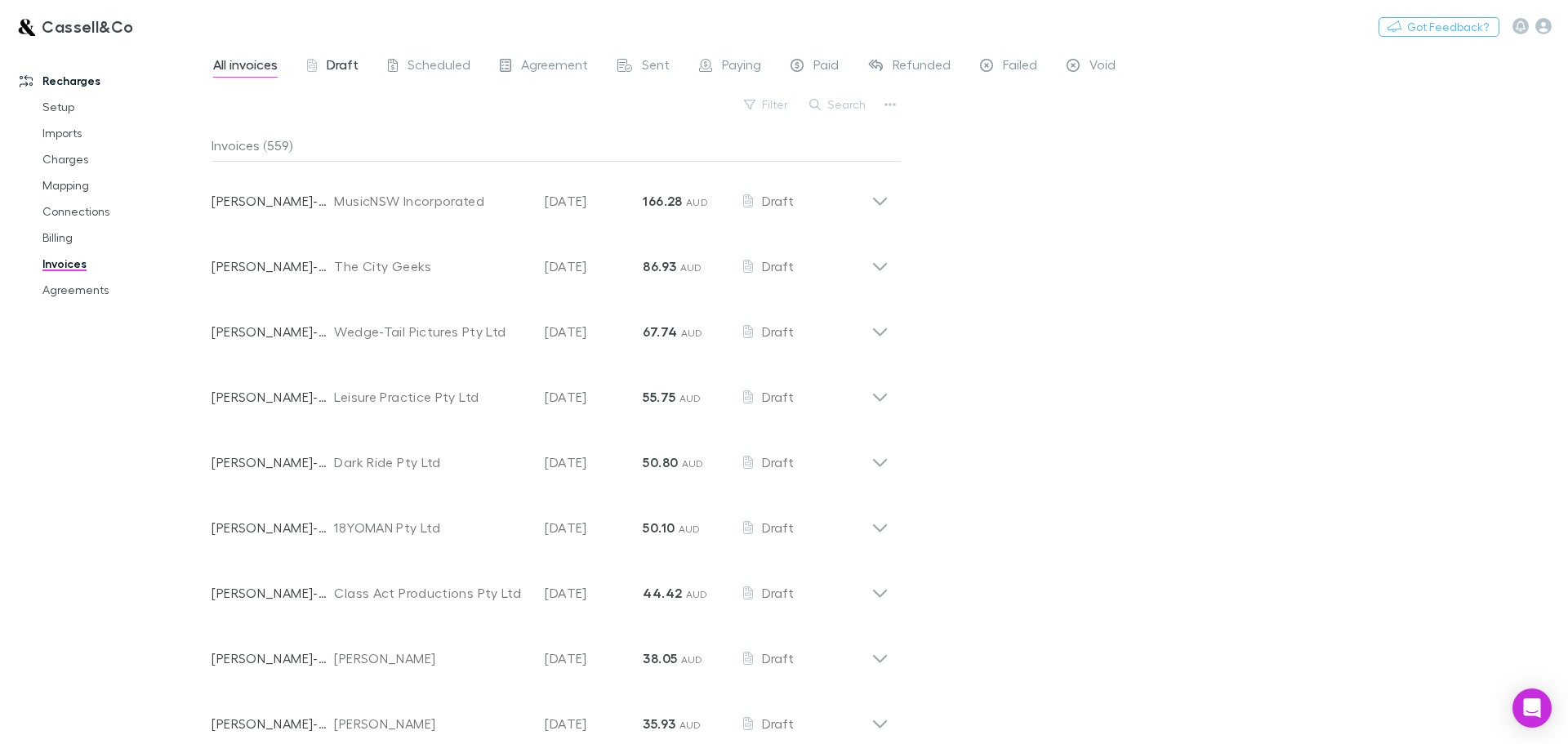
click at [334, 61] on span "Draft" at bounding box center [343, 67] width 32 height 21
click at [1493, 158] on div "All invoices Draft Scheduled Agreement Sent Paying Paid Refunded Failed Void Fi…" at bounding box center [889, 394] width 1356 height 698
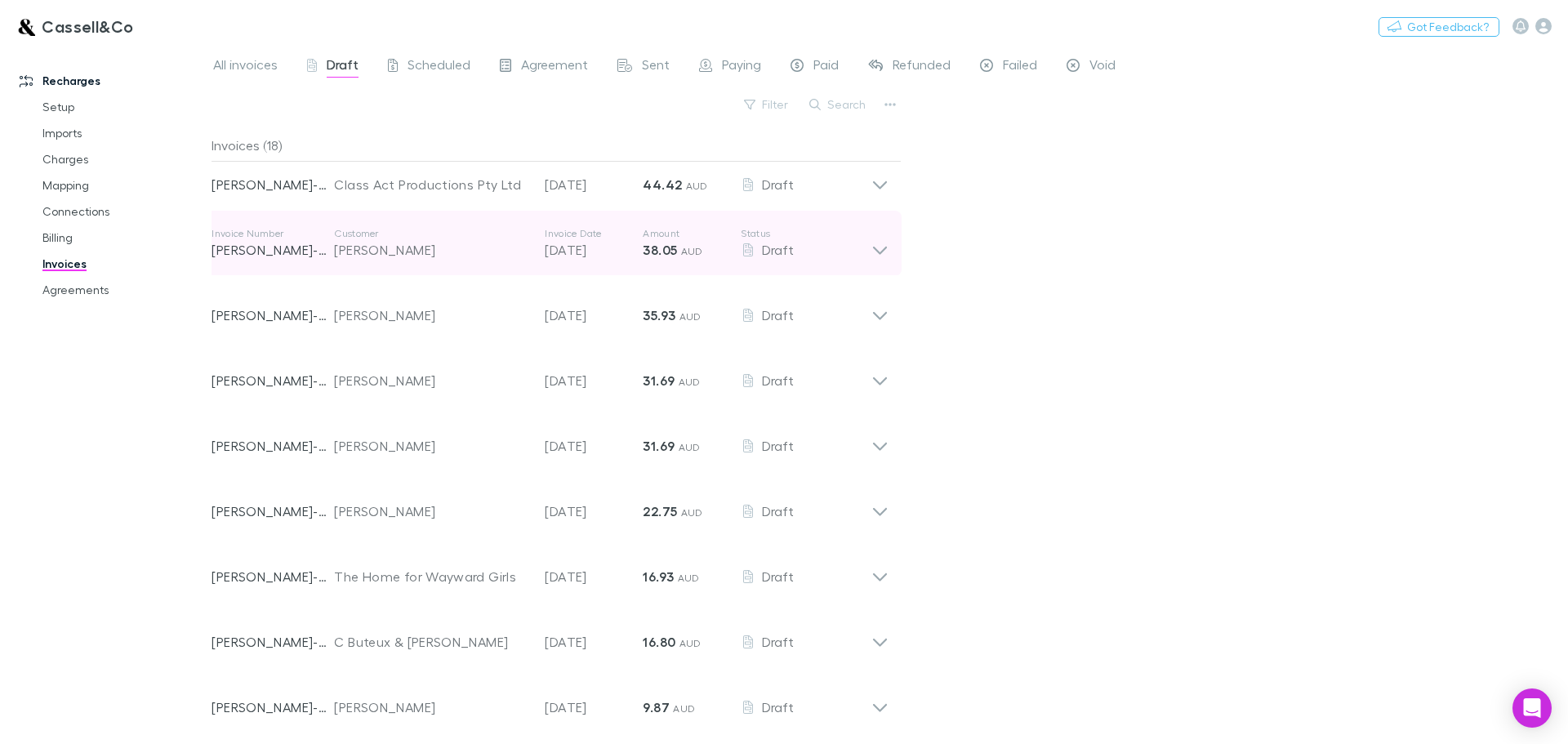
scroll to position [607, 0]
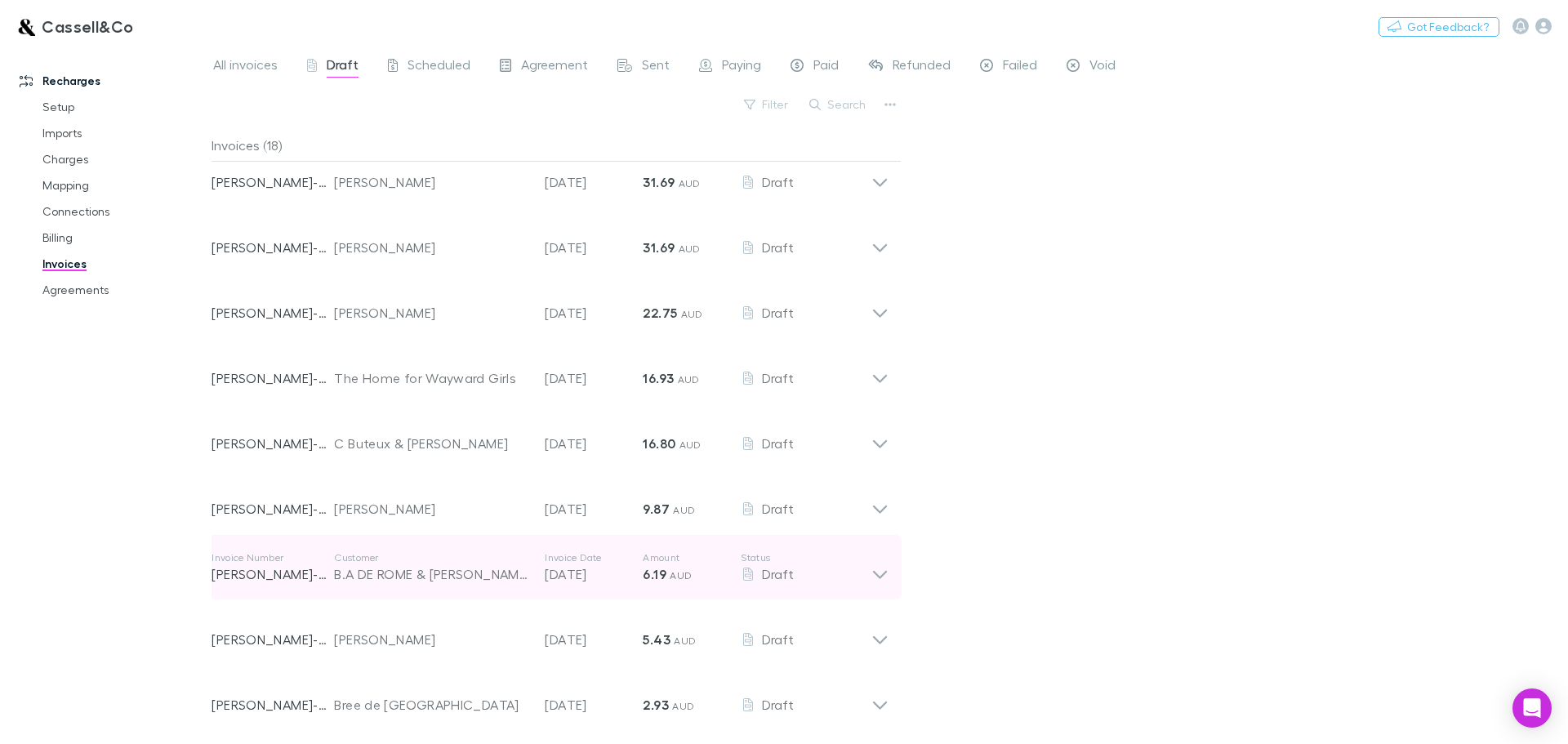
click at [883, 572] on icon at bounding box center [880, 567] width 17 height 33
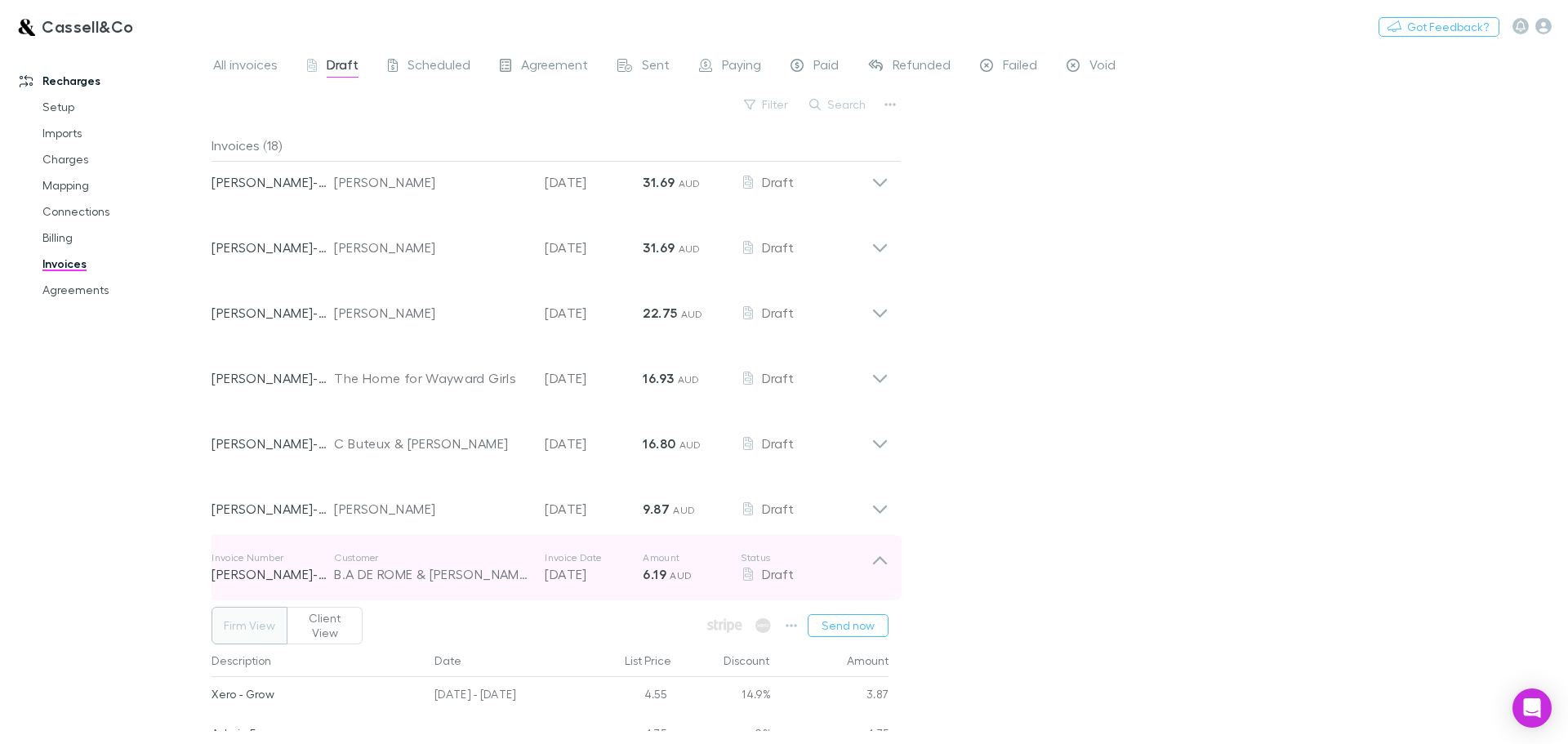
click at [883, 572] on icon at bounding box center [880, 567] width 17 height 33
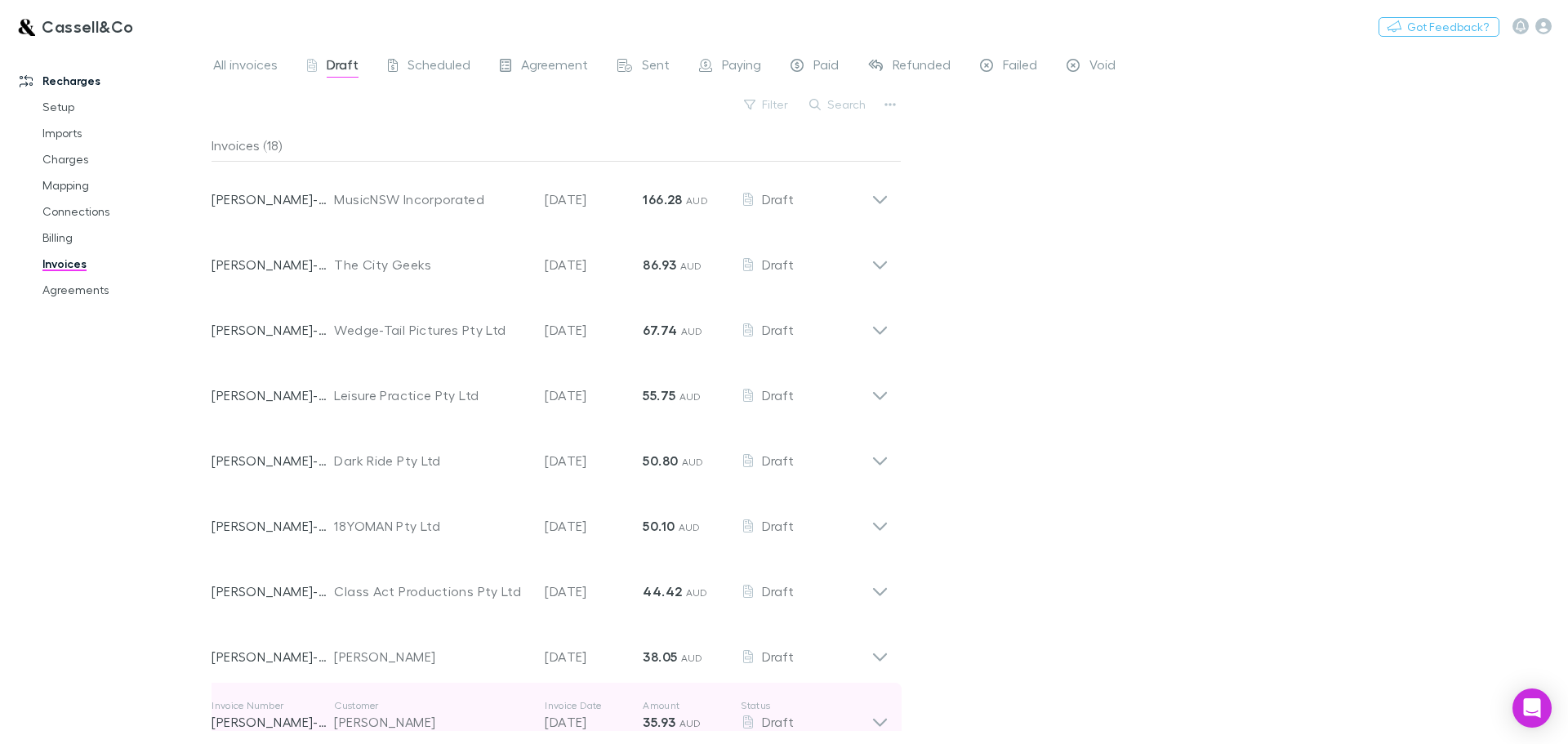
scroll to position [0, 0]
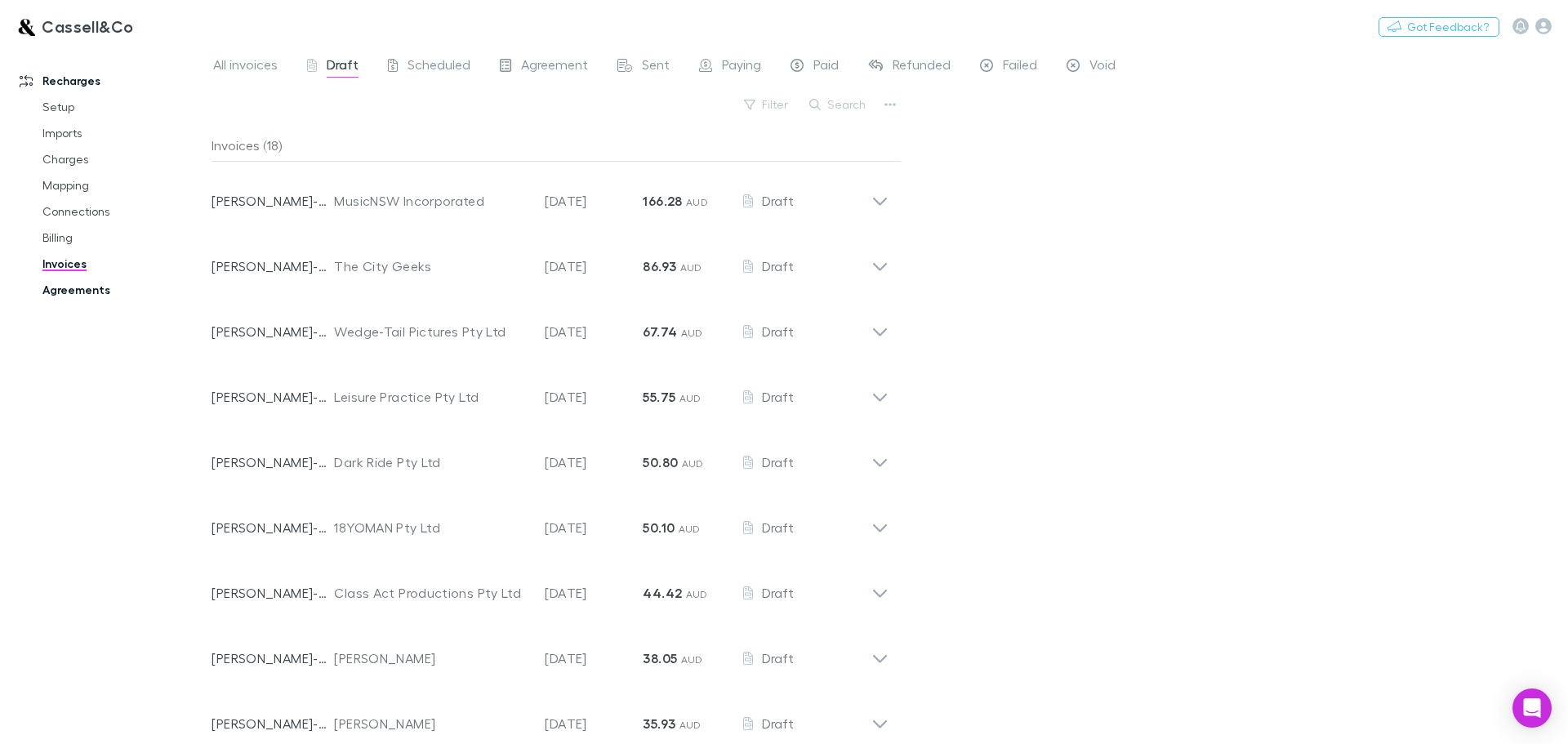
click at [62, 286] on link "Agreements" at bounding box center [124, 289] width 195 height 26
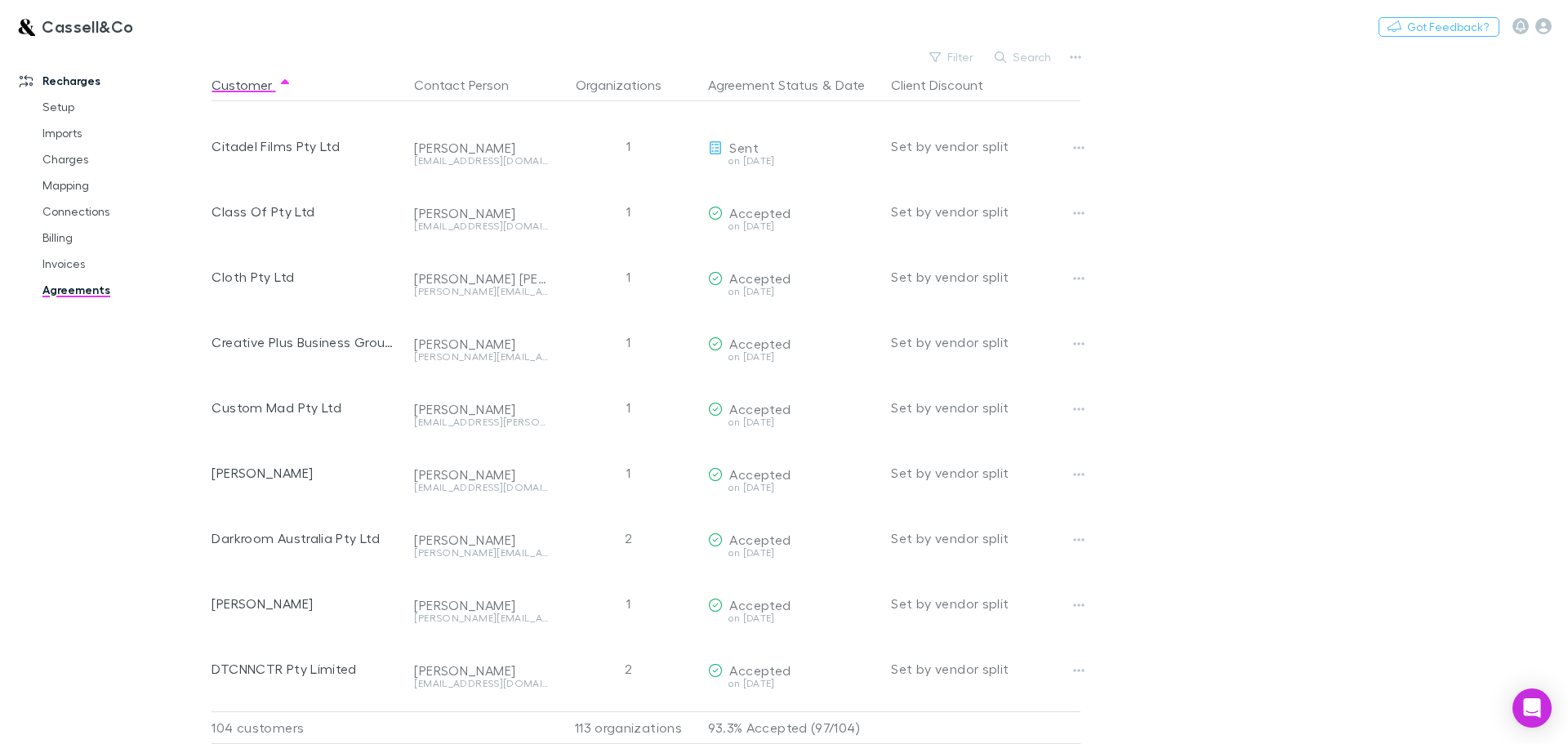
scroll to position [1389, 0]
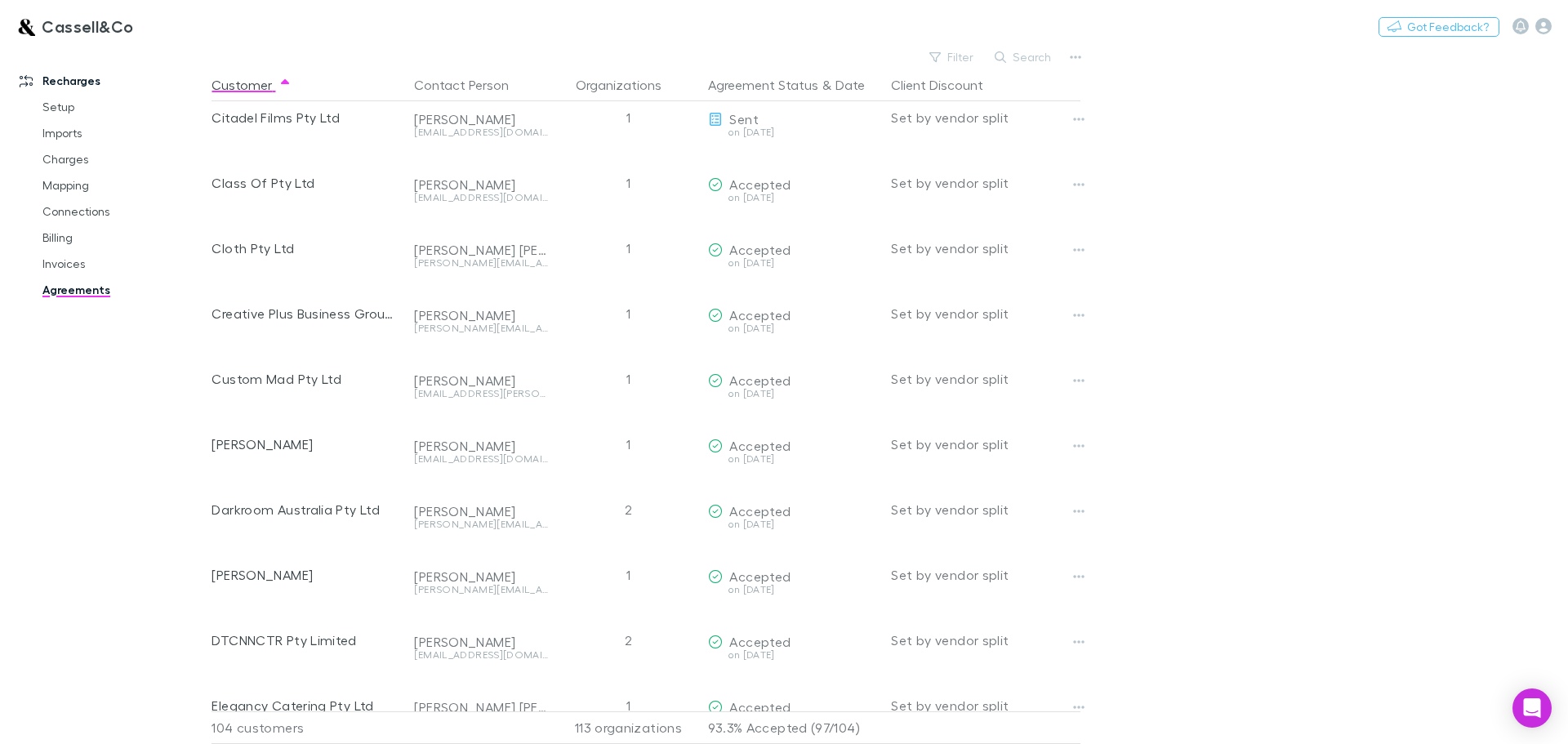
click at [1288, 467] on main "Filter Search Customer Contact Person Organizations Agreement Status & Date Cli…" at bounding box center [889, 394] width 1356 height 698
click at [940, 59] on icon "button" at bounding box center [935, 58] width 12 height 10
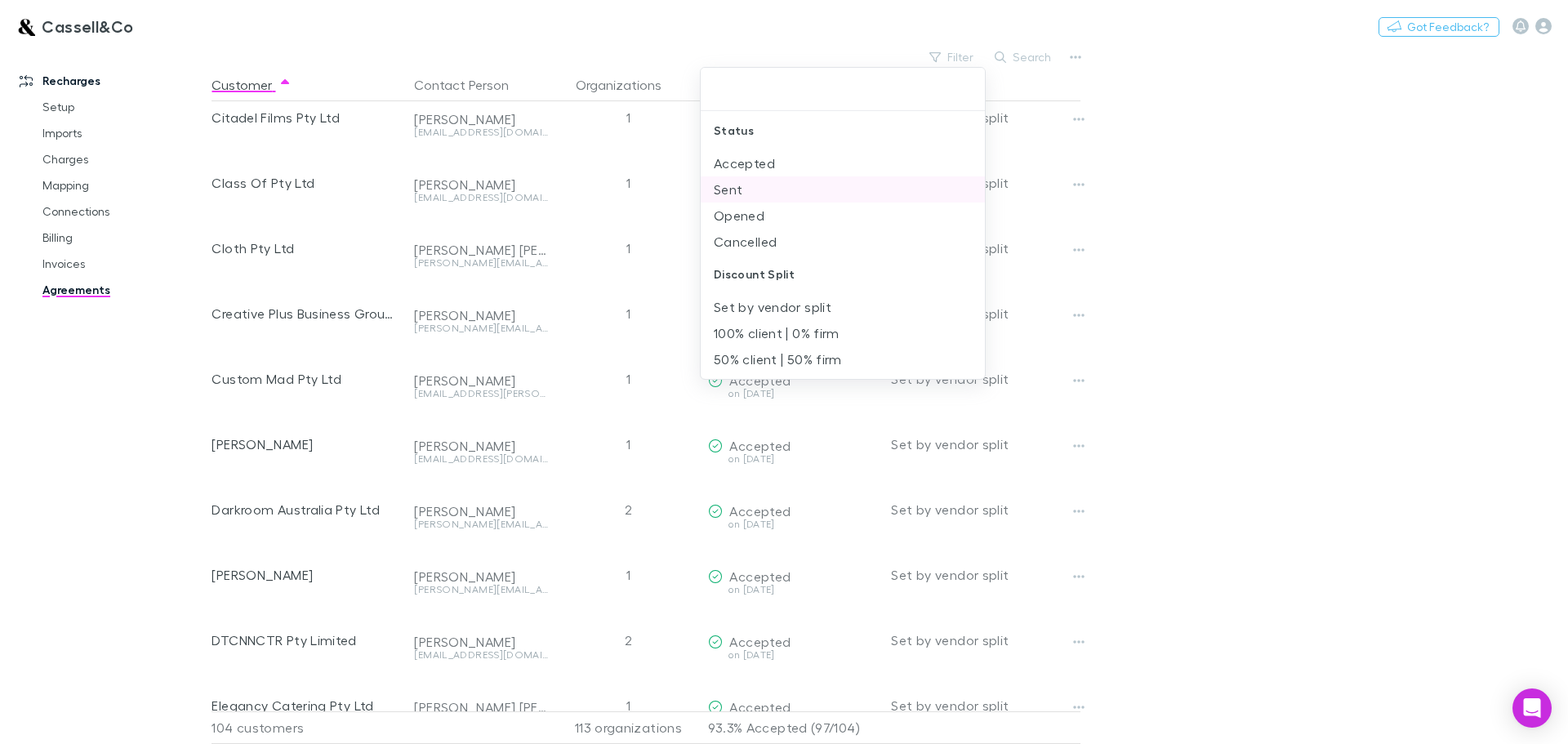
click at [740, 189] on li "Sent" at bounding box center [843, 189] width 284 height 26
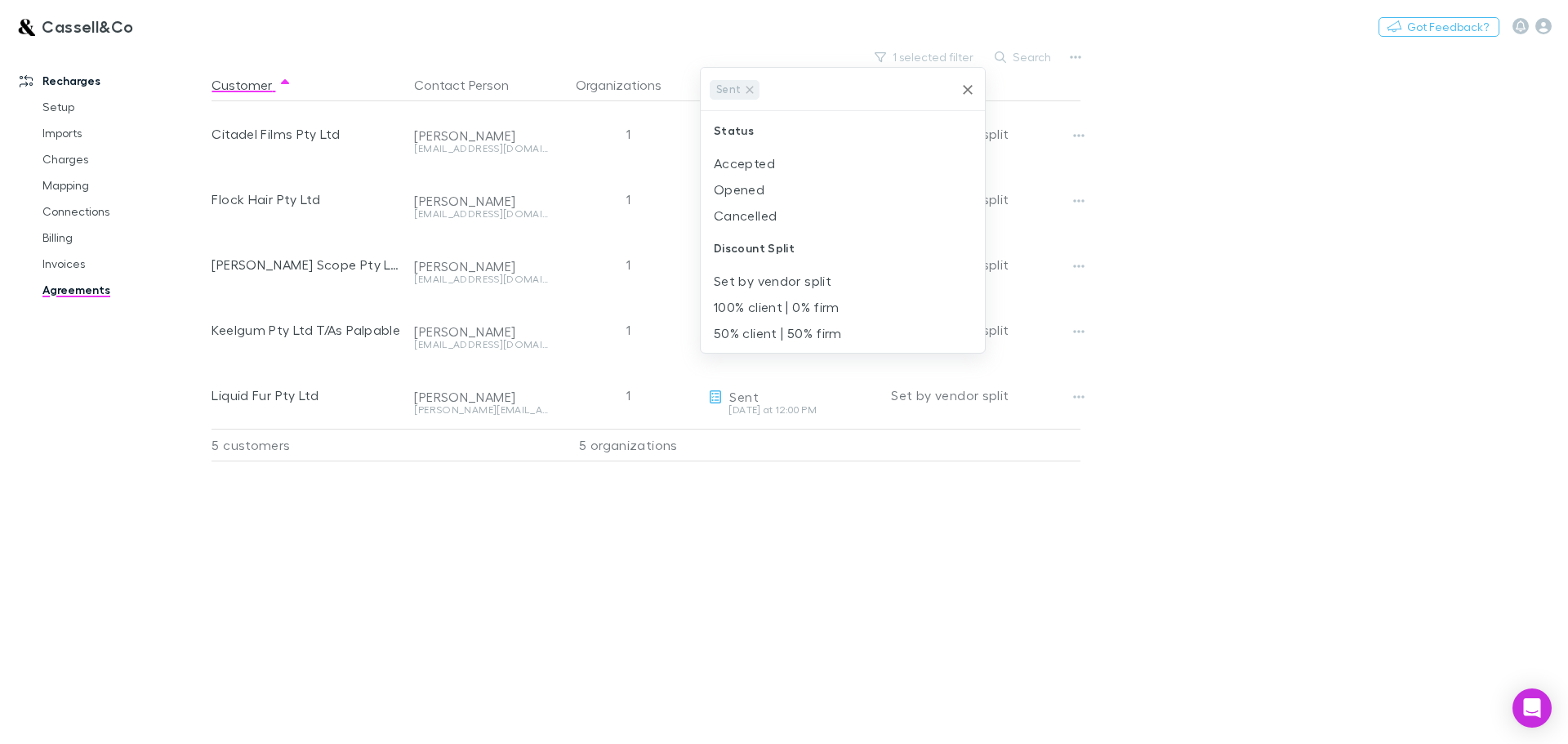
click at [1186, 145] on div at bounding box center [784, 372] width 1568 height 744
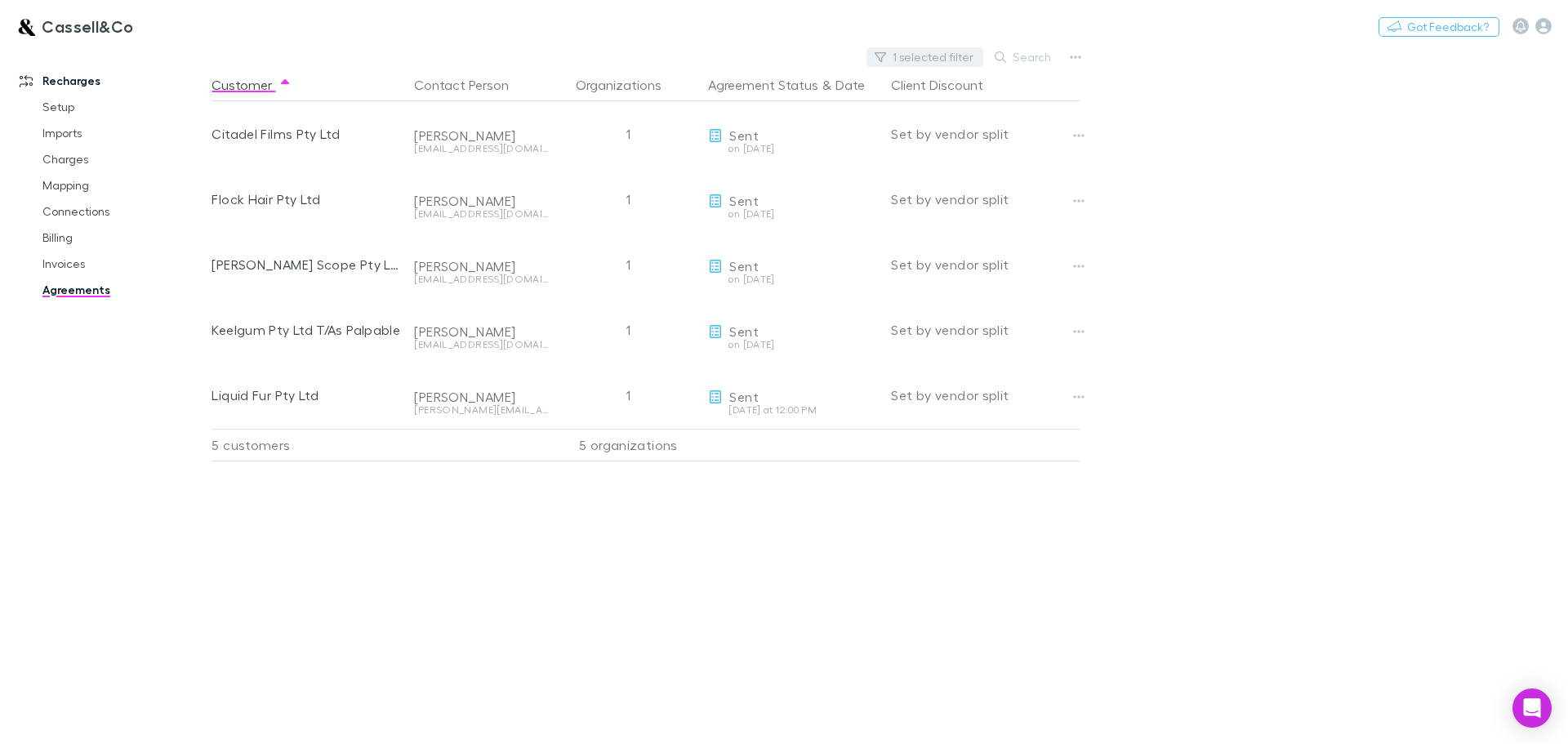
click at [933, 53] on button "1 selected filter" at bounding box center [925, 57] width 117 height 19
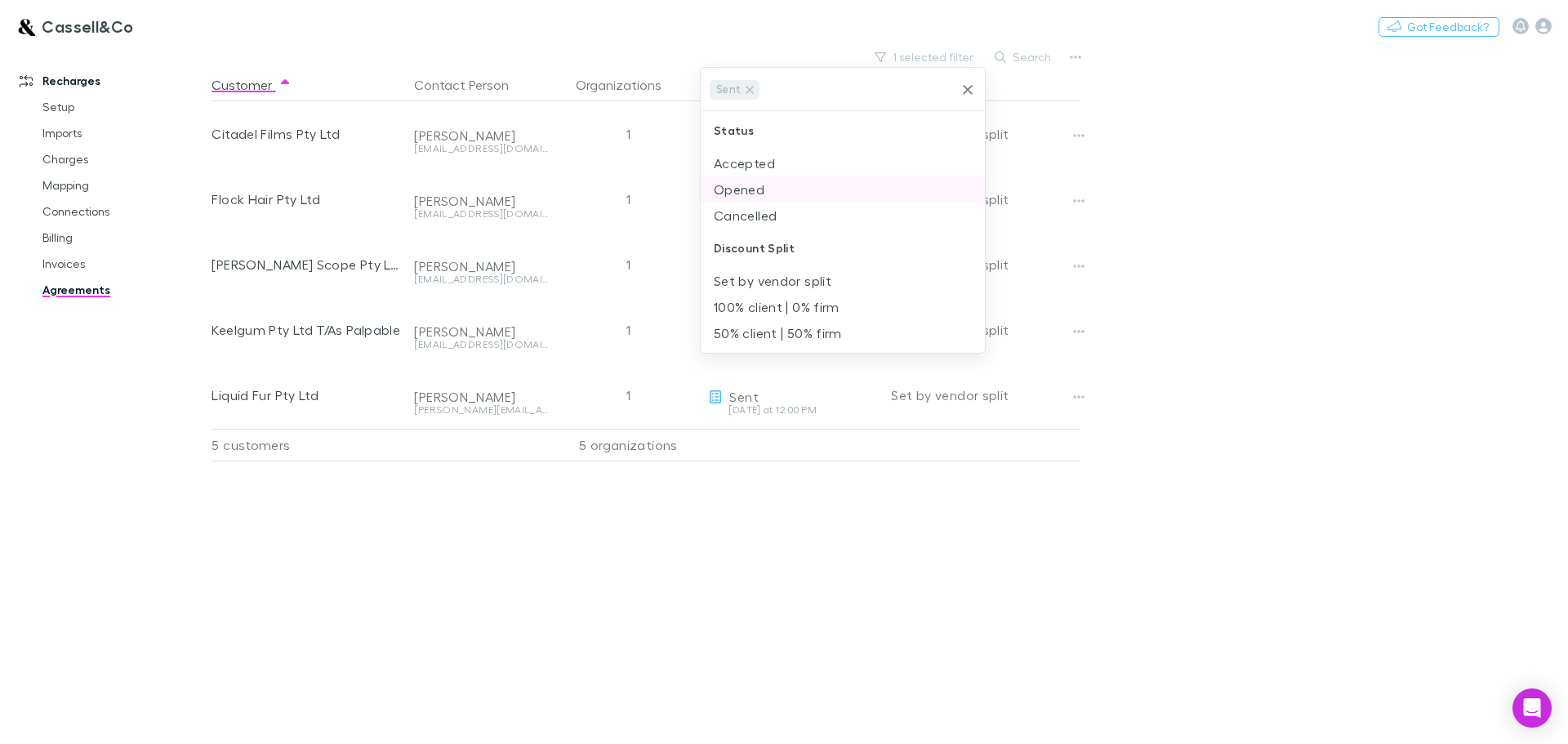
click at [734, 190] on li "Opened" at bounding box center [843, 189] width 284 height 26
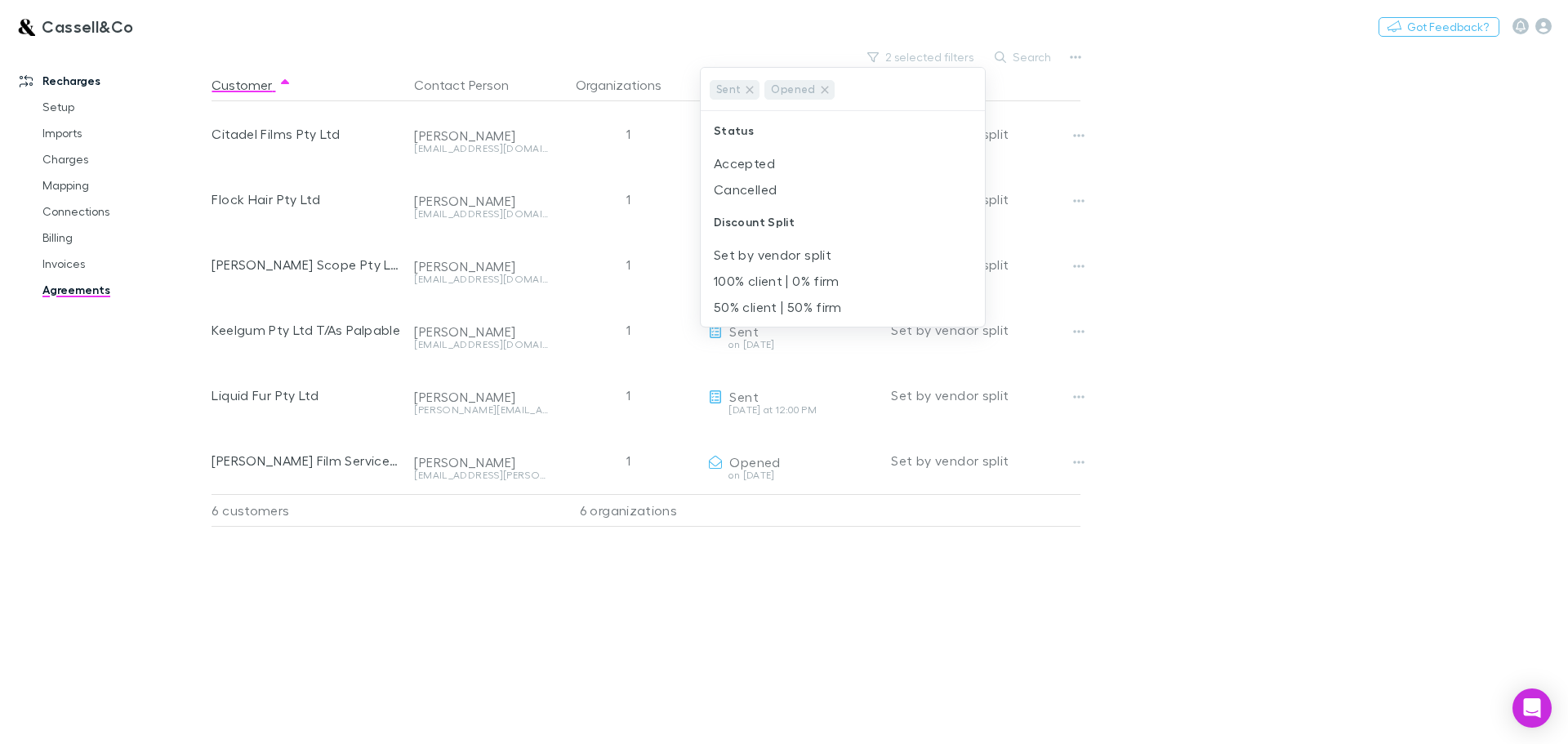
click at [1227, 198] on div at bounding box center [784, 372] width 1568 height 744
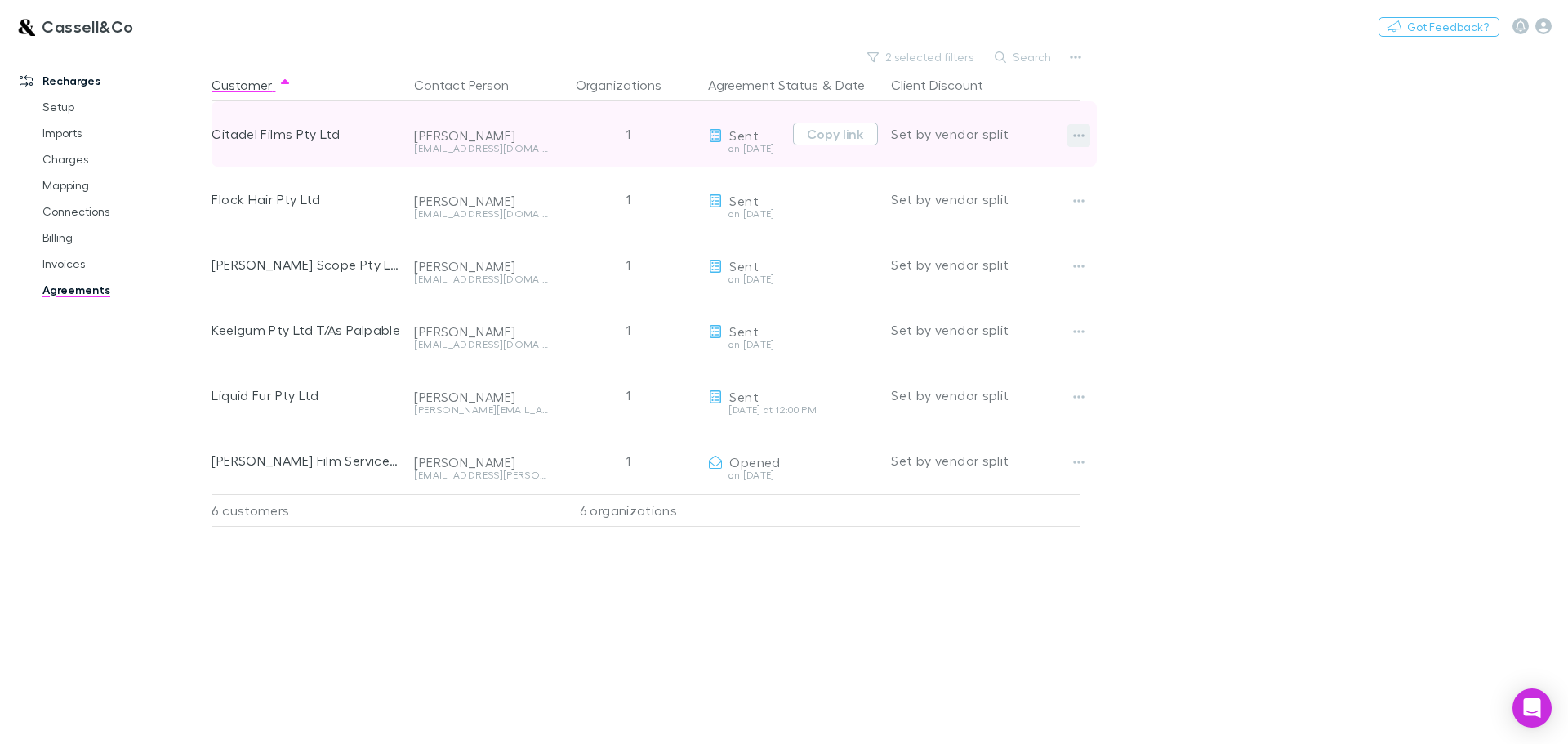
click at [1079, 136] on icon "button" at bounding box center [1080, 135] width 12 height 3
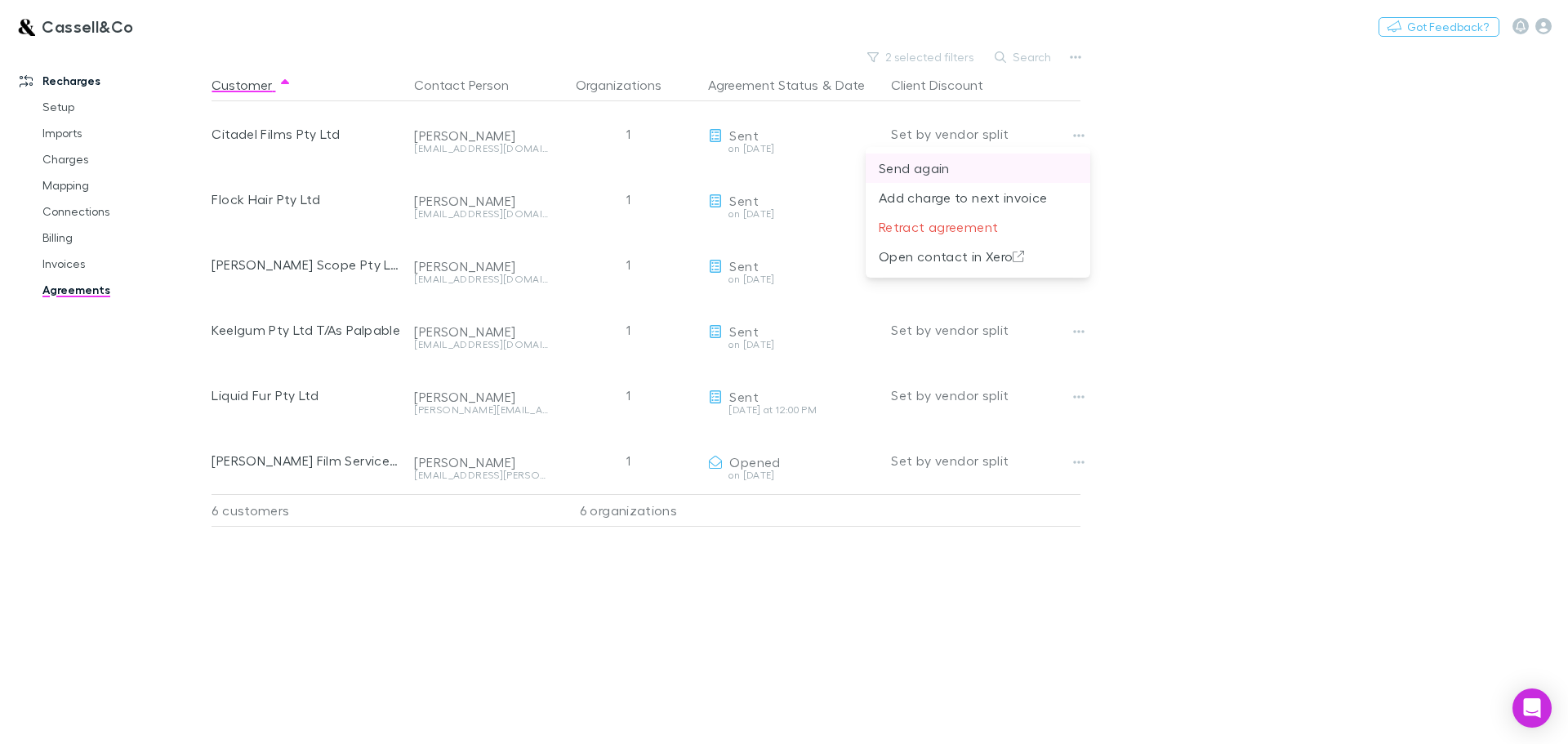
click at [918, 168] on p "Send again" at bounding box center [977, 168] width 199 height 19
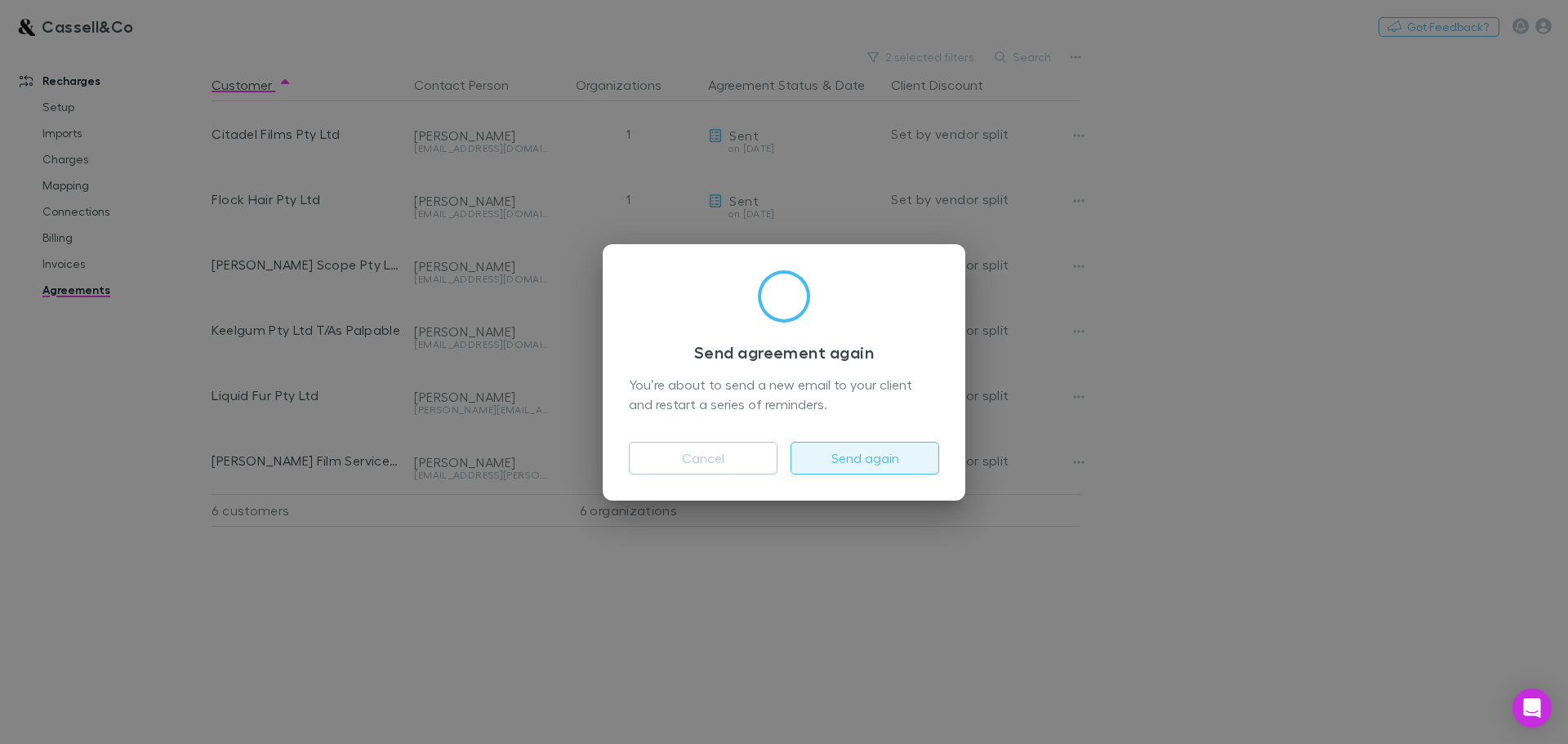
click at [867, 459] on button "Send again" at bounding box center [865, 458] width 149 height 33
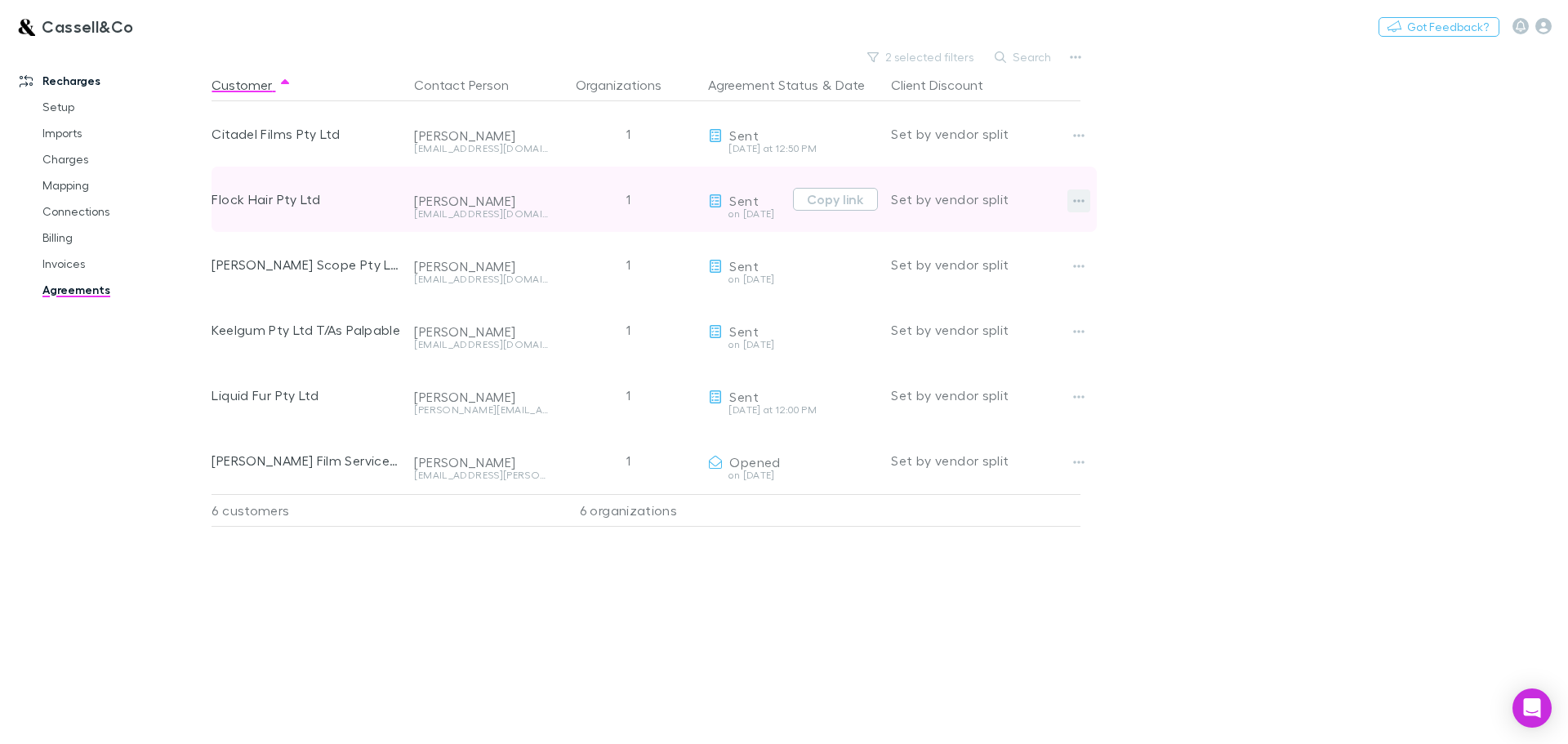
click at [1070, 199] on button "button" at bounding box center [1078, 201] width 23 height 23
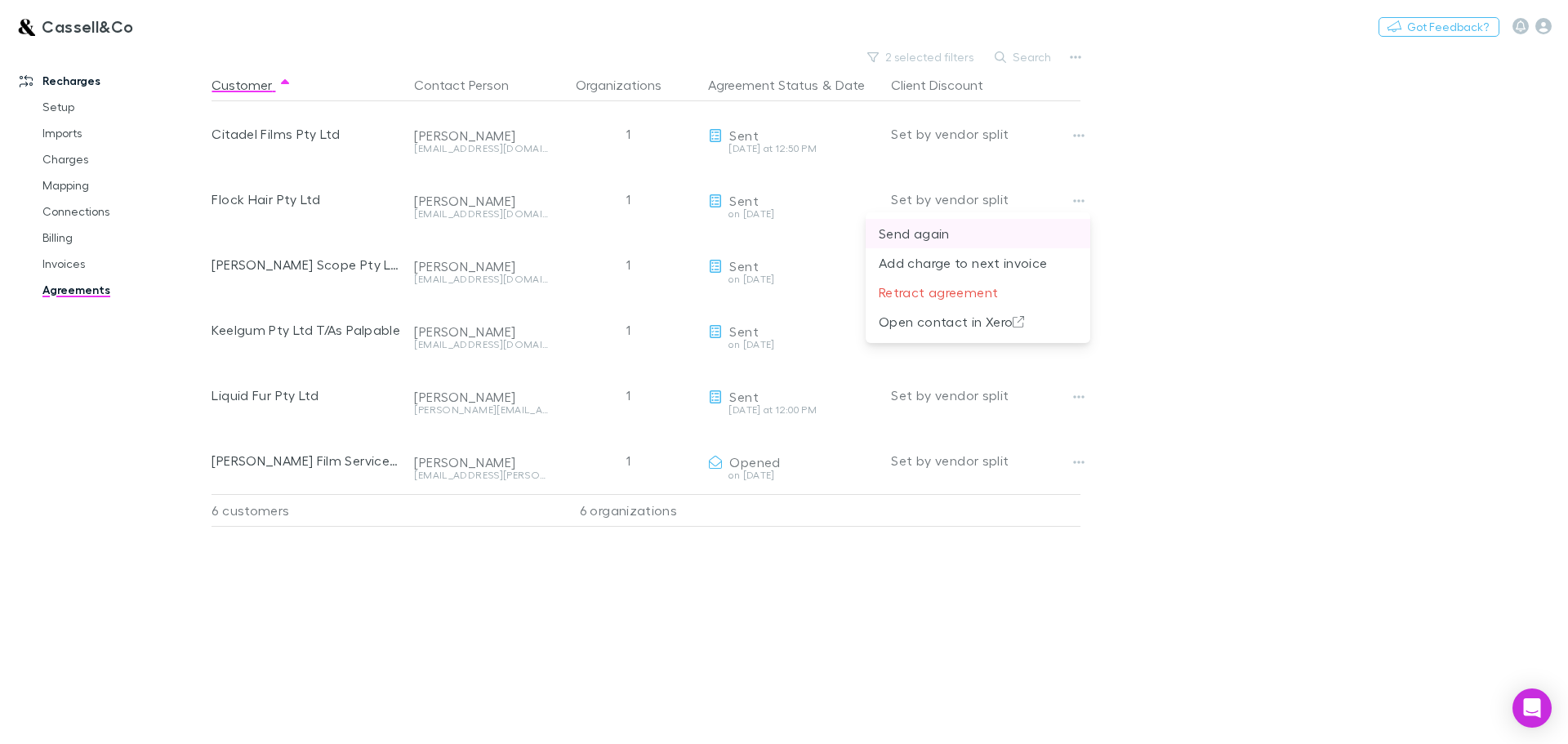
click at [916, 234] on p "Send again" at bounding box center [977, 233] width 199 height 19
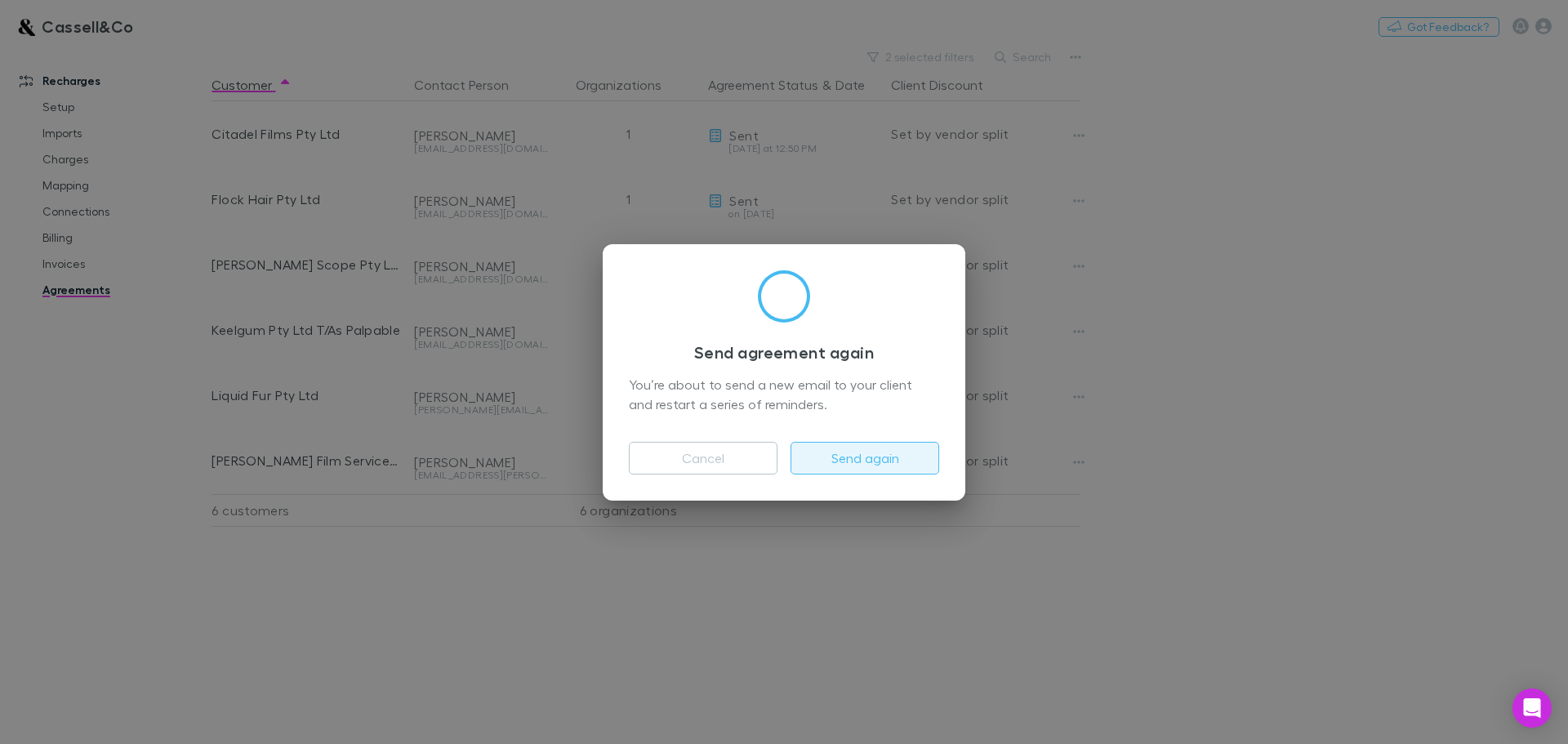
click at [869, 464] on button "Send again" at bounding box center [865, 458] width 149 height 33
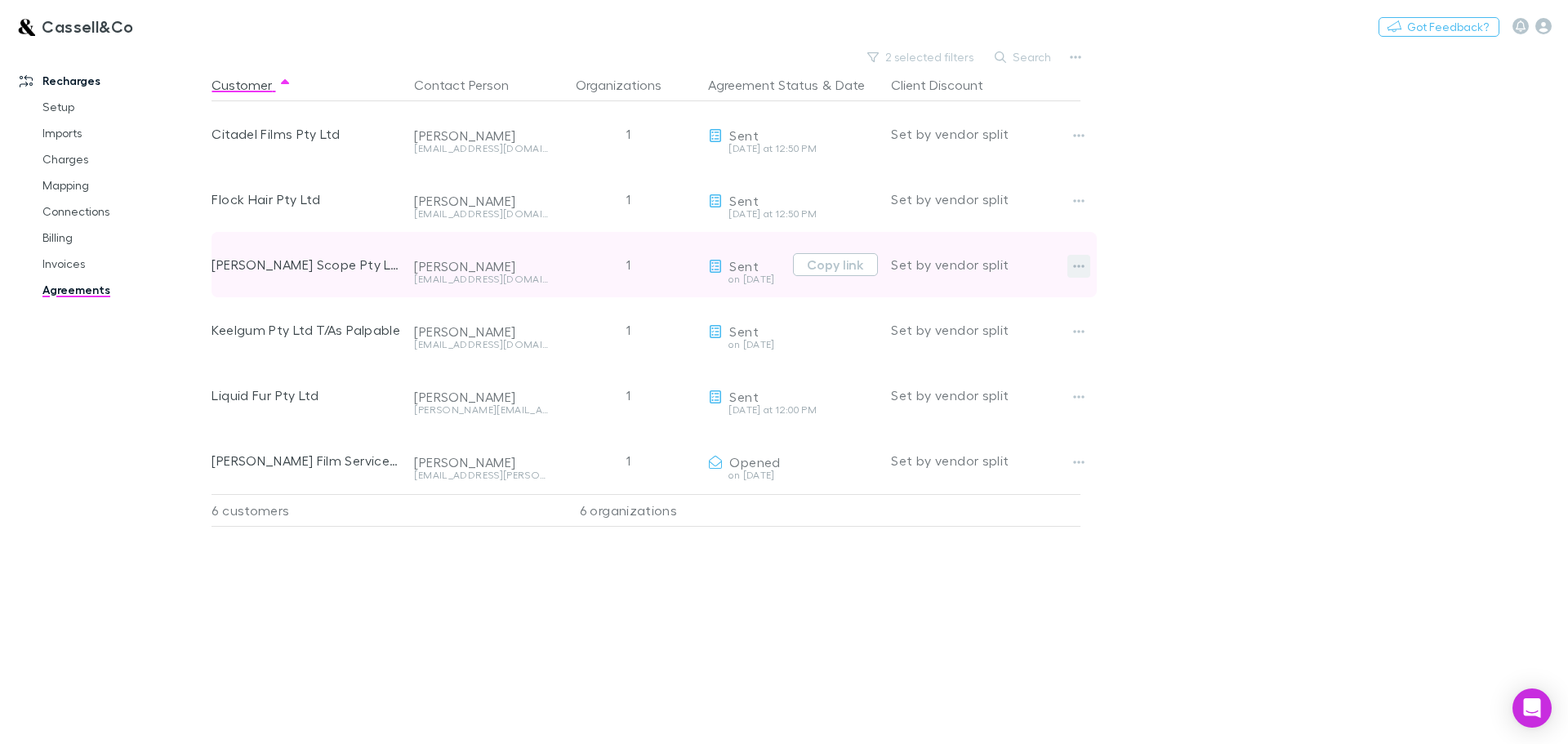
click at [1072, 268] on button "button" at bounding box center [1078, 266] width 23 height 23
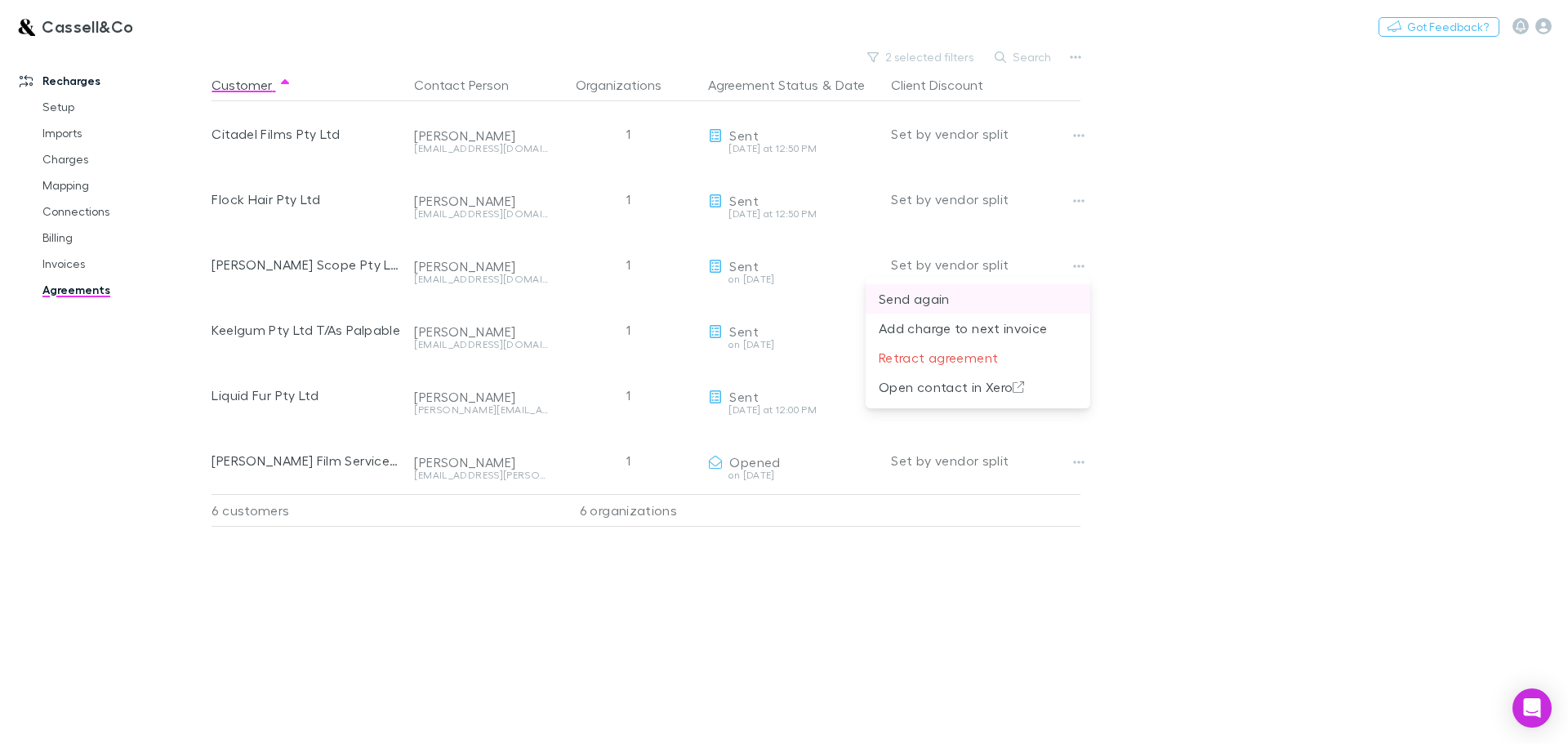
click at [908, 296] on p "Send again" at bounding box center [977, 299] width 199 height 19
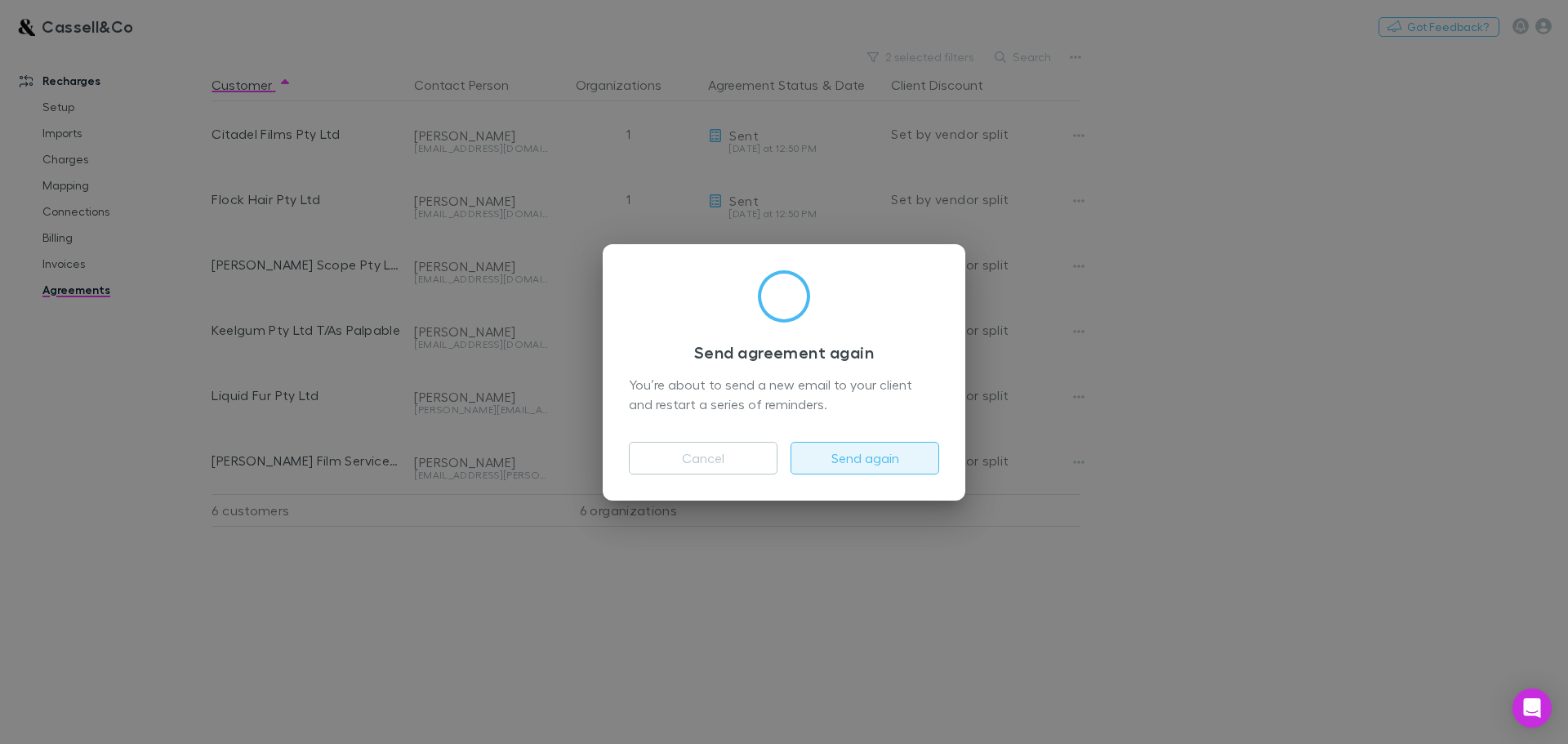
click at [856, 453] on button "Send again" at bounding box center [865, 458] width 149 height 33
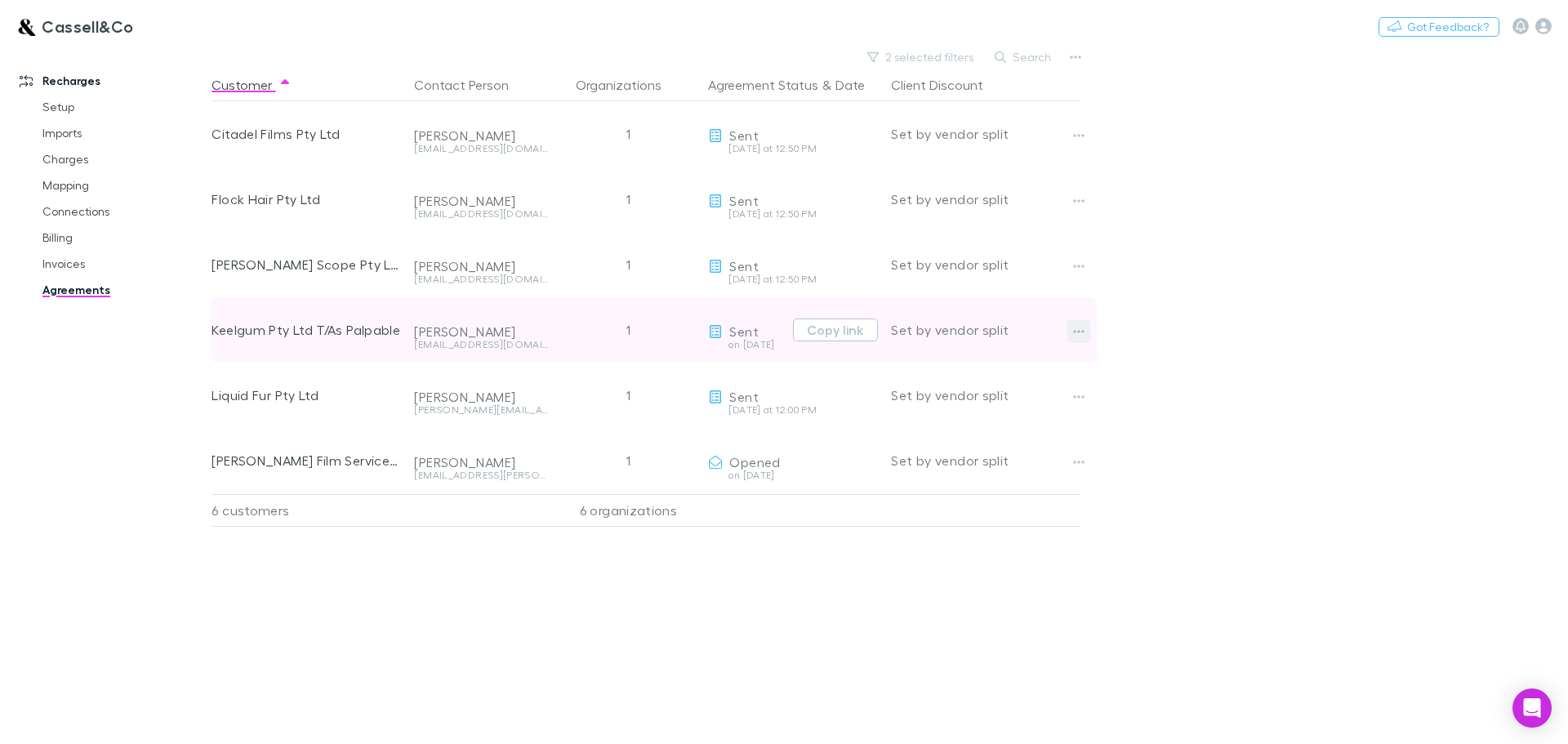
click at [1086, 328] on button "button" at bounding box center [1078, 331] width 23 height 23
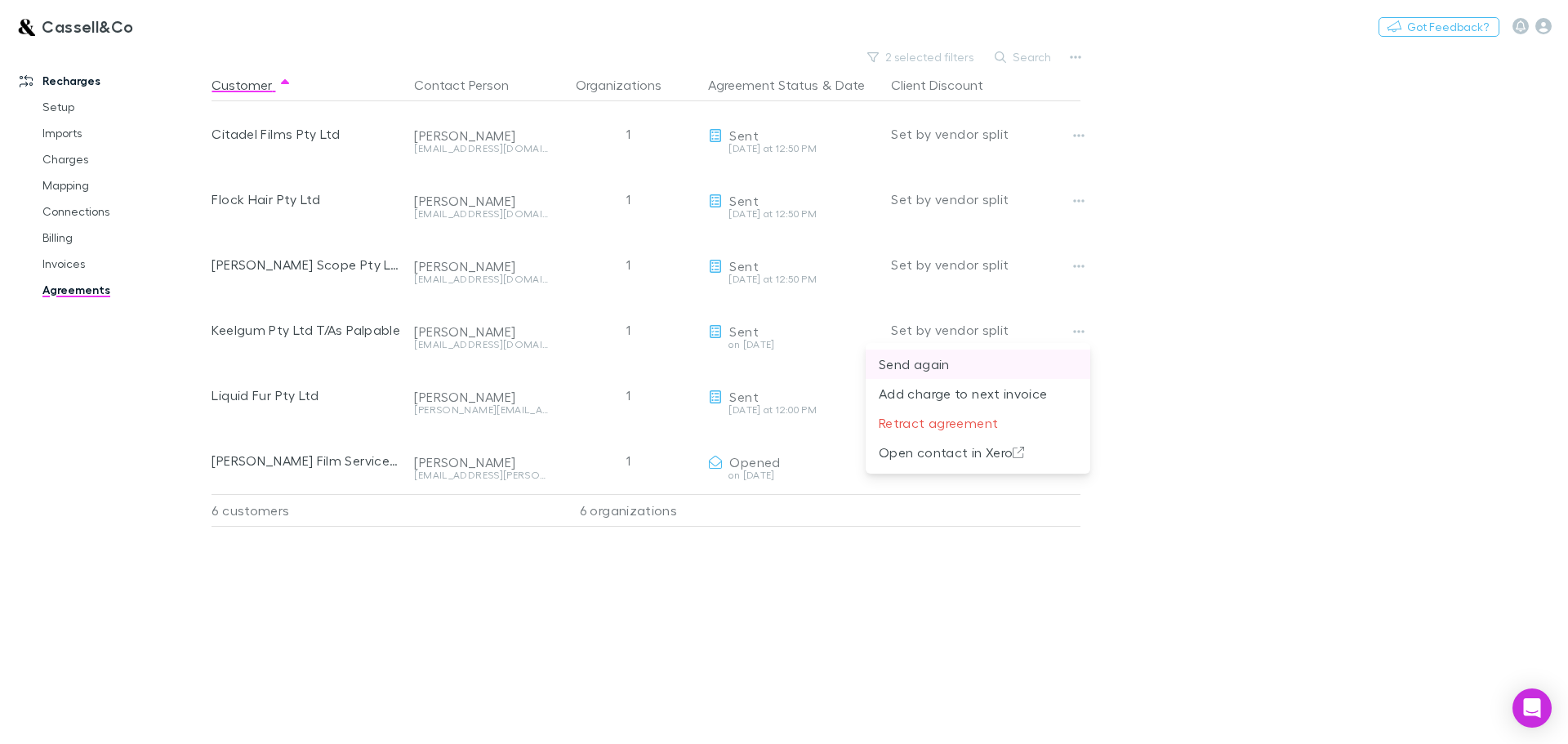
click at [913, 360] on p "Send again" at bounding box center [977, 364] width 199 height 19
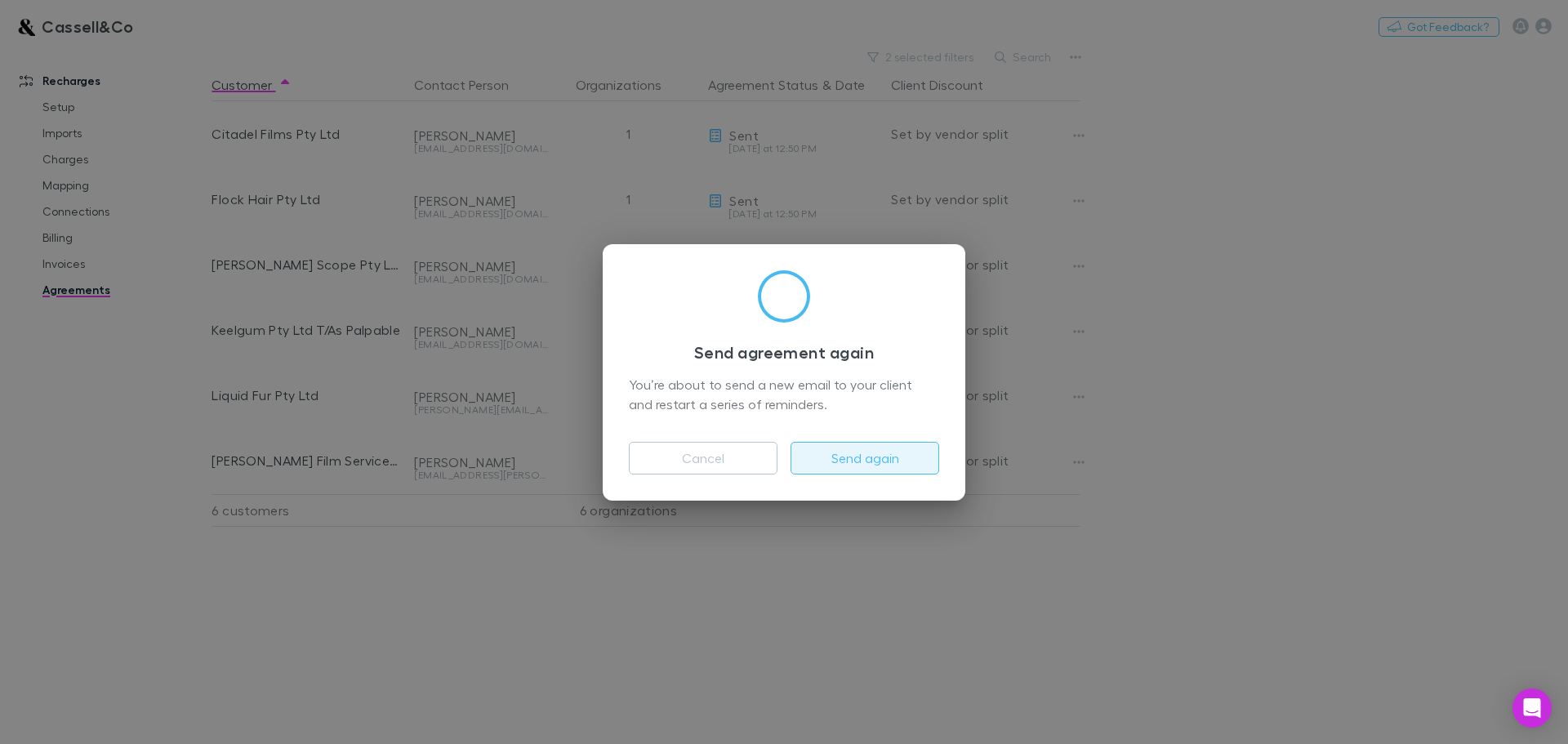
click at [861, 457] on button "Send again" at bounding box center [865, 458] width 149 height 33
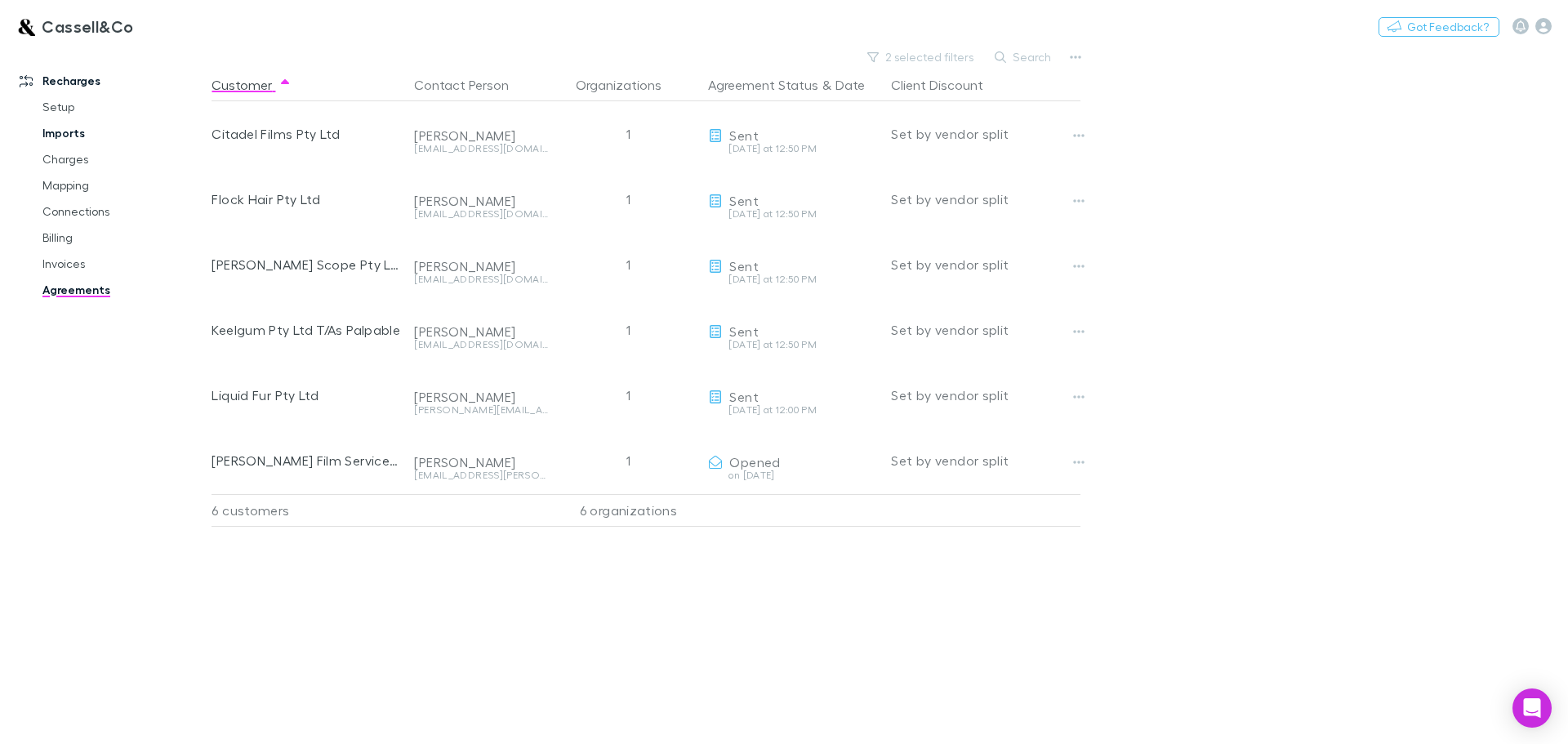
click at [52, 130] on link "Imports" at bounding box center [124, 133] width 195 height 26
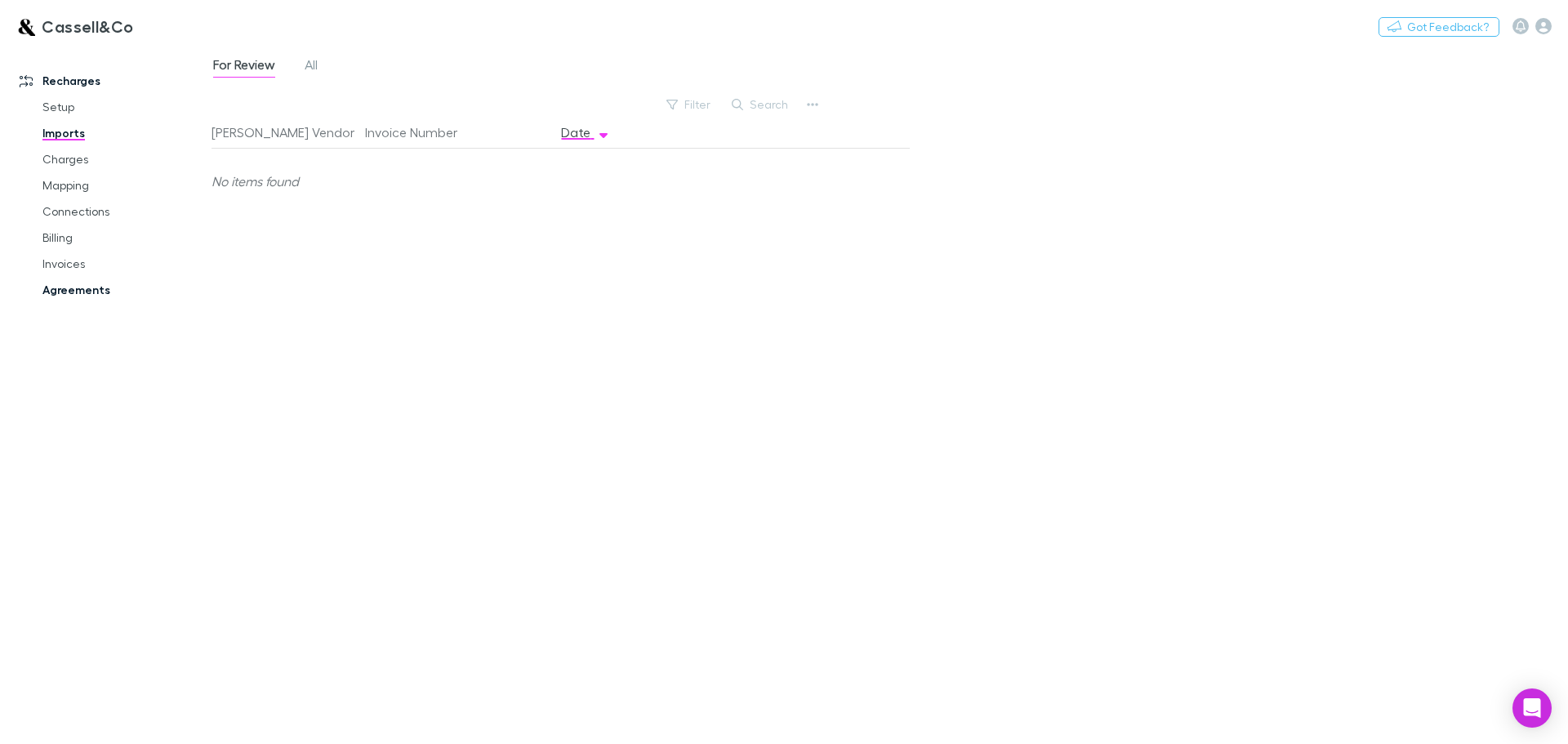
click at [76, 298] on link "Agreements" at bounding box center [124, 289] width 195 height 26
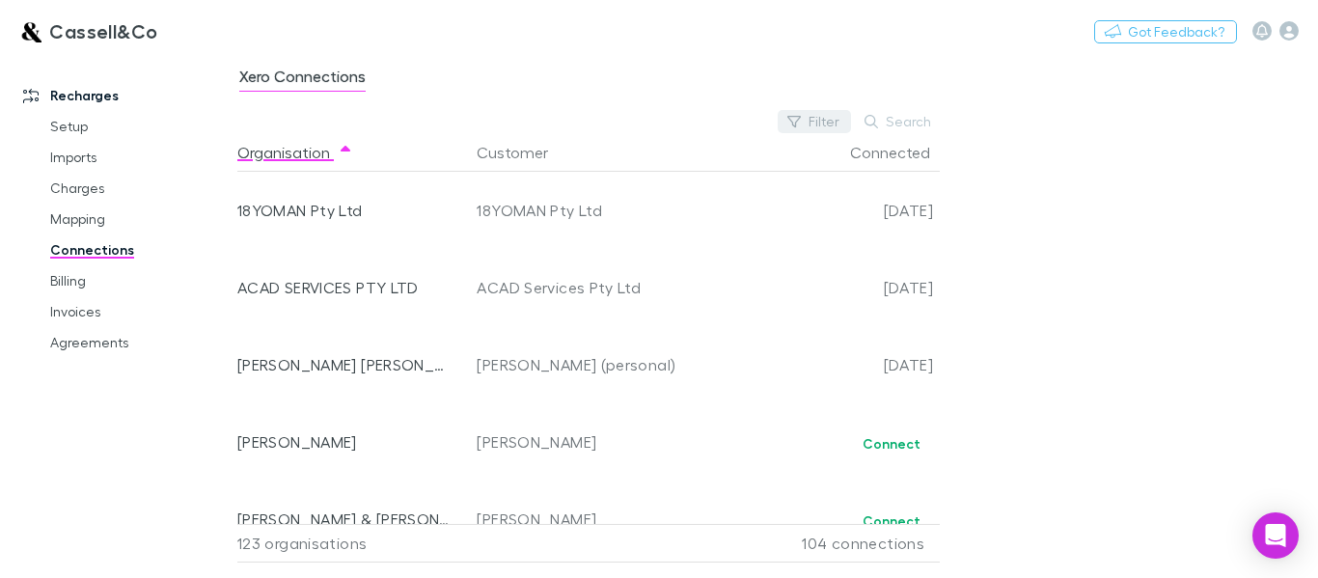
click at [806, 121] on button "Filter" at bounding box center [814, 121] width 73 height 23
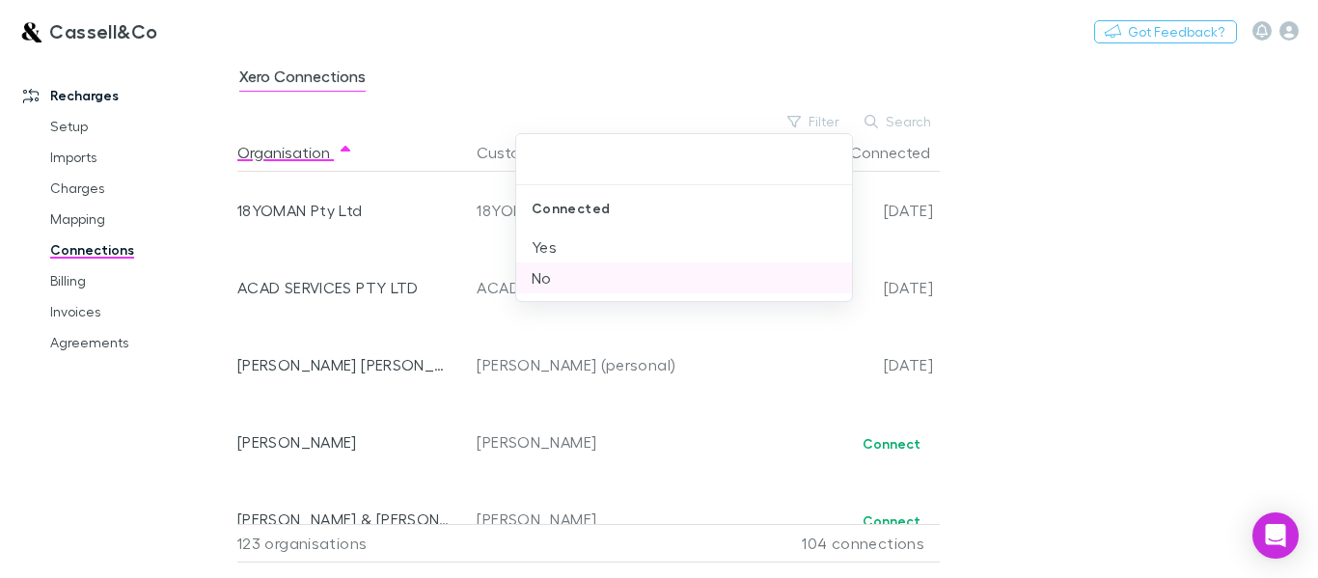
click at [547, 277] on li "No" at bounding box center [684, 277] width 336 height 31
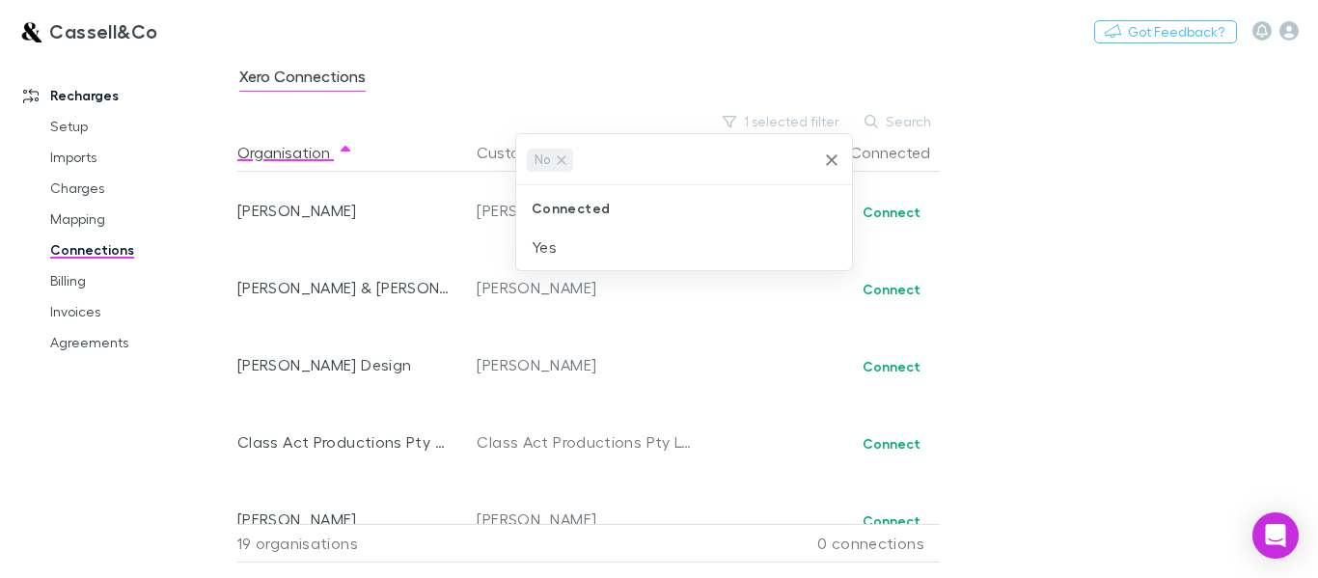
click at [1143, 179] on div at bounding box center [659, 289] width 1318 height 578
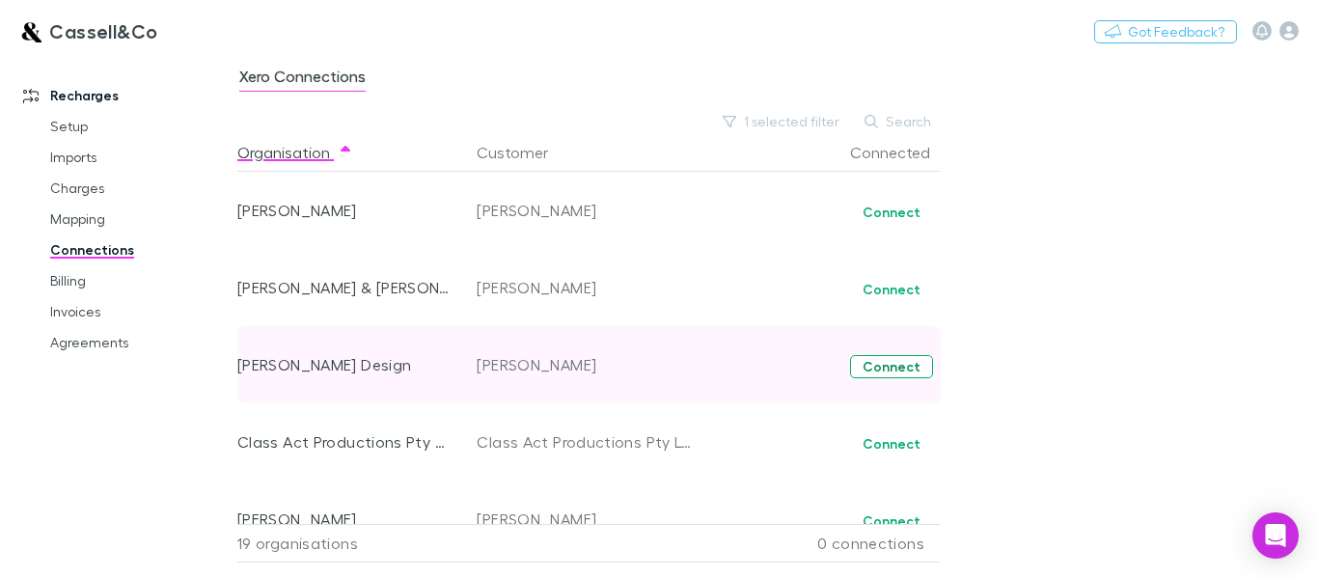
click at [891, 366] on button "Connect" at bounding box center [891, 366] width 83 height 23
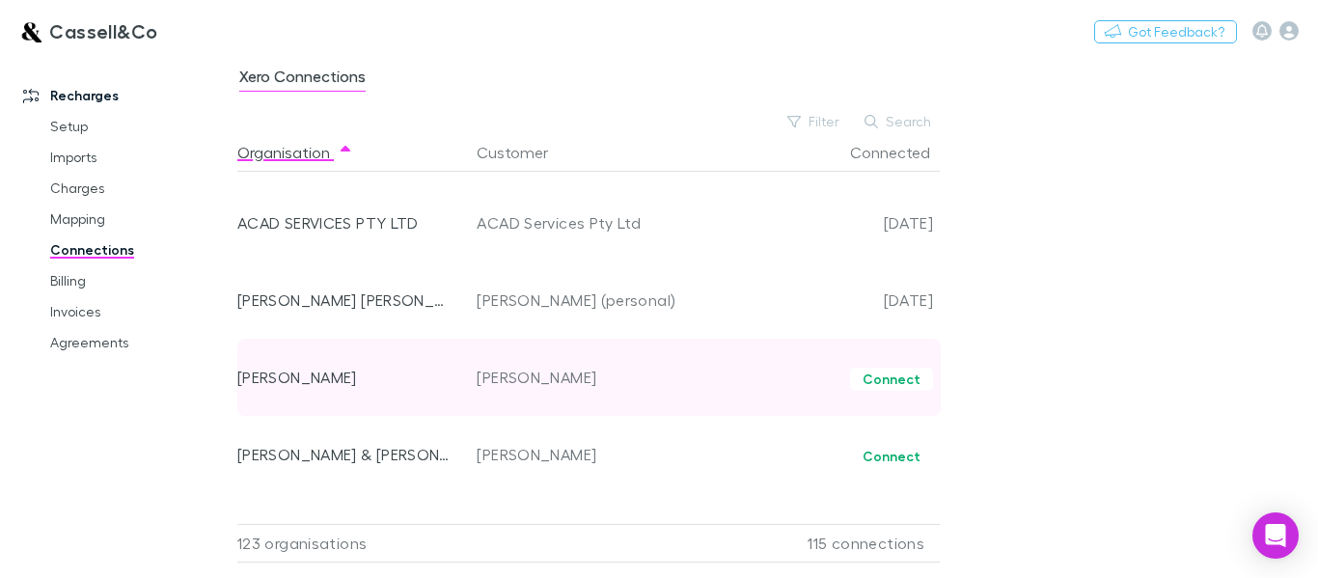
scroll to position [97, 0]
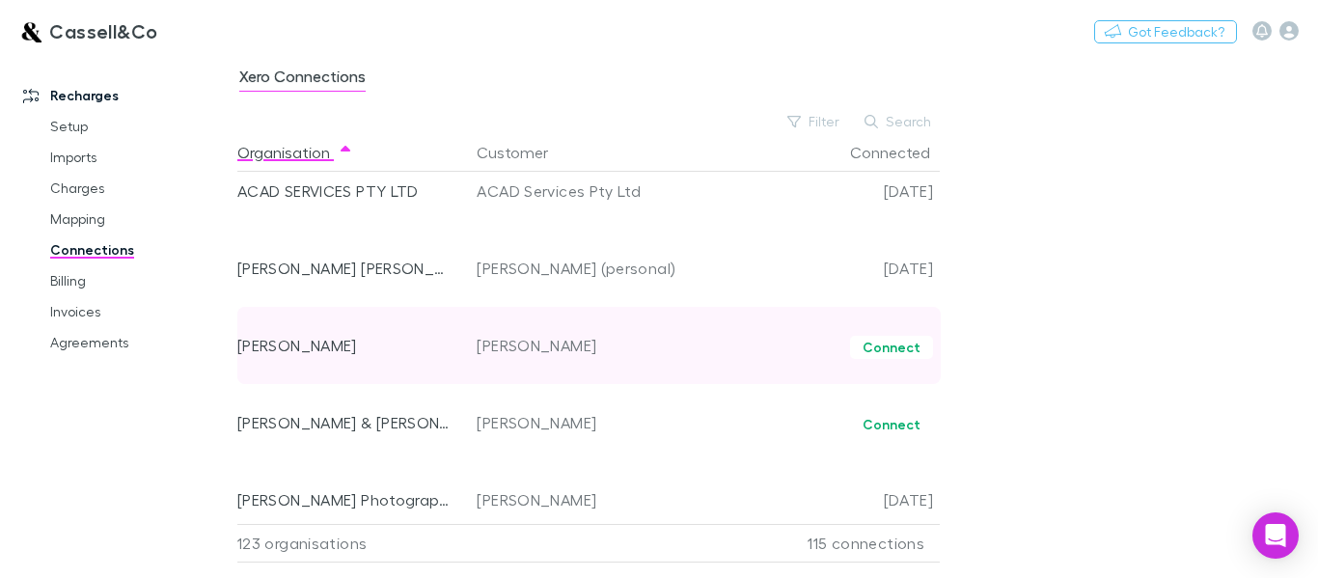
click at [875, 331] on div "Connect" at bounding box center [818, 345] width 232 height 77
click at [881, 347] on button "Connect" at bounding box center [891, 347] width 83 height 23
